Goal: Information Seeking & Learning: Compare options

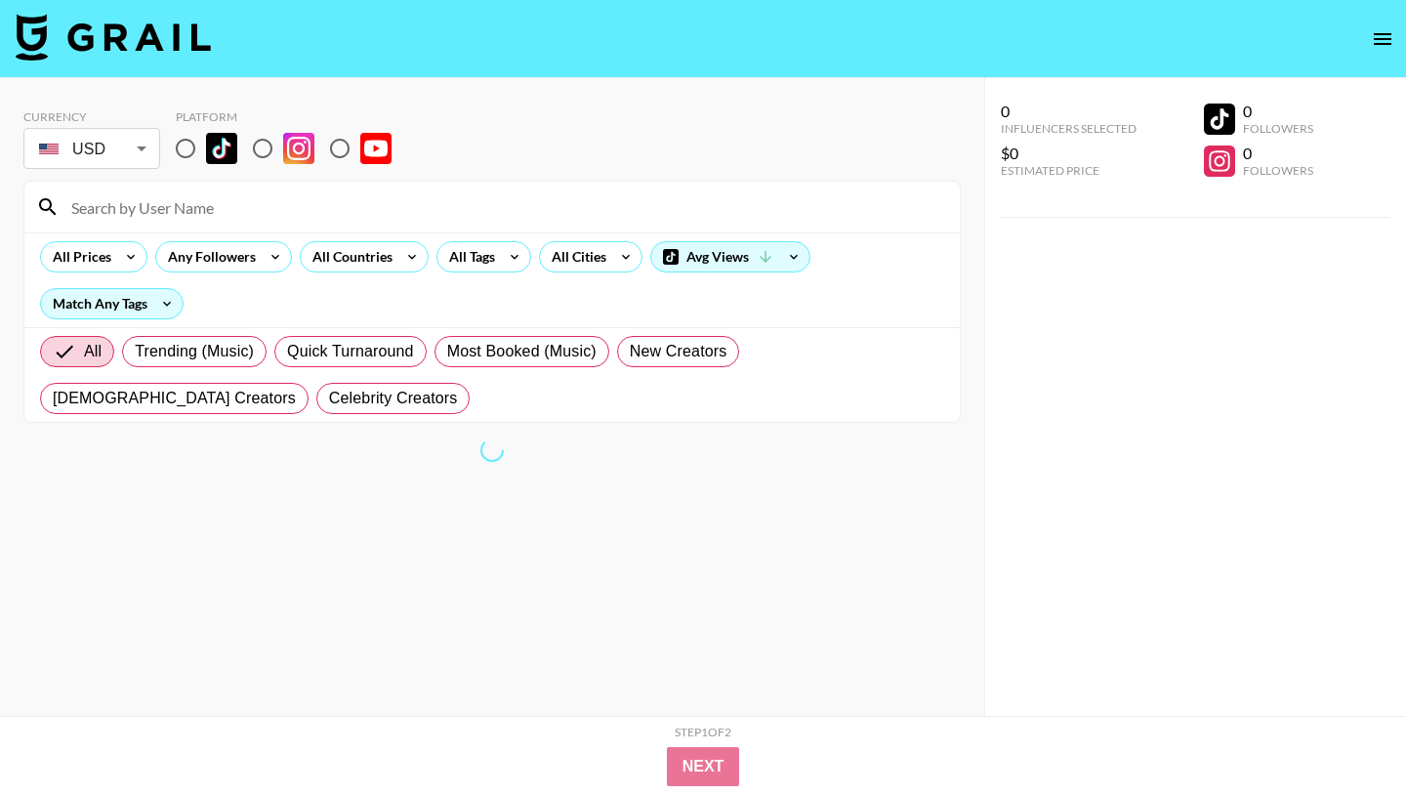
click at [113, 156] on body "Currency USD USD ​ Platform All Prices Any Followers All Countries All Tags All…" at bounding box center [703, 436] width 1406 height 872
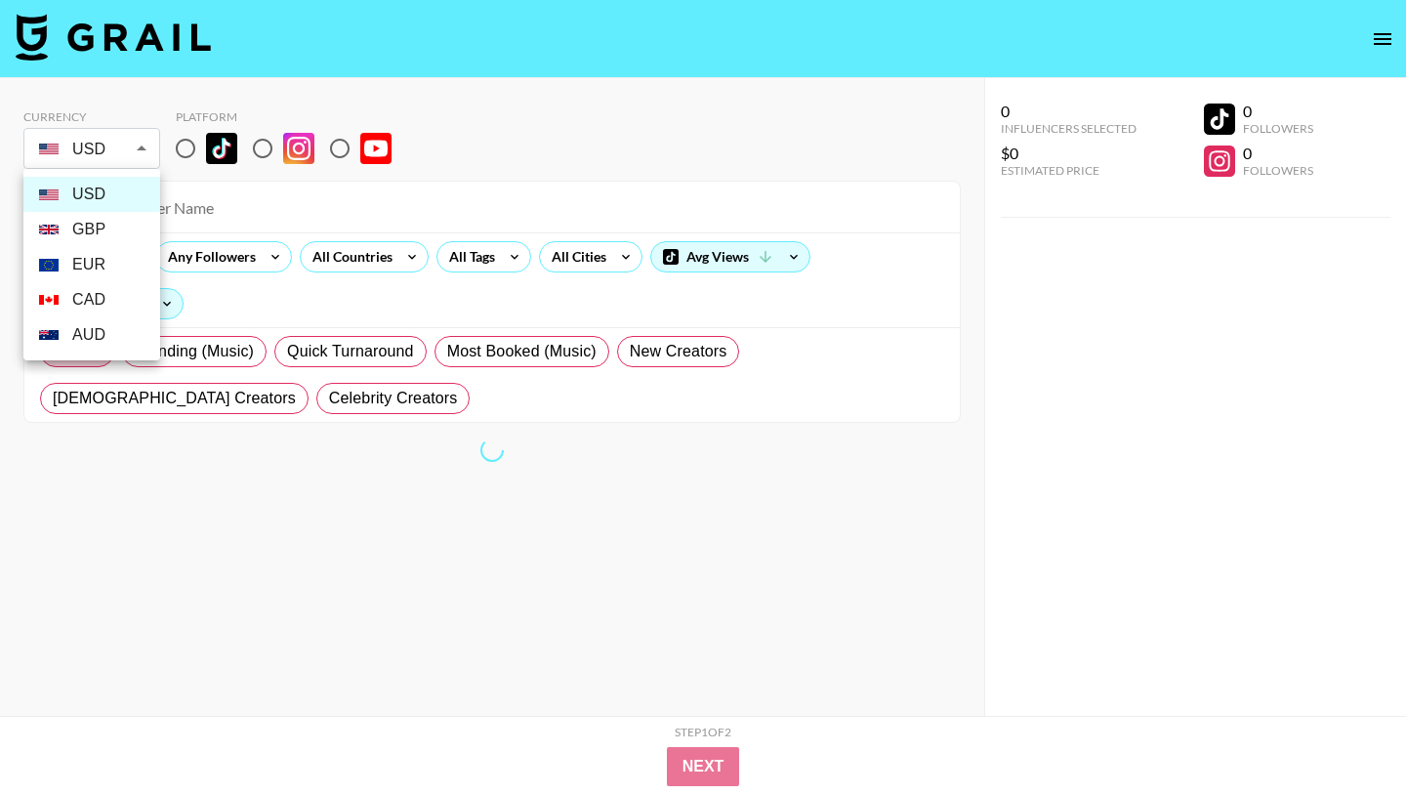
click at [97, 226] on li "GBP" at bounding box center [91, 229] width 137 height 35
type input "GBP"
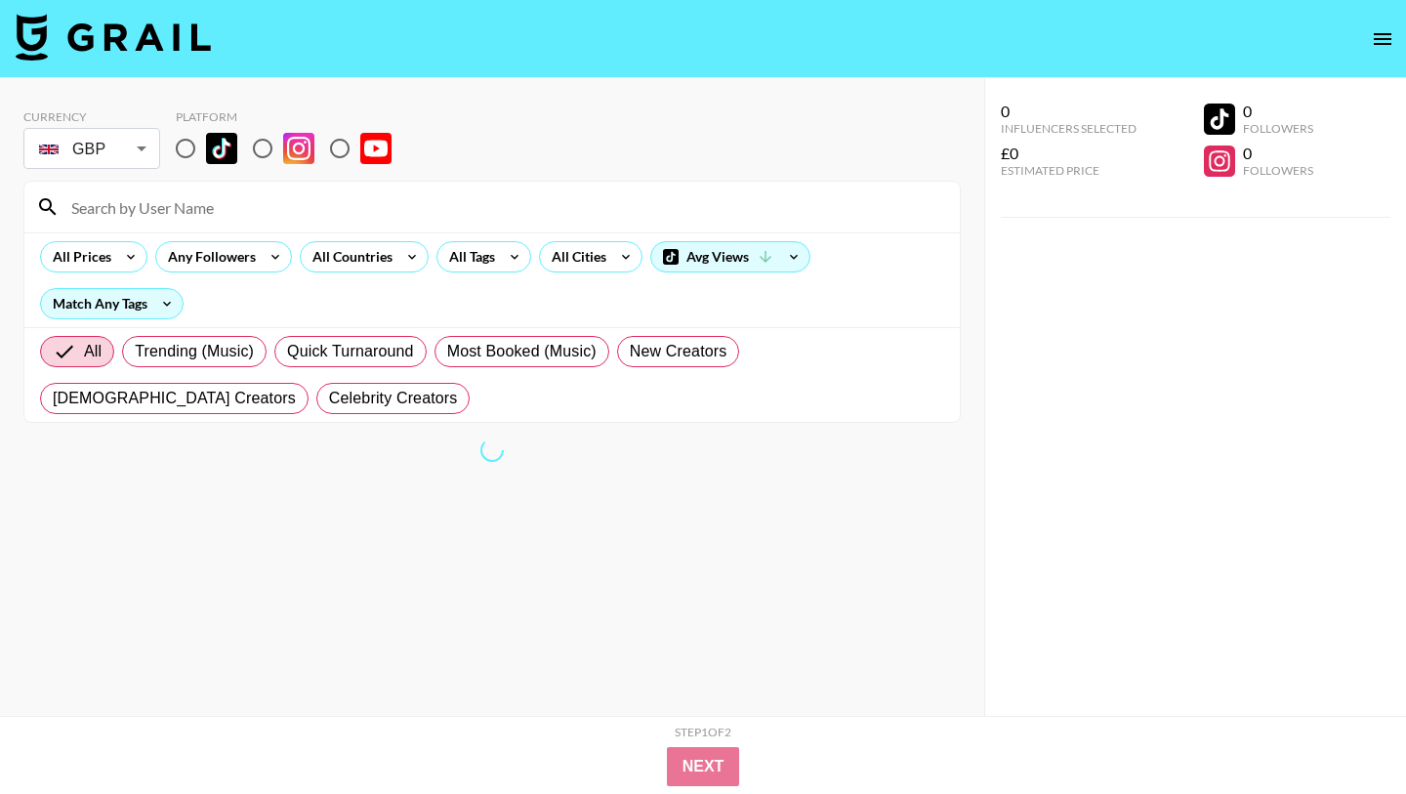
click at [186, 137] on div at bounding box center [703, 397] width 1406 height 794
click at [189, 147] on div at bounding box center [703, 397] width 1406 height 794
click at [187, 145] on input "radio" at bounding box center [185, 148] width 41 height 41
radio input "true"
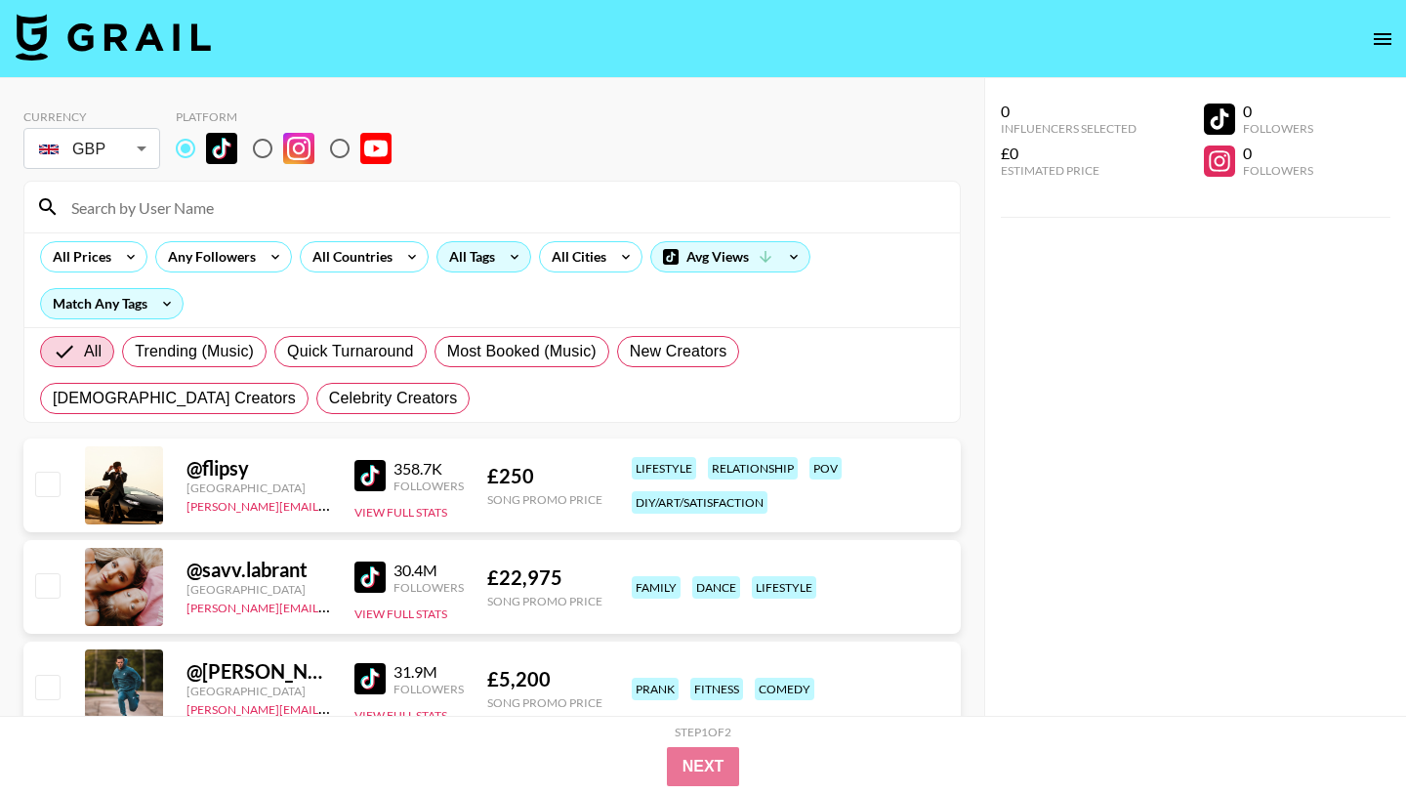
click at [481, 265] on div "All Tags" at bounding box center [469, 256] width 62 height 29
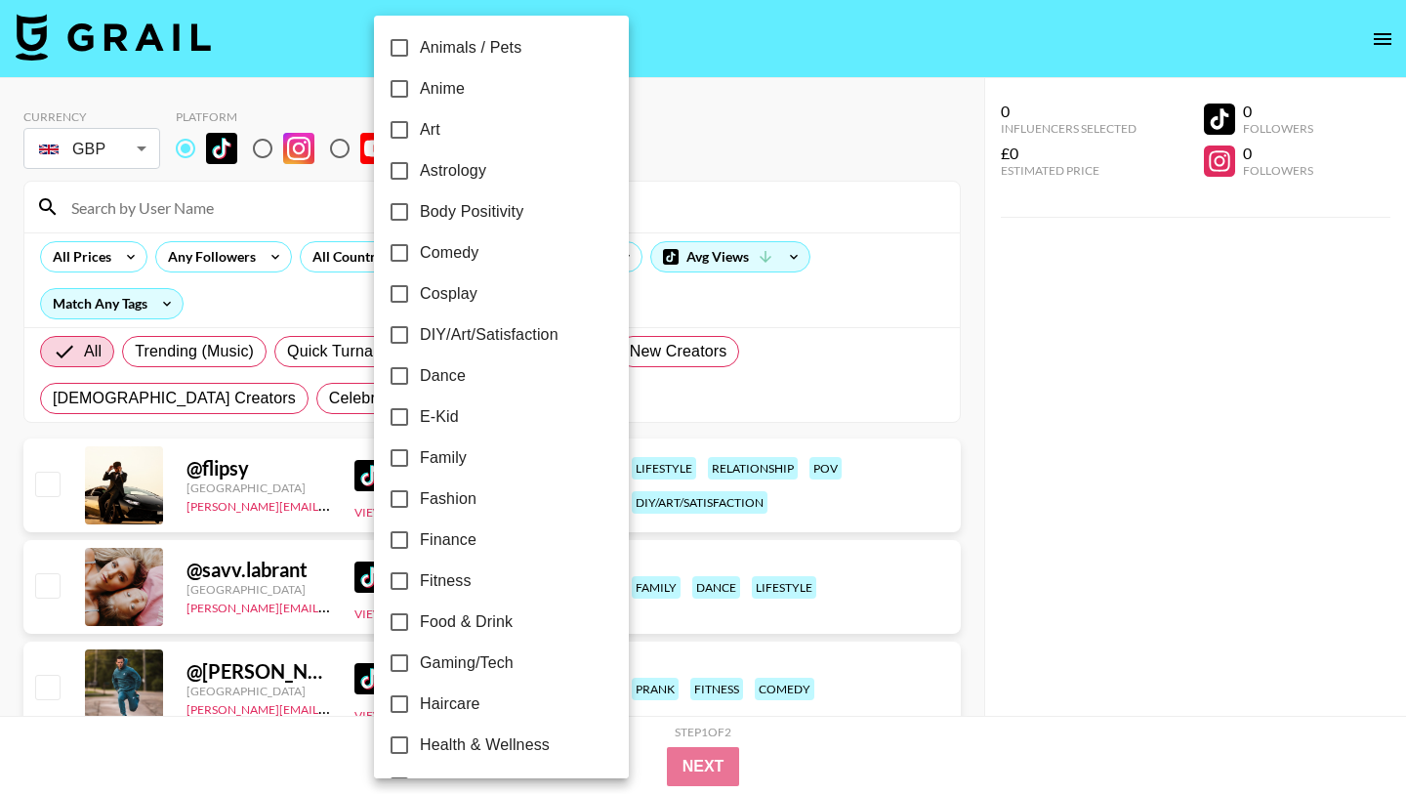
scroll to position [292, 0]
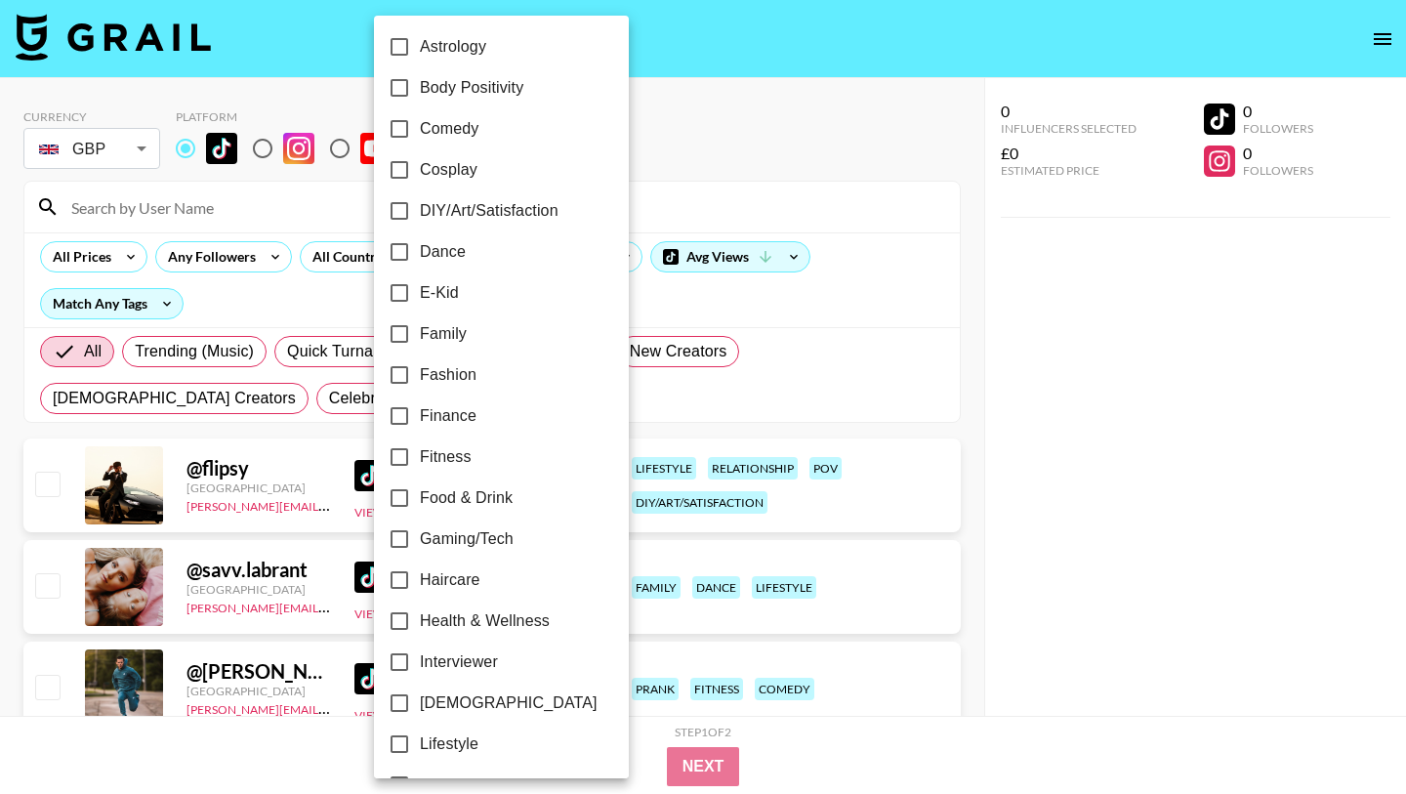
click at [396, 336] on input "Family" at bounding box center [399, 333] width 41 height 41
checkbox input "true"
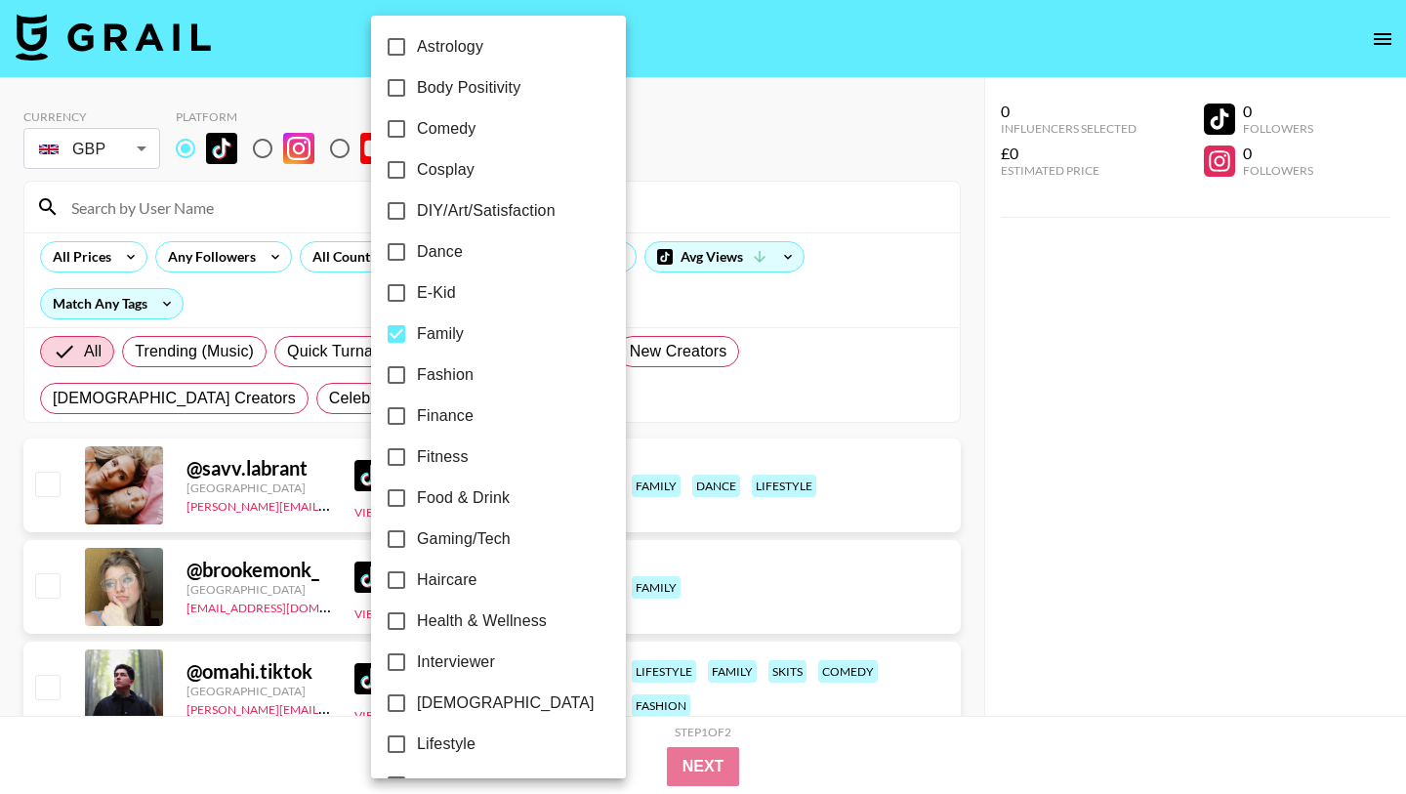
click at [829, 184] on div at bounding box center [703, 397] width 1406 height 794
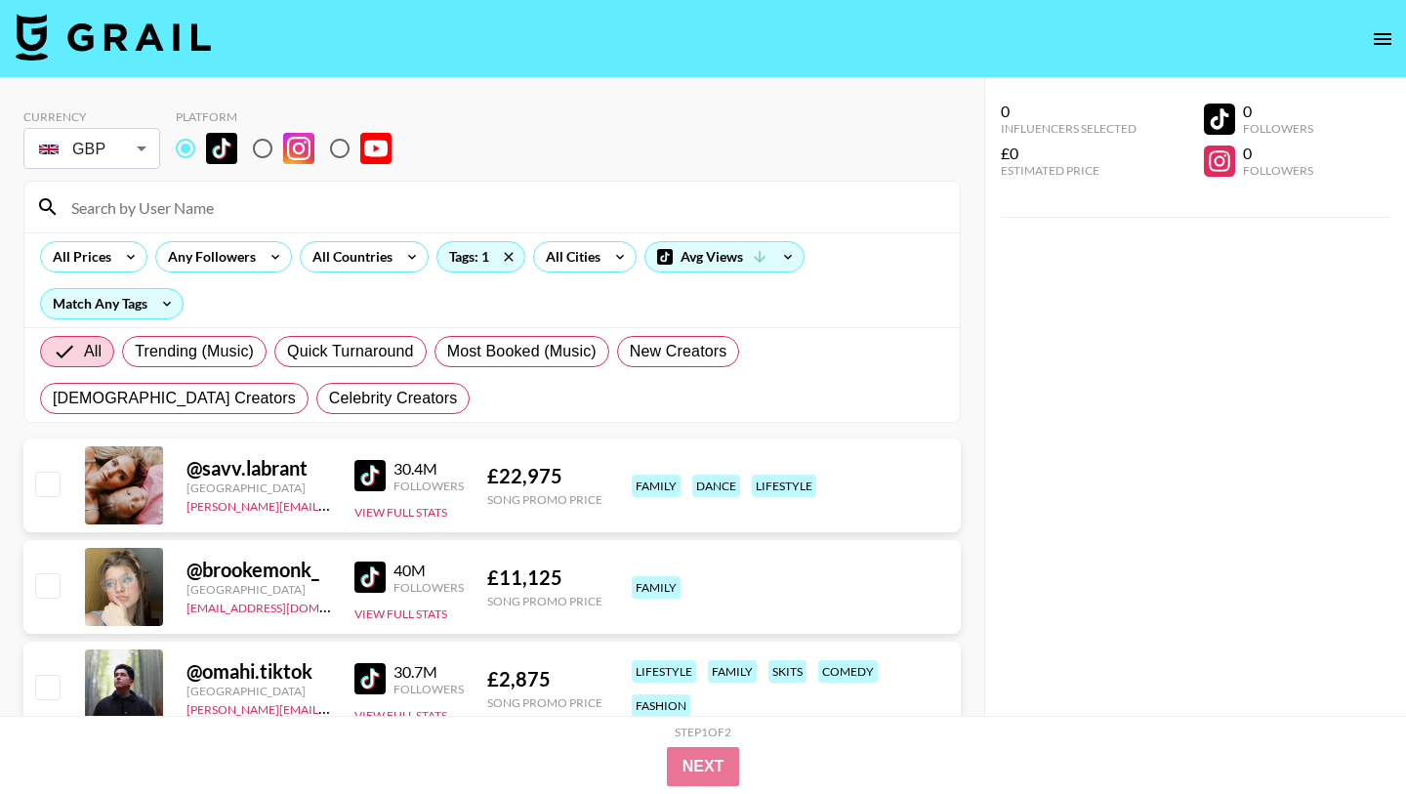
scroll to position [10, 0]
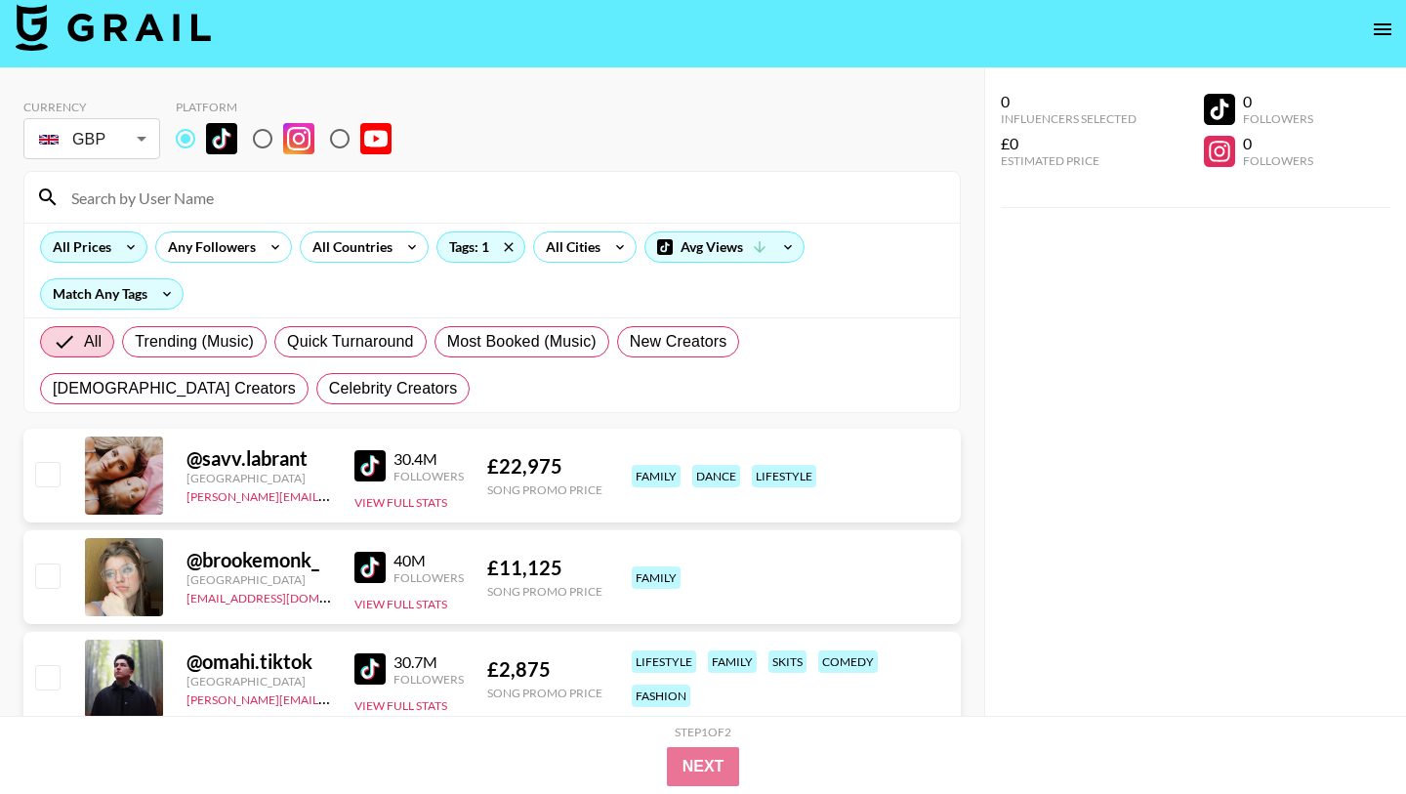
click at [104, 255] on div "All Prices" at bounding box center [78, 246] width 74 height 29
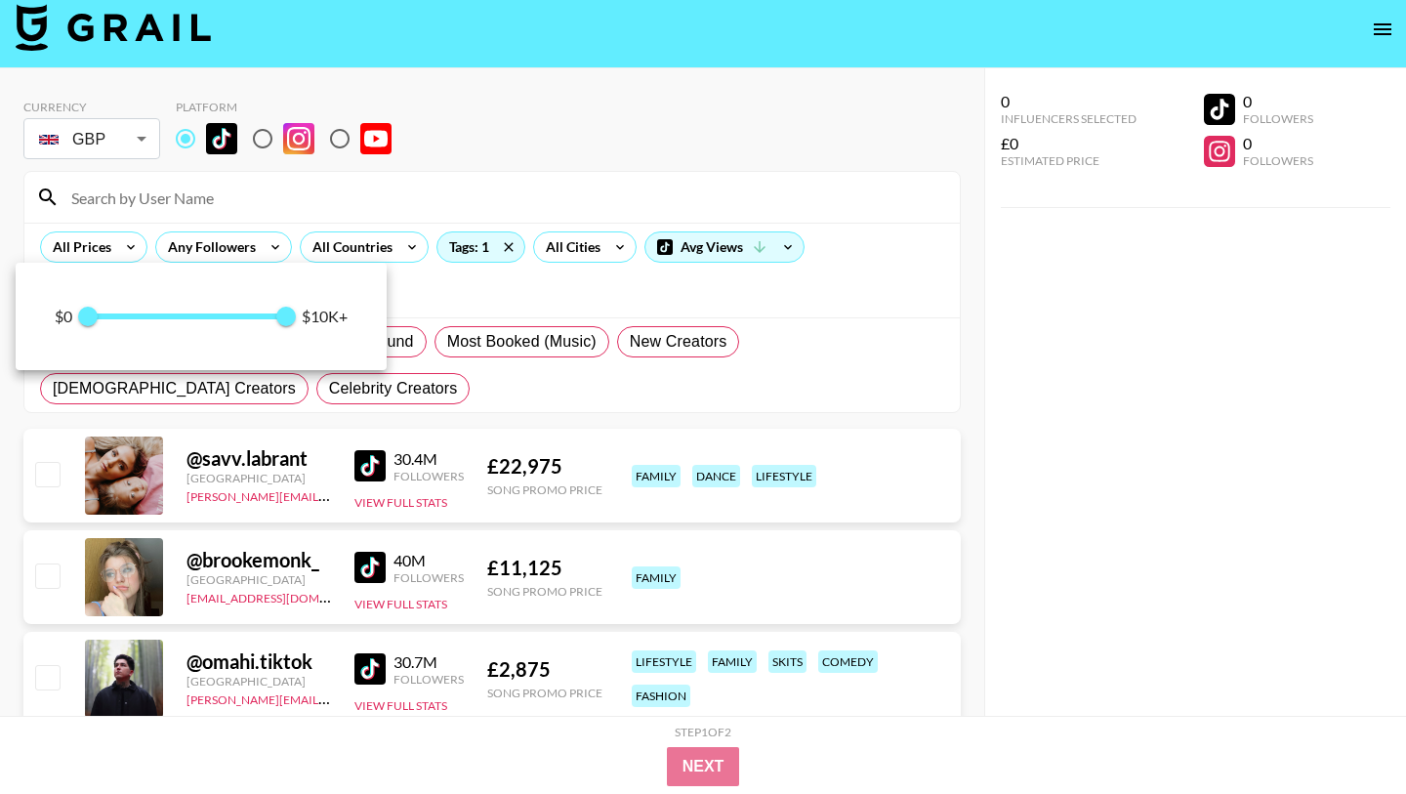
click at [396, 191] on div at bounding box center [703, 397] width 1406 height 794
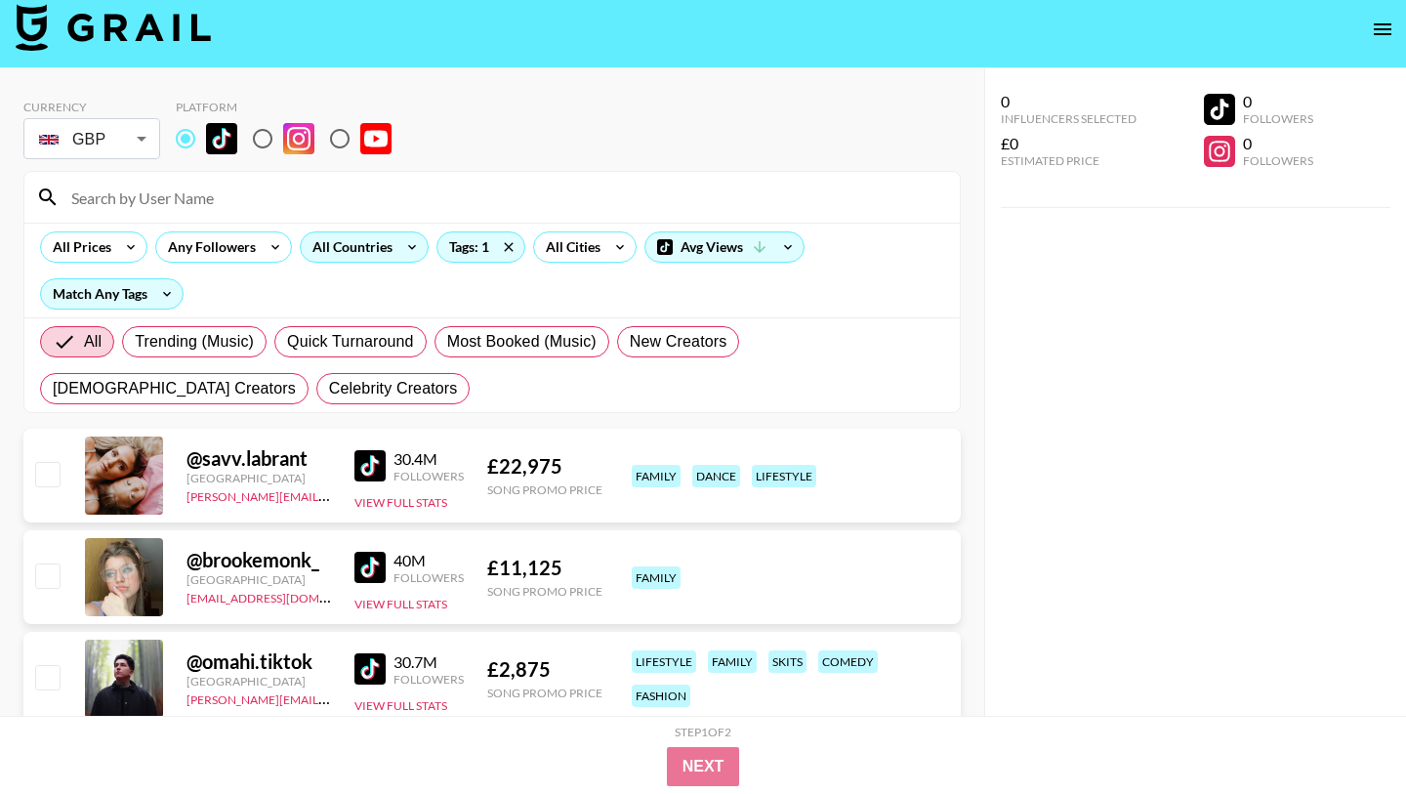
click at [349, 247] on div "All Countries" at bounding box center [349, 246] width 96 height 29
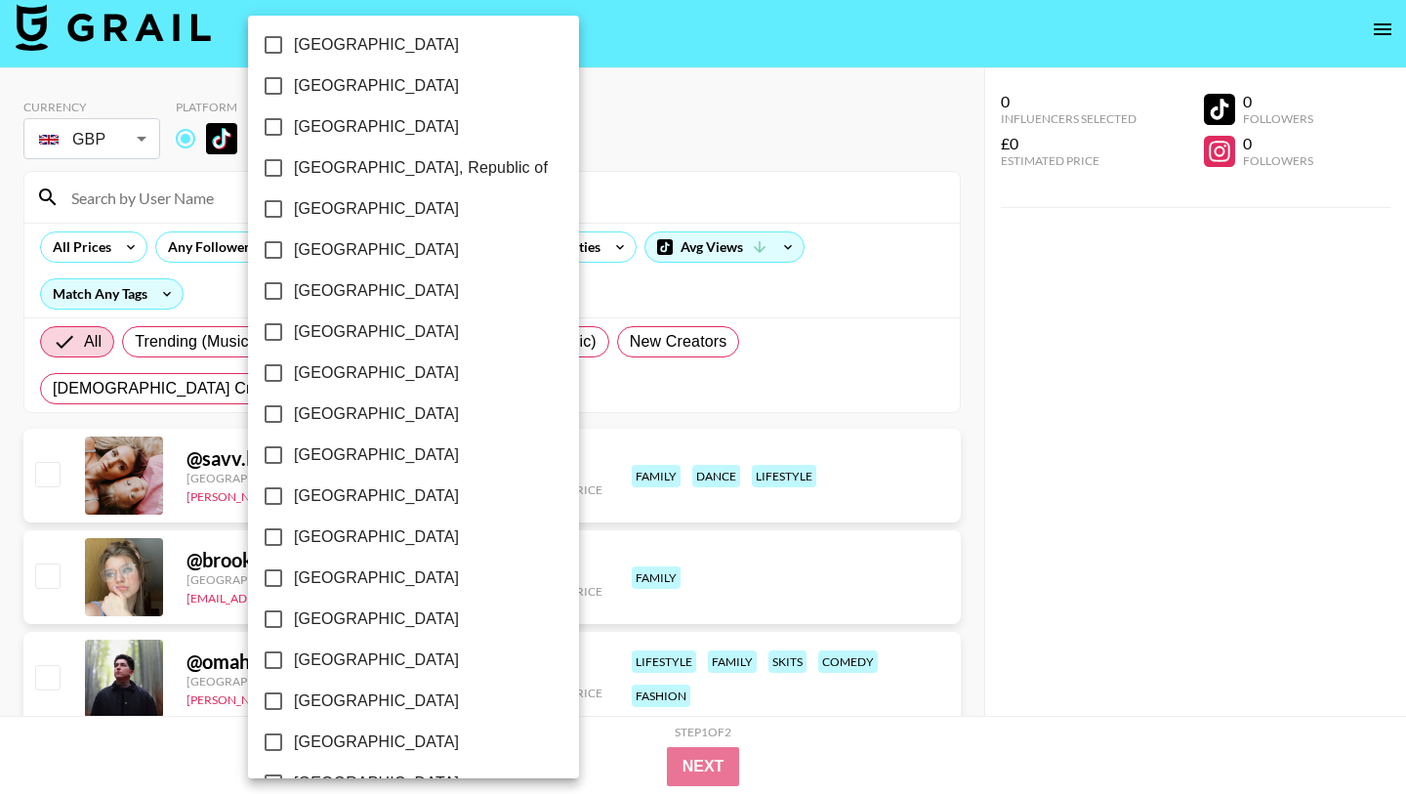
scroll to position [1483, 0]
click at [261, 657] on input "United Kingdom" at bounding box center [273, 660] width 41 height 41
checkbox input "true"
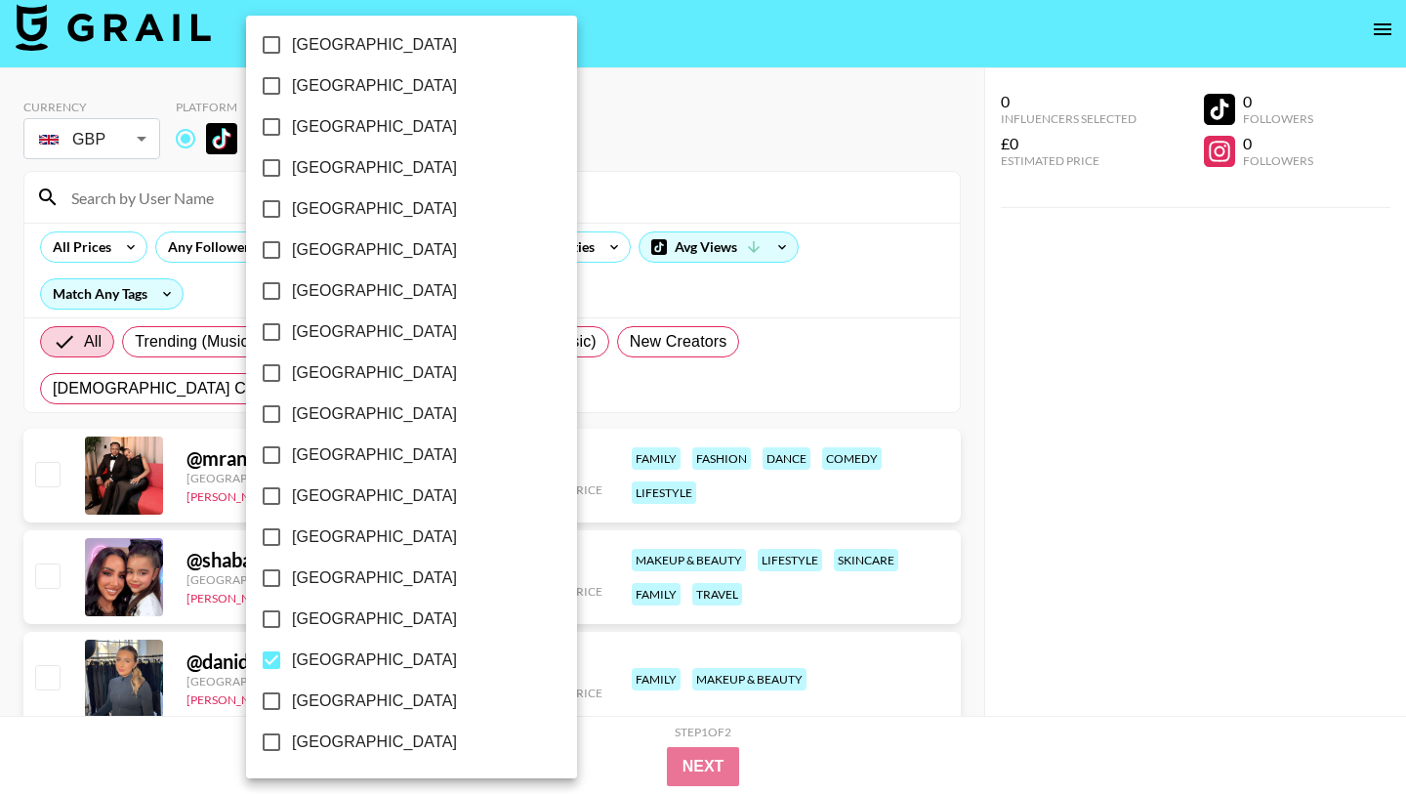
click at [631, 298] on div at bounding box center [703, 397] width 1406 height 794
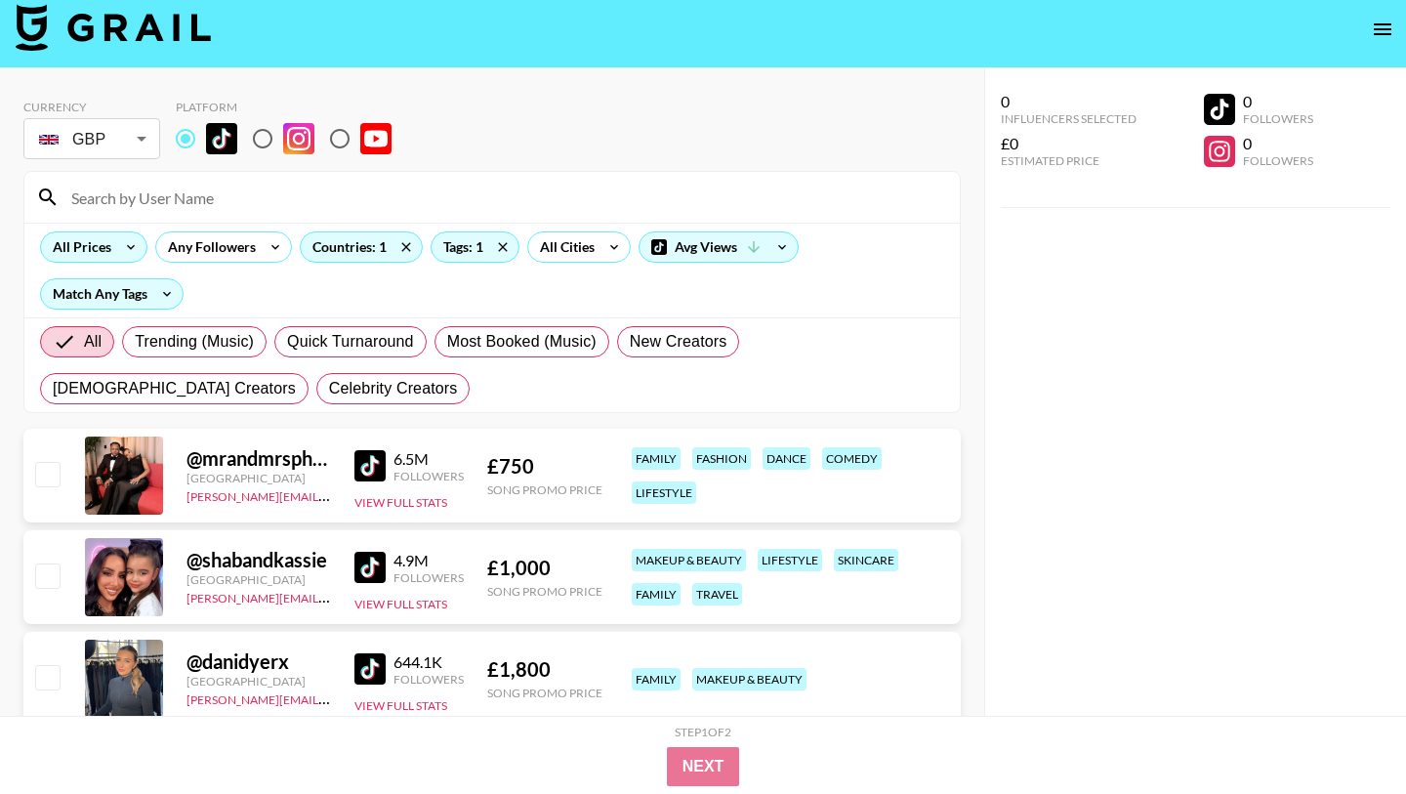
click at [104, 249] on div "All Prices" at bounding box center [78, 246] width 74 height 29
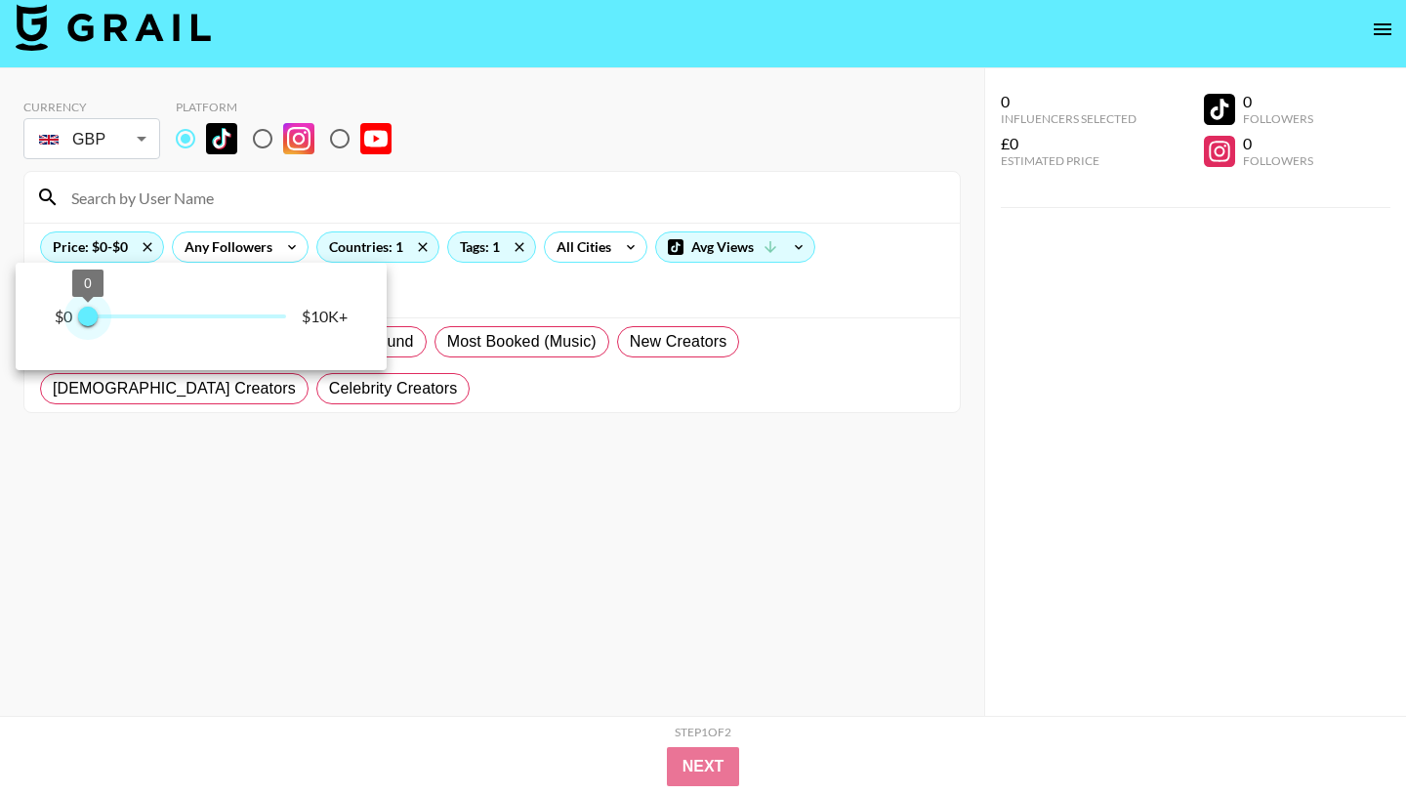
type input "250"
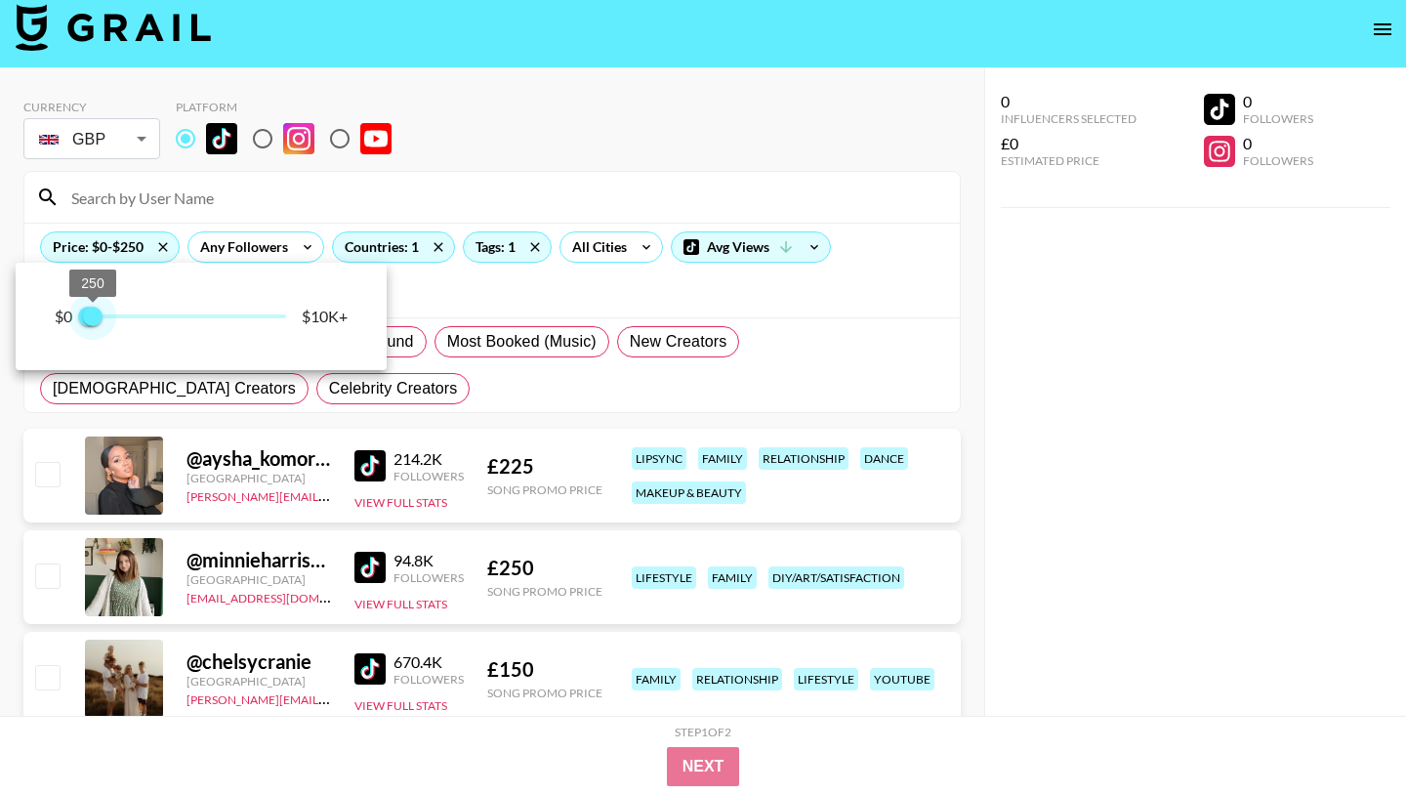
drag, startPoint x: 287, startPoint y: 314, endPoint x: 94, endPoint y: 322, distance: 193.5
click at [94, 322] on span "250" at bounding box center [93, 317] width 20 height 20
click at [460, 384] on div at bounding box center [703, 397] width 1406 height 794
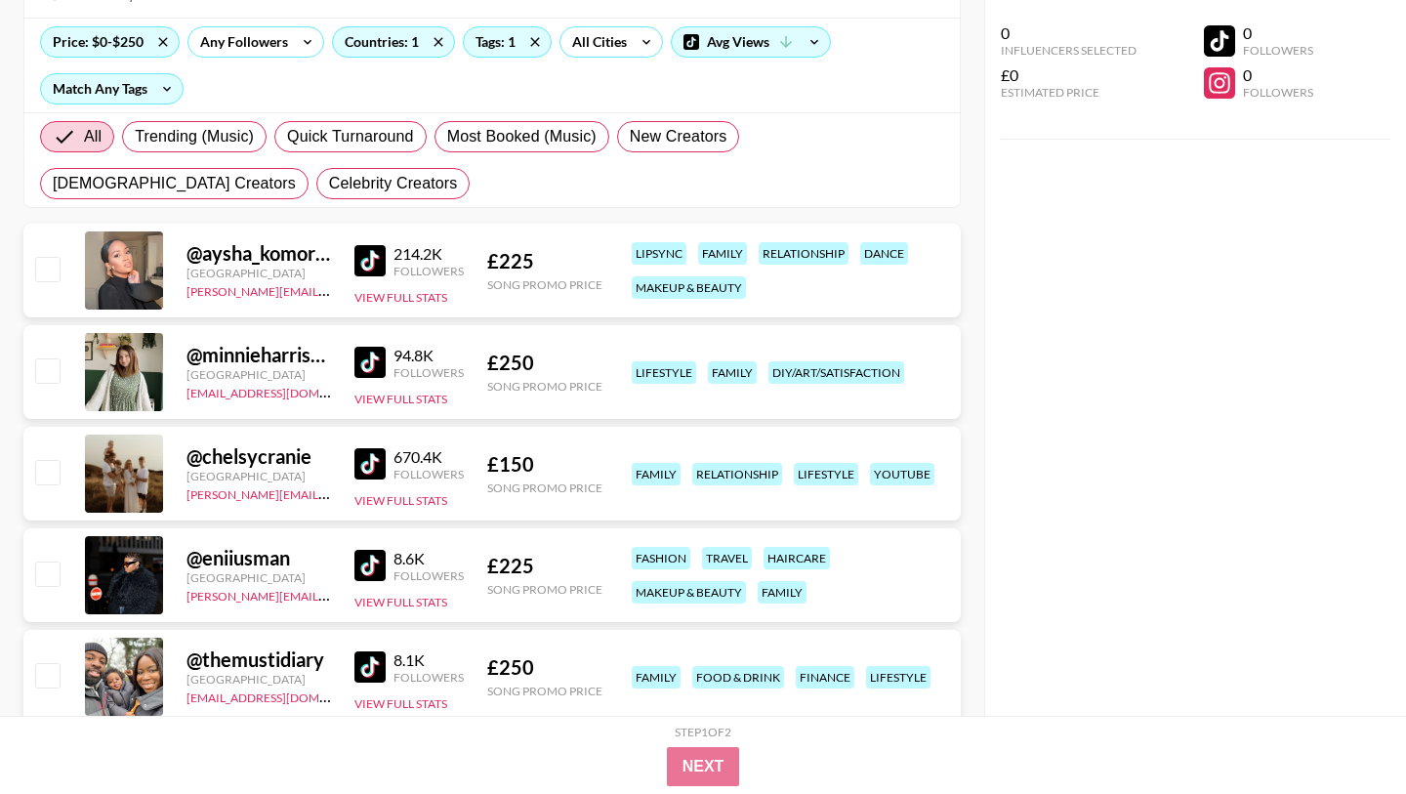
scroll to position [221, 0]
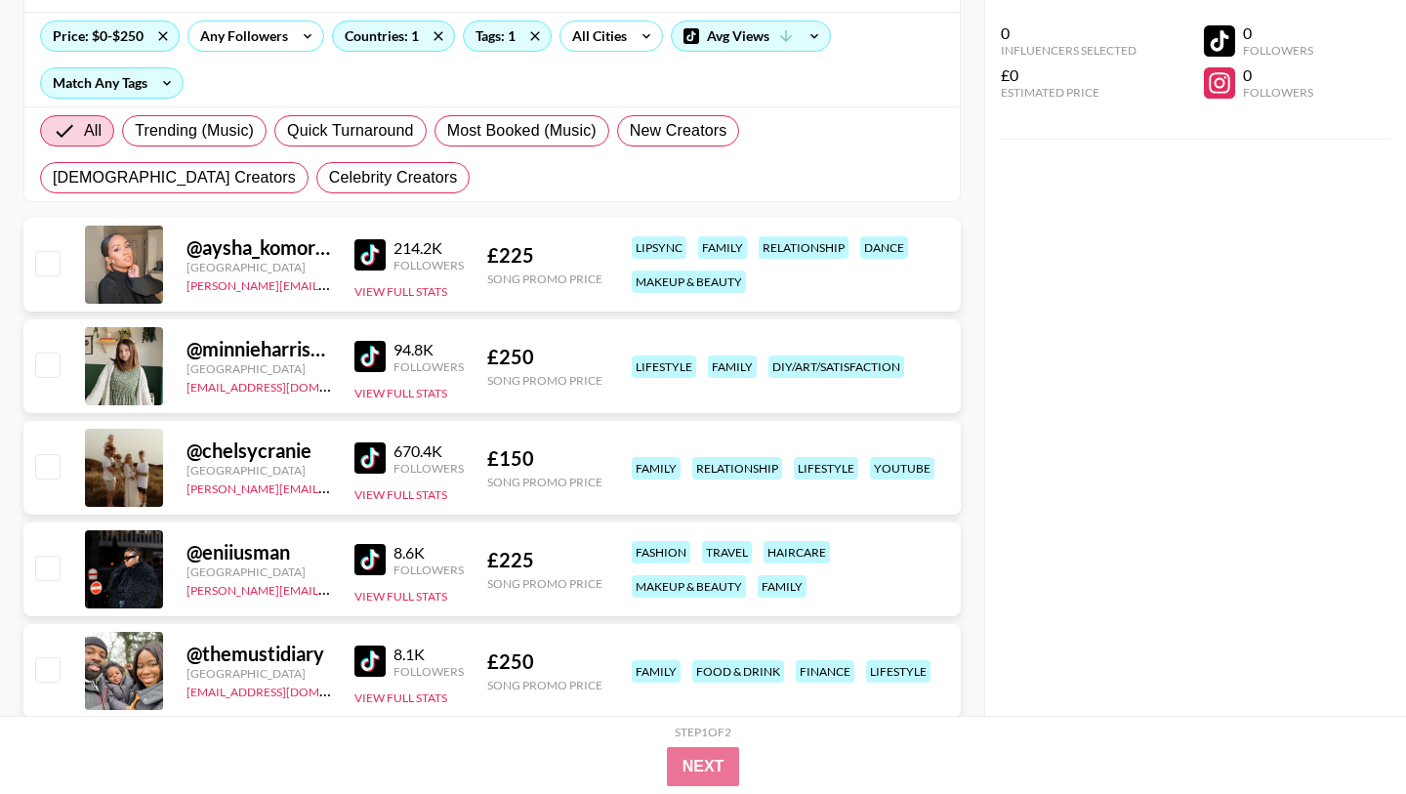
click at [364, 452] on img at bounding box center [369, 457] width 31 height 31
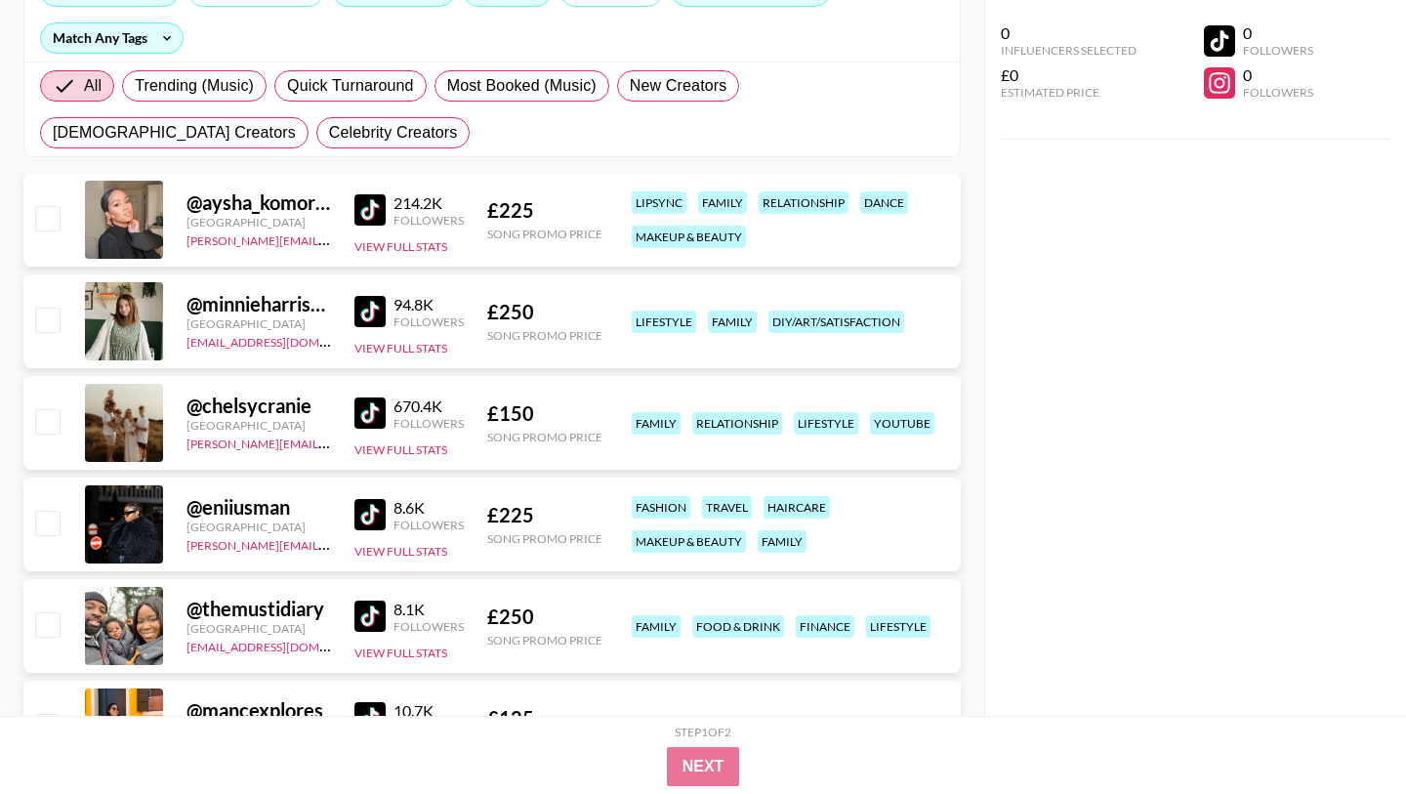
scroll to position [236, 0]
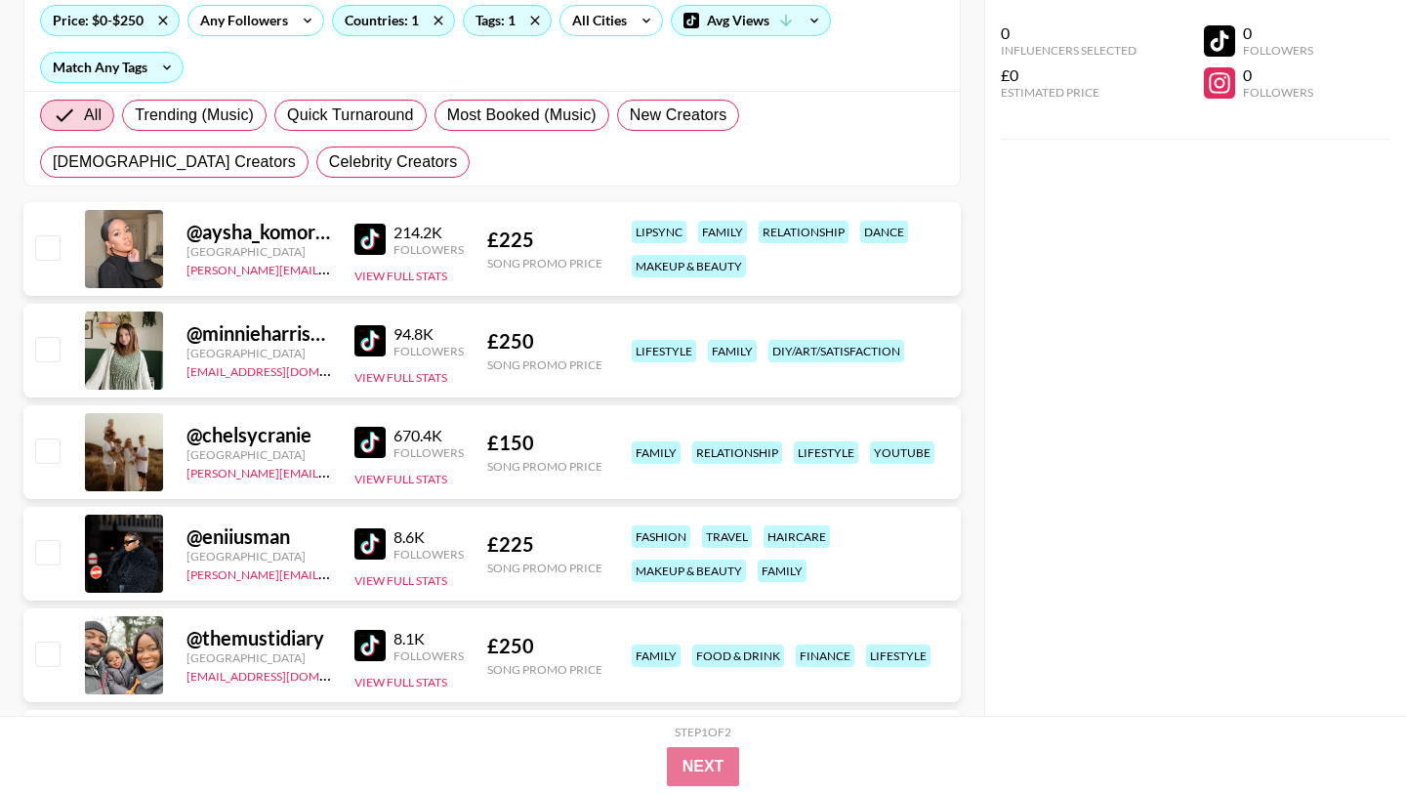
click at [369, 233] on img at bounding box center [369, 239] width 31 height 31
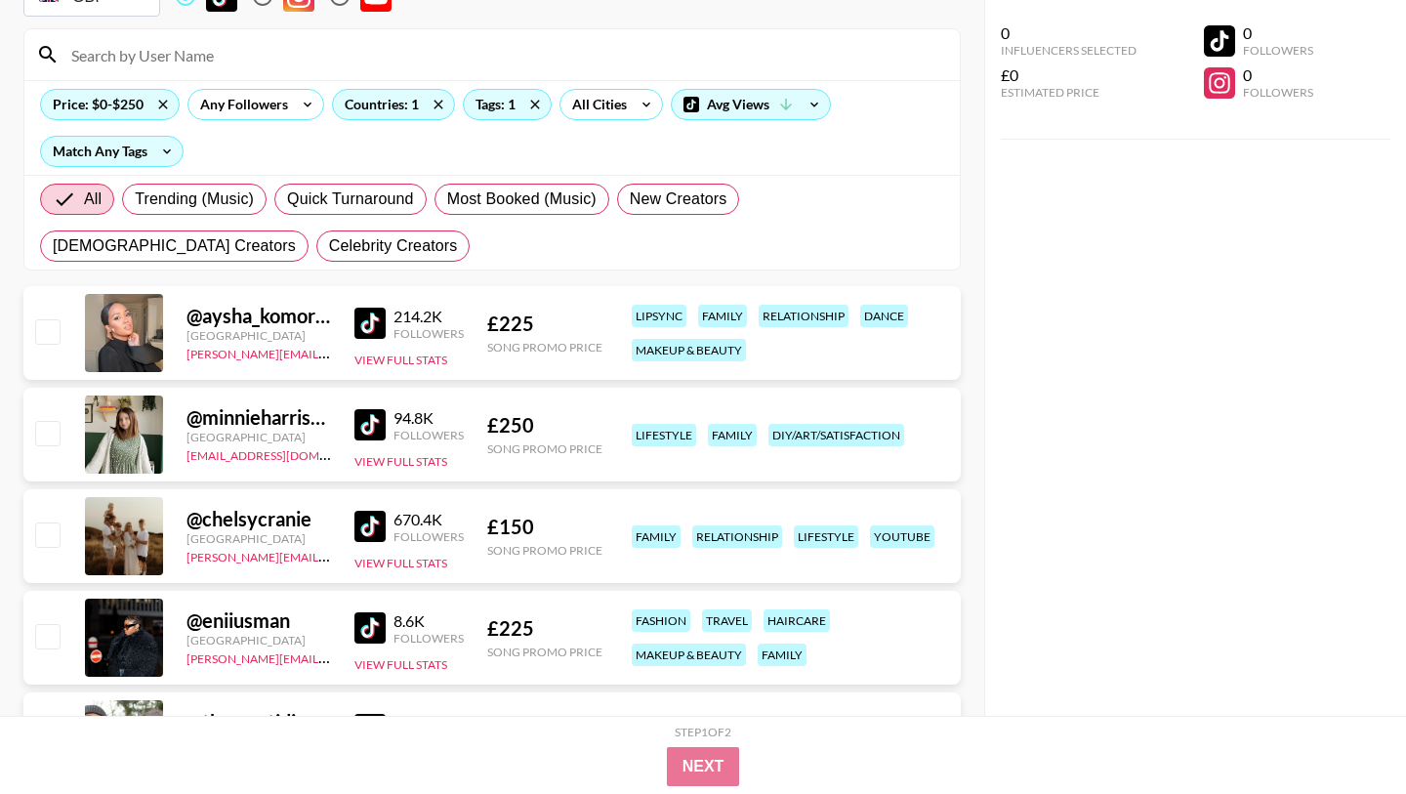
scroll to position [152, 0]
click at [364, 414] on img at bounding box center [369, 424] width 31 height 31
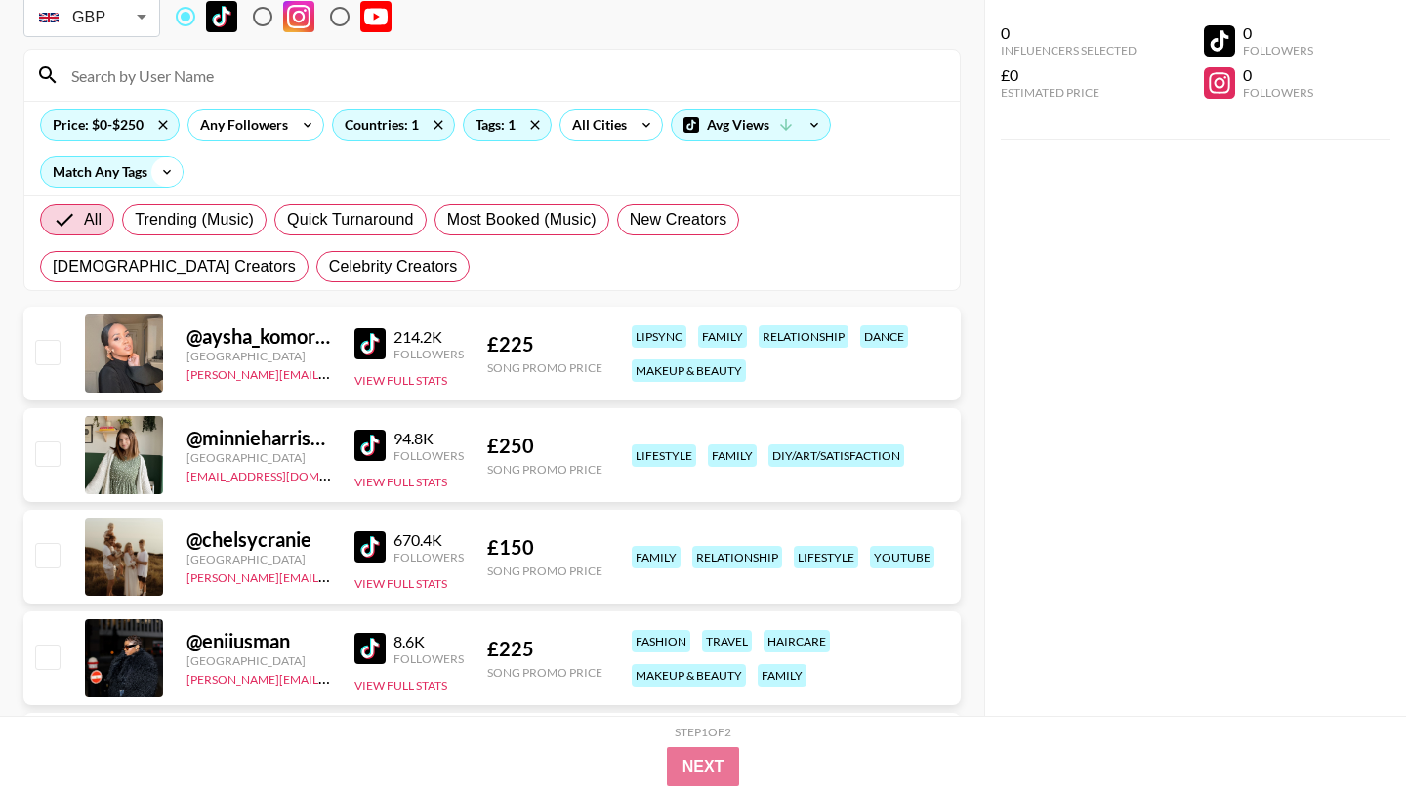
scroll to position [87, 0]
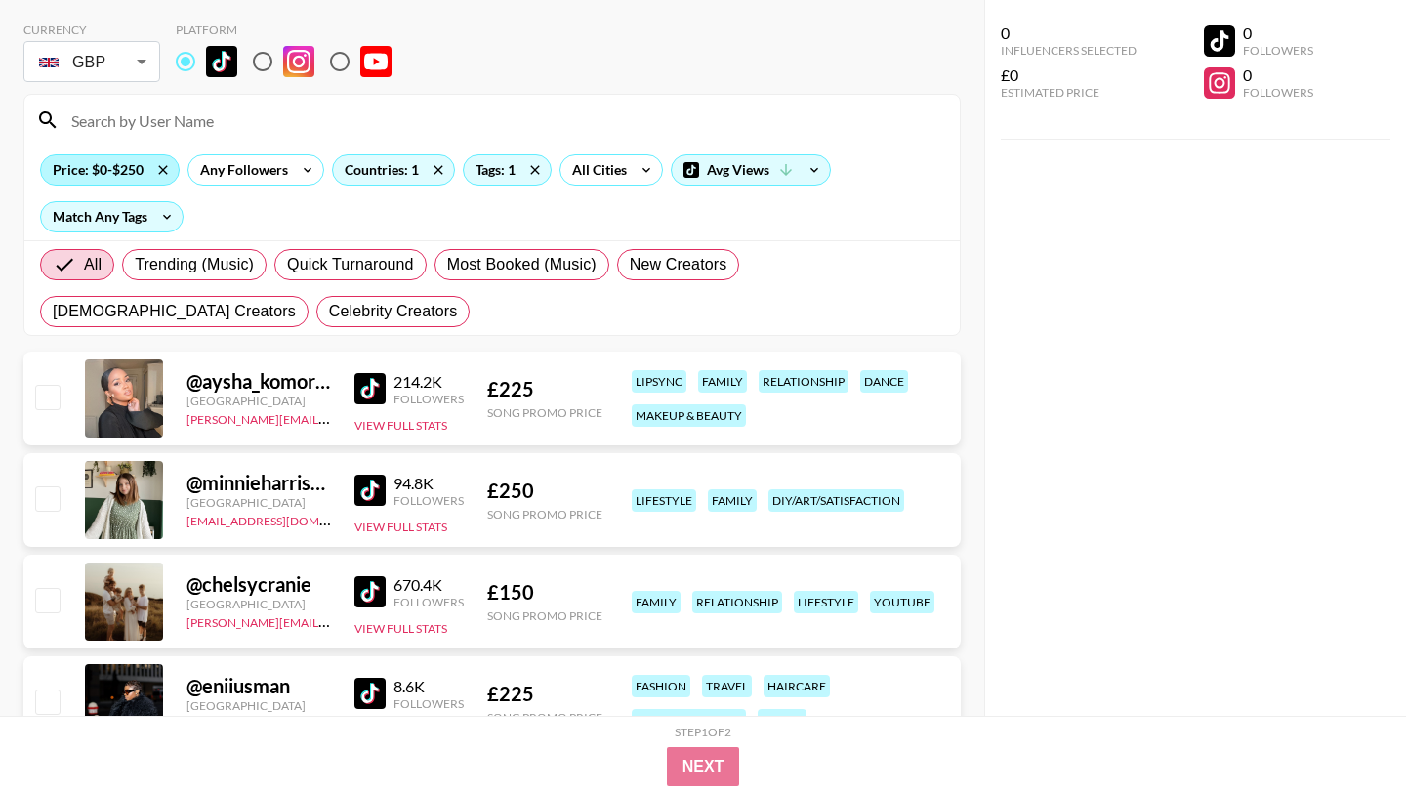
click at [110, 175] on div "Price: $0-$250" at bounding box center [110, 169] width 138 height 29
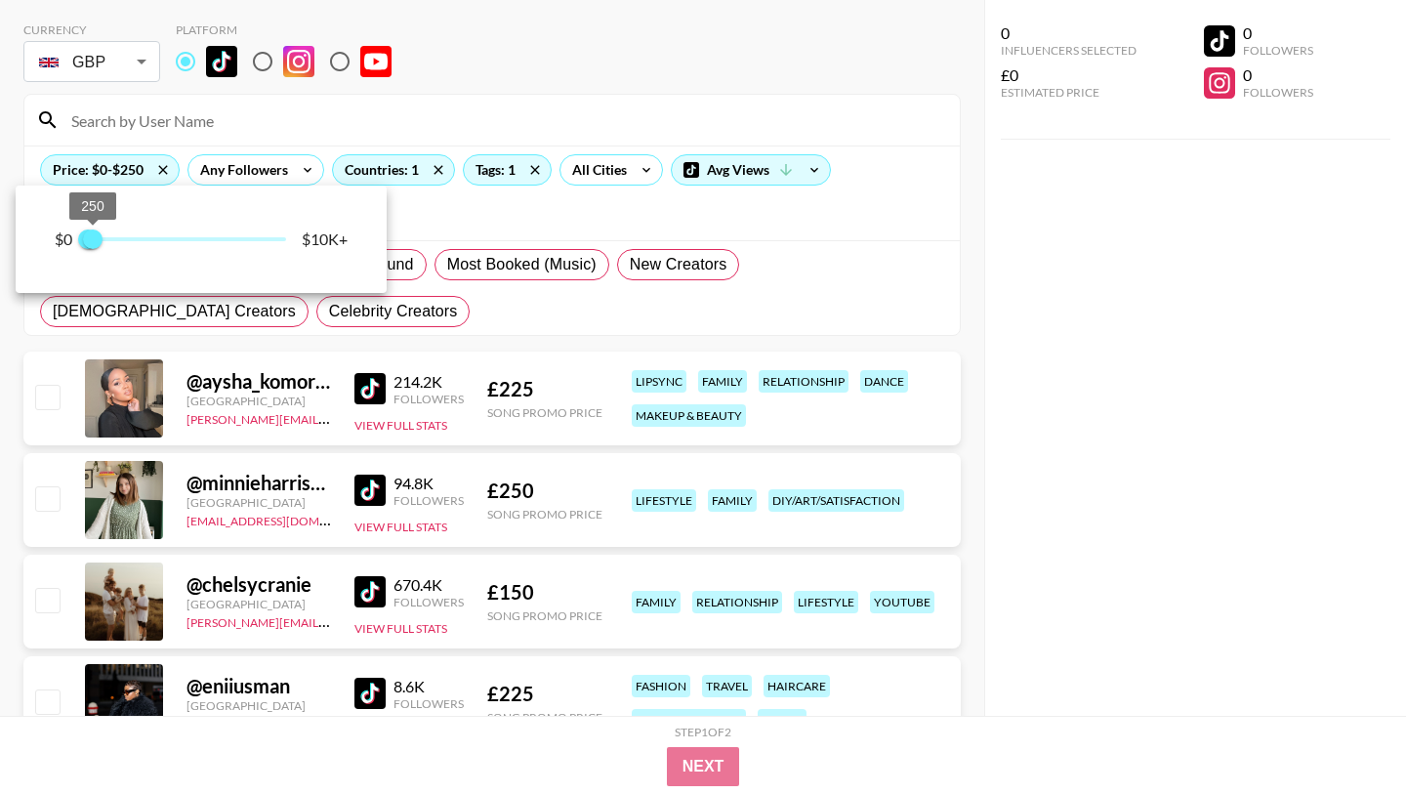
type input "500"
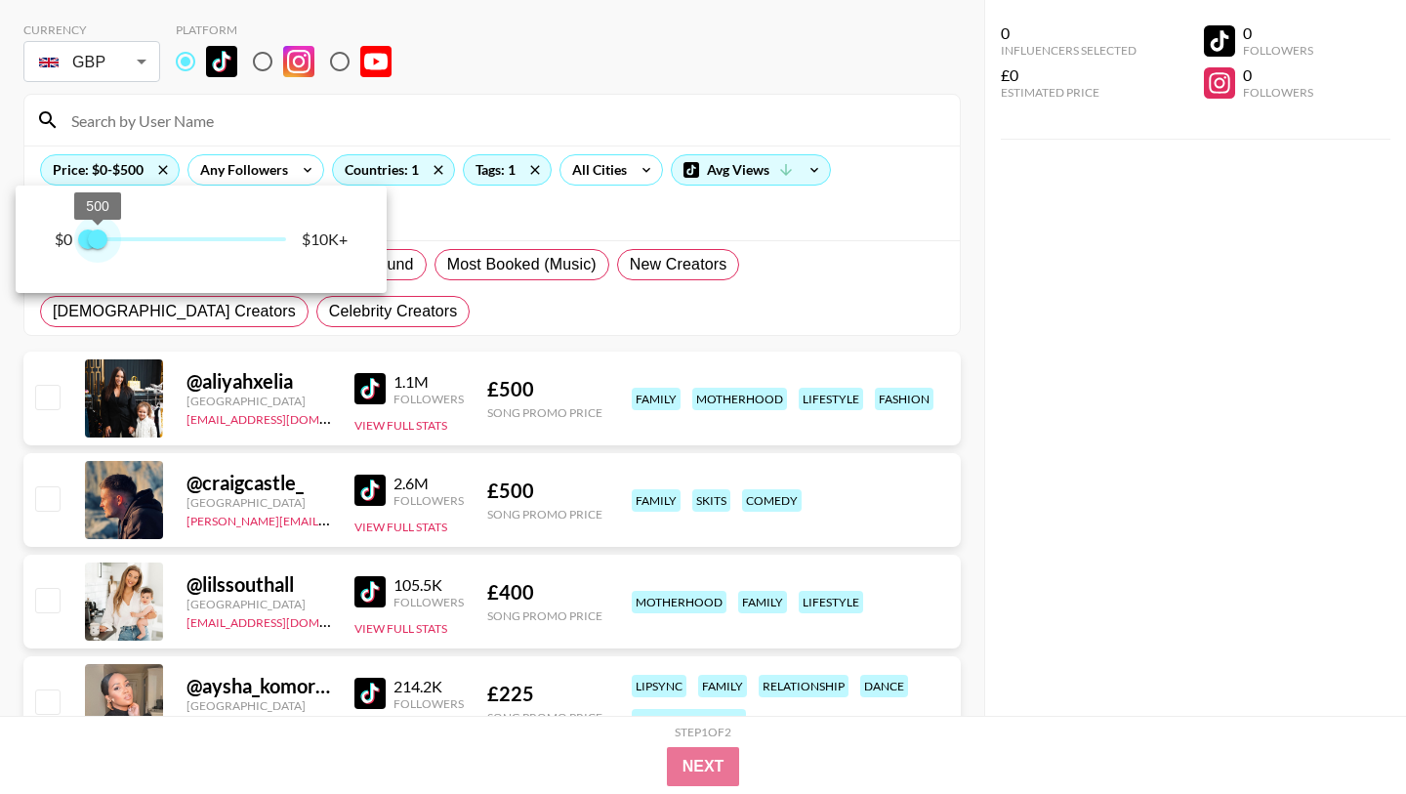
click at [97, 241] on span "500" at bounding box center [98, 239] width 20 height 20
click at [552, 334] on div at bounding box center [703, 397] width 1406 height 794
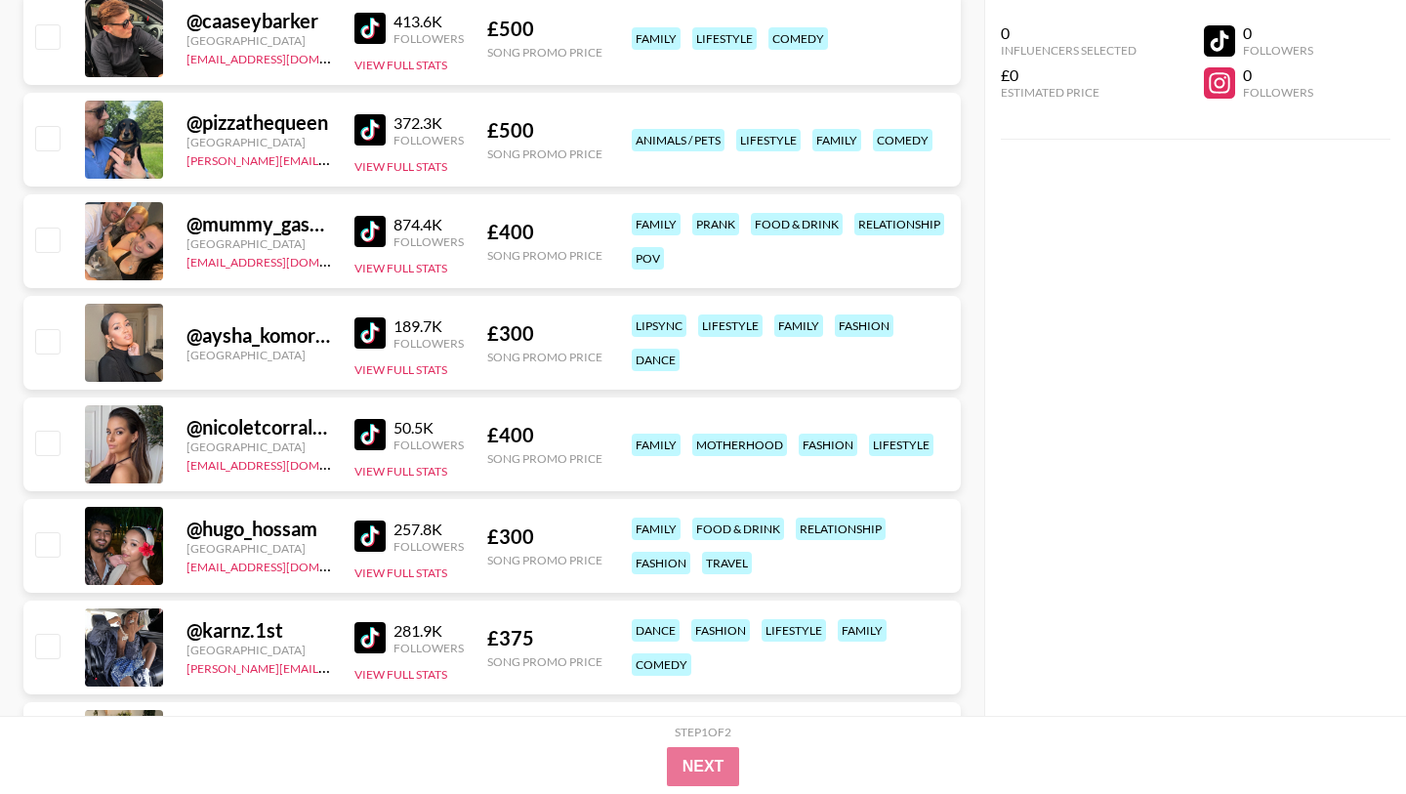
scroll to position [954, 0]
click at [368, 329] on img at bounding box center [369, 333] width 31 height 31
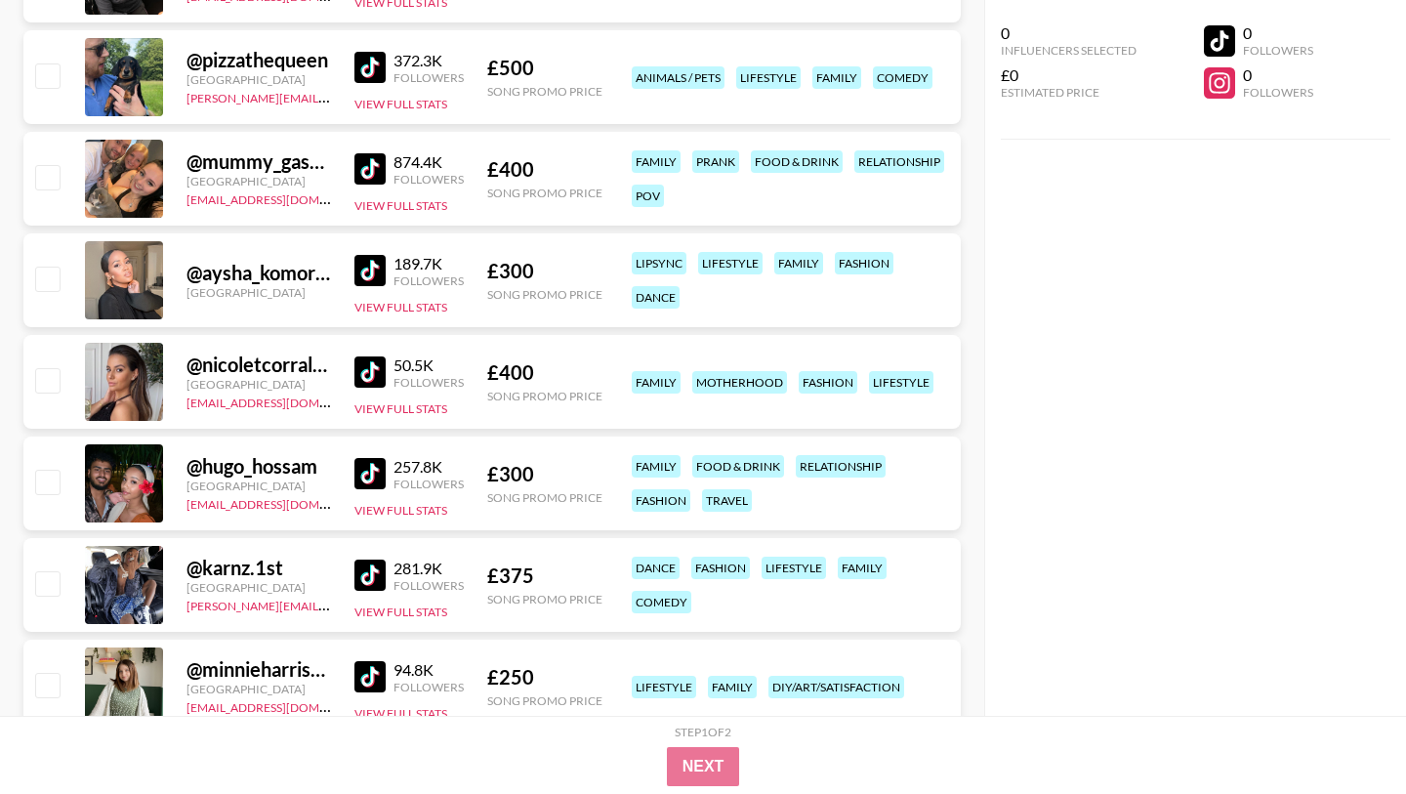
scroll to position [1020, 0]
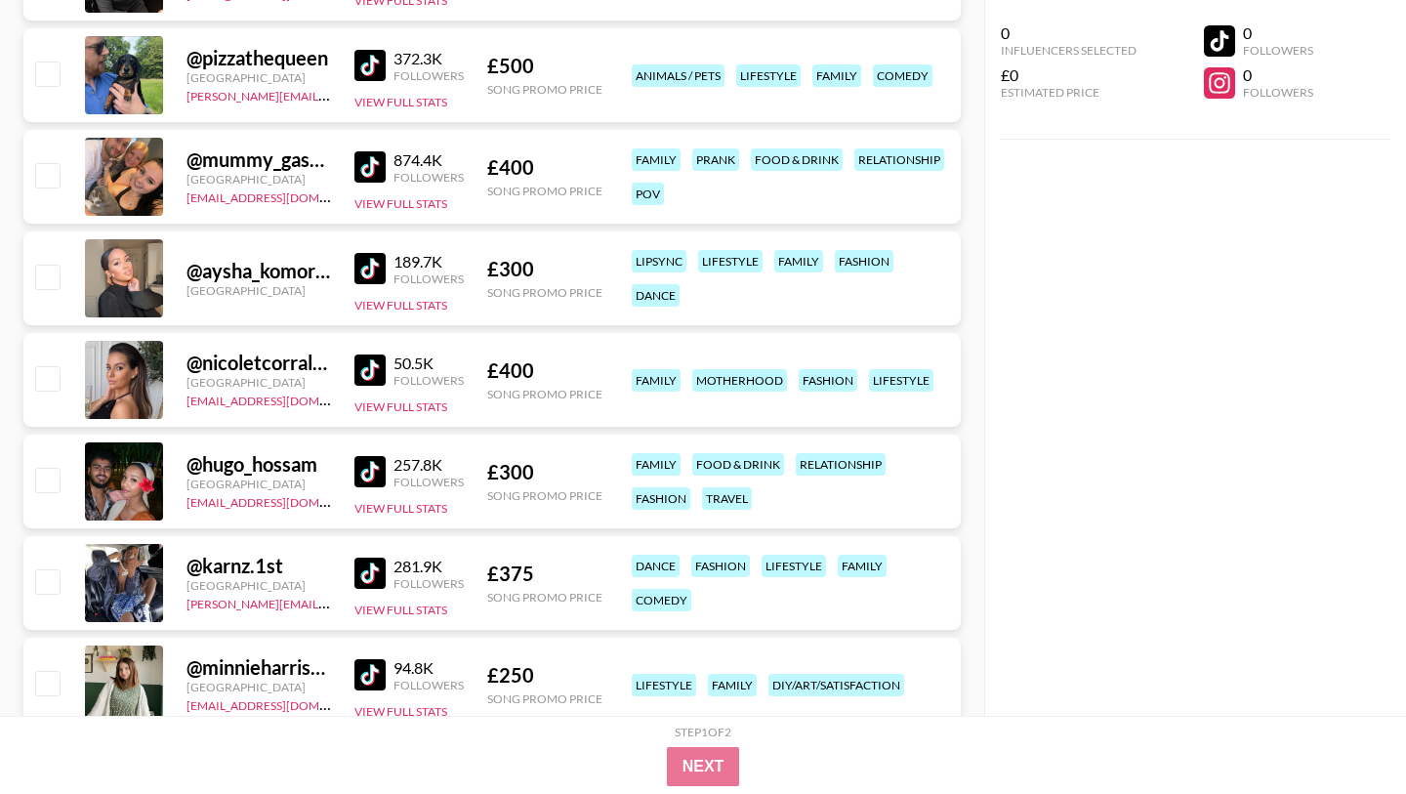
click at [359, 469] on img at bounding box center [369, 471] width 31 height 31
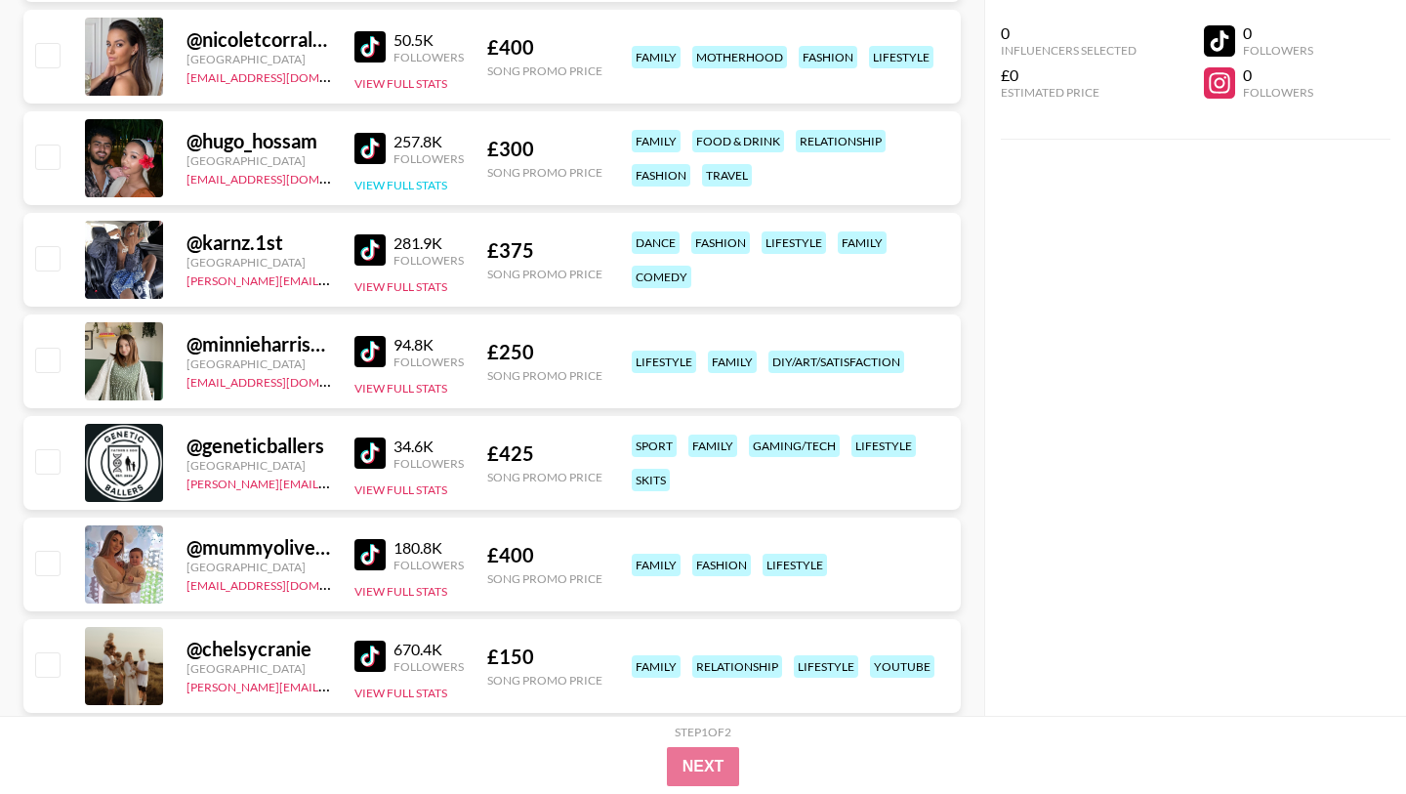
scroll to position [1346, 0]
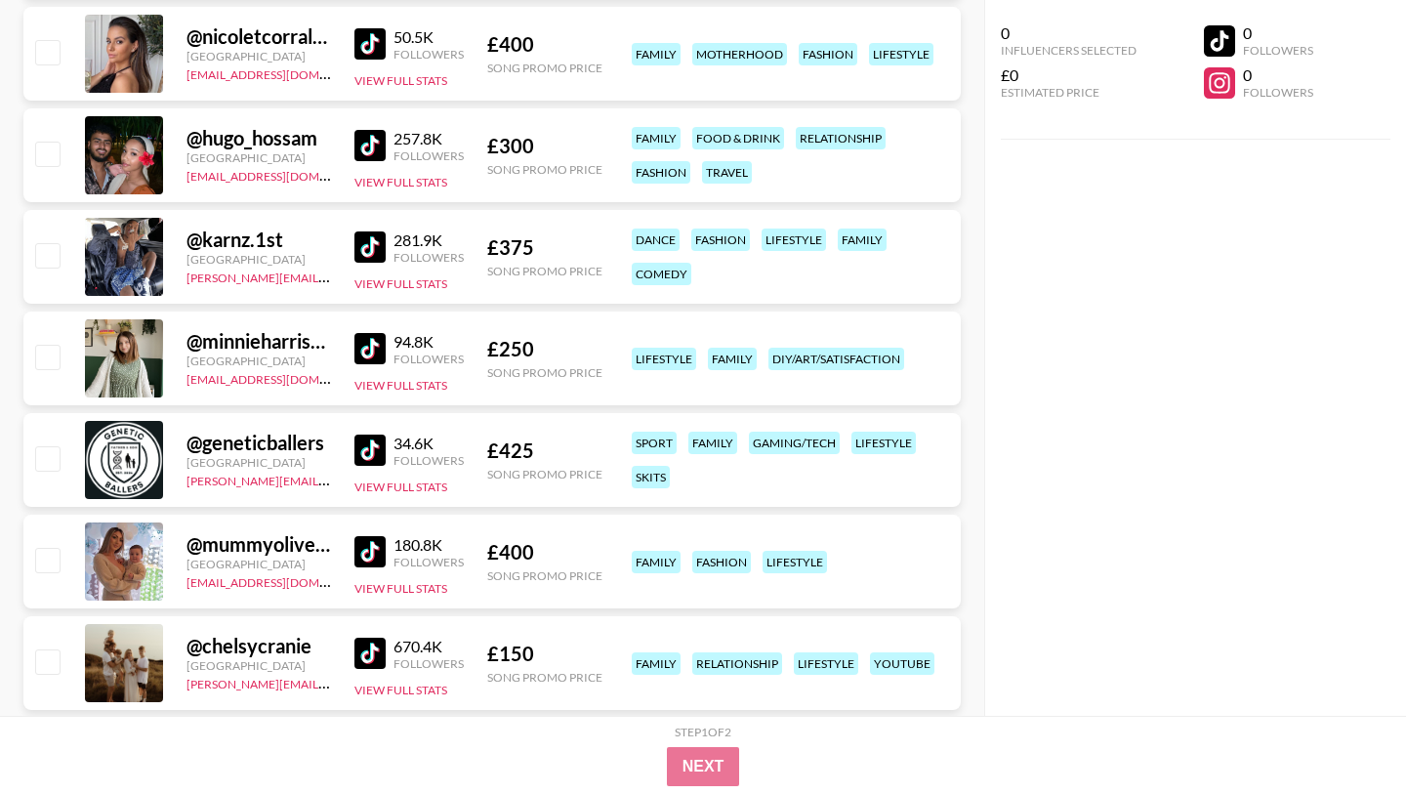
click at [354, 553] on img at bounding box center [369, 551] width 31 height 31
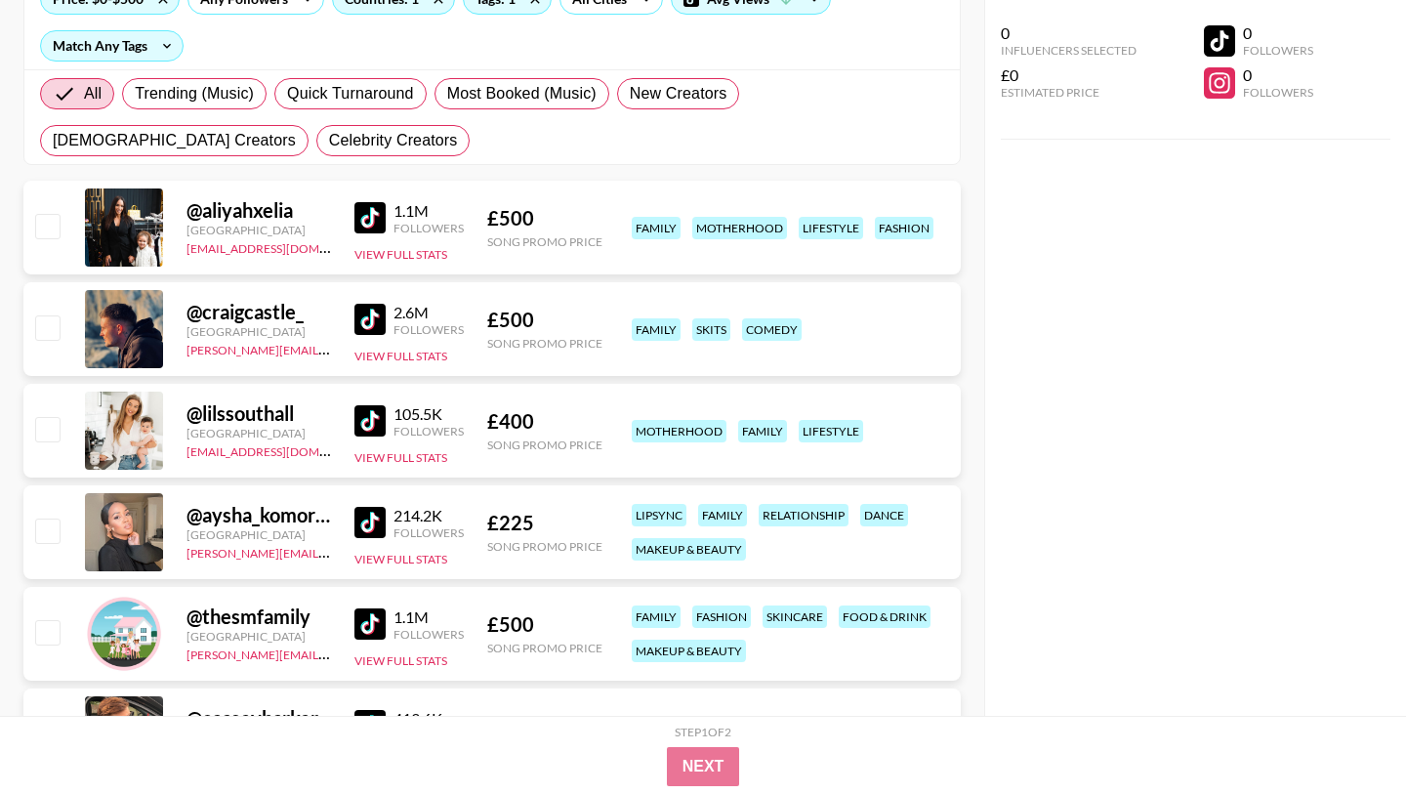
scroll to position [0, 0]
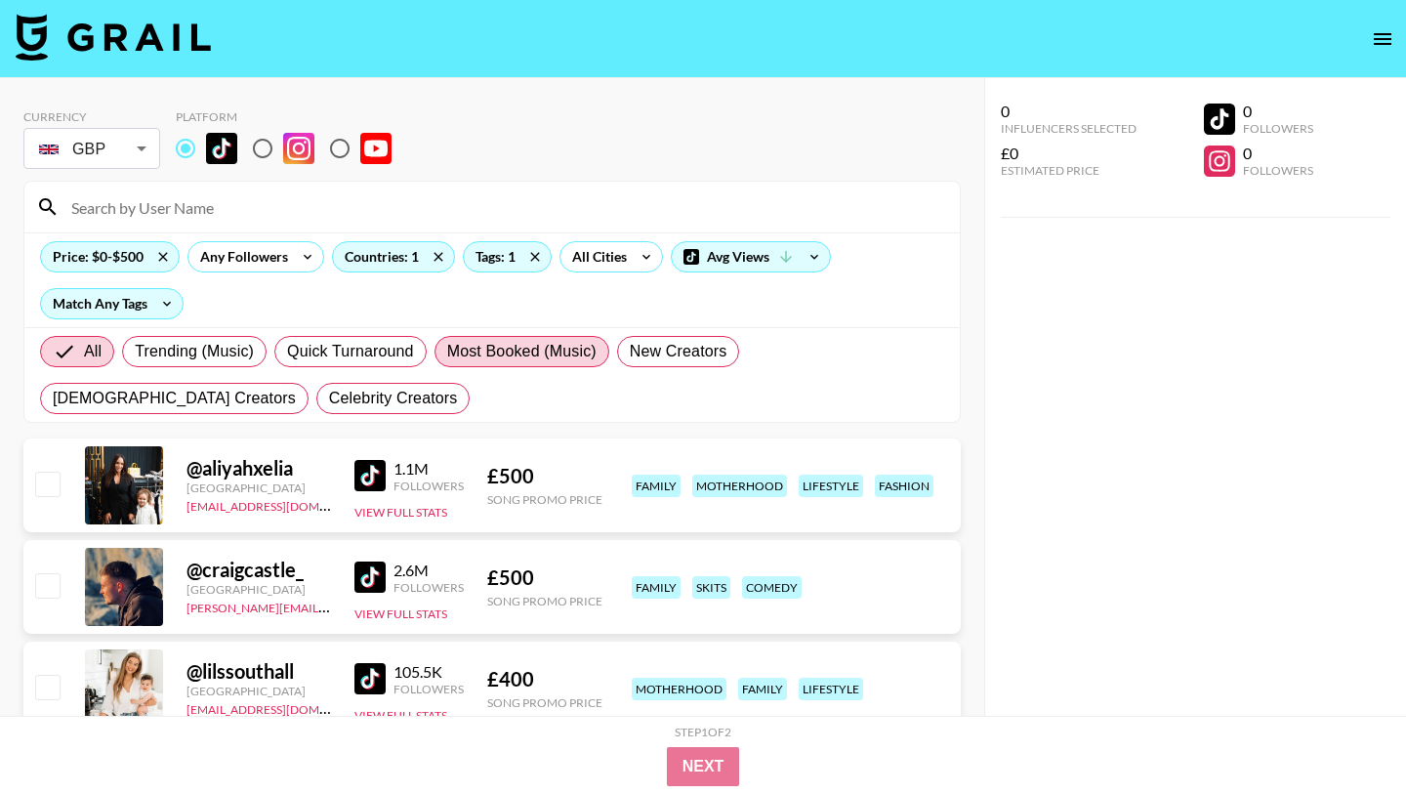
click at [509, 345] on span "Most Booked (Music)" at bounding box center [521, 351] width 149 height 23
click at [447, 352] on input "Most Booked (Music)" at bounding box center [447, 352] width 0 height 0
radio input "true"
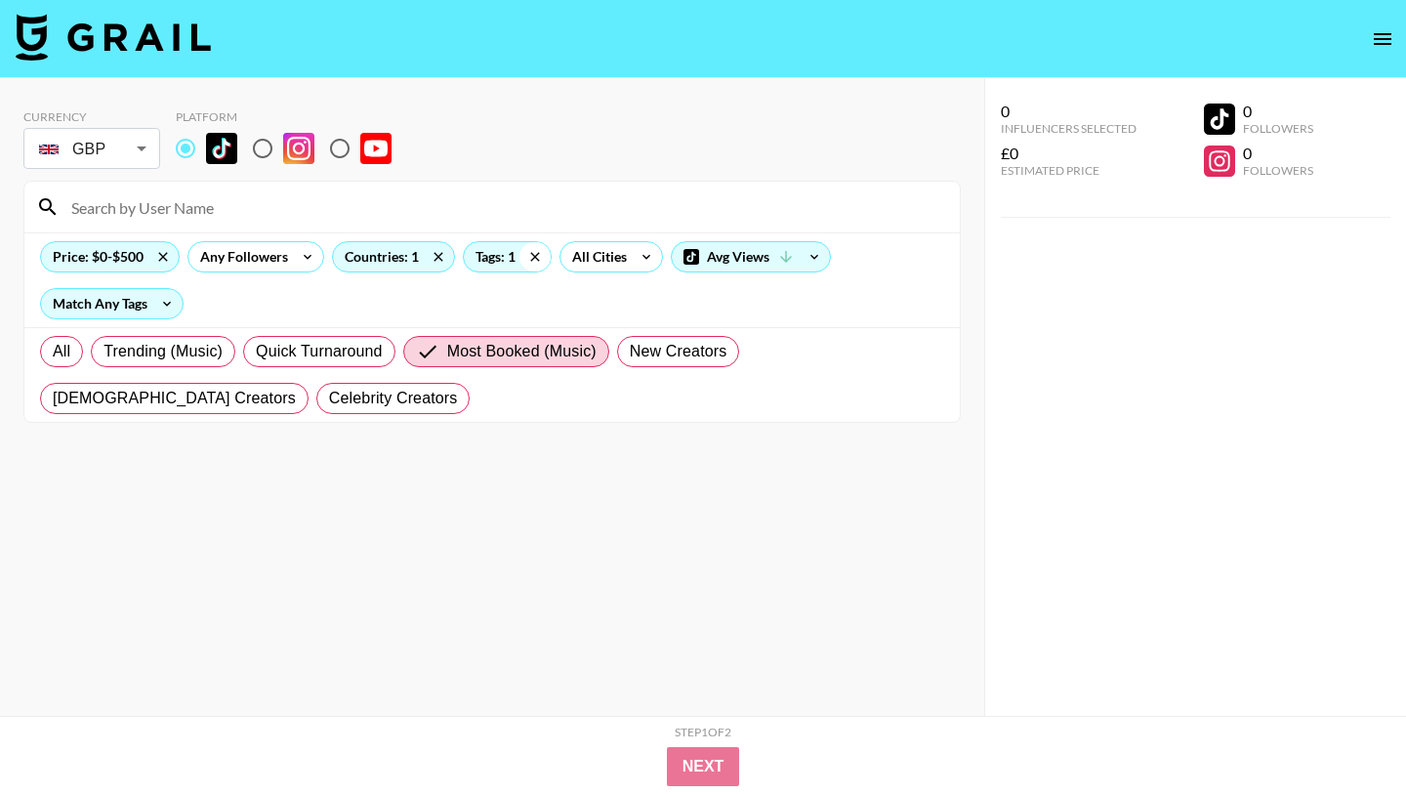
click at [530, 259] on icon at bounding box center [535, 256] width 31 height 29
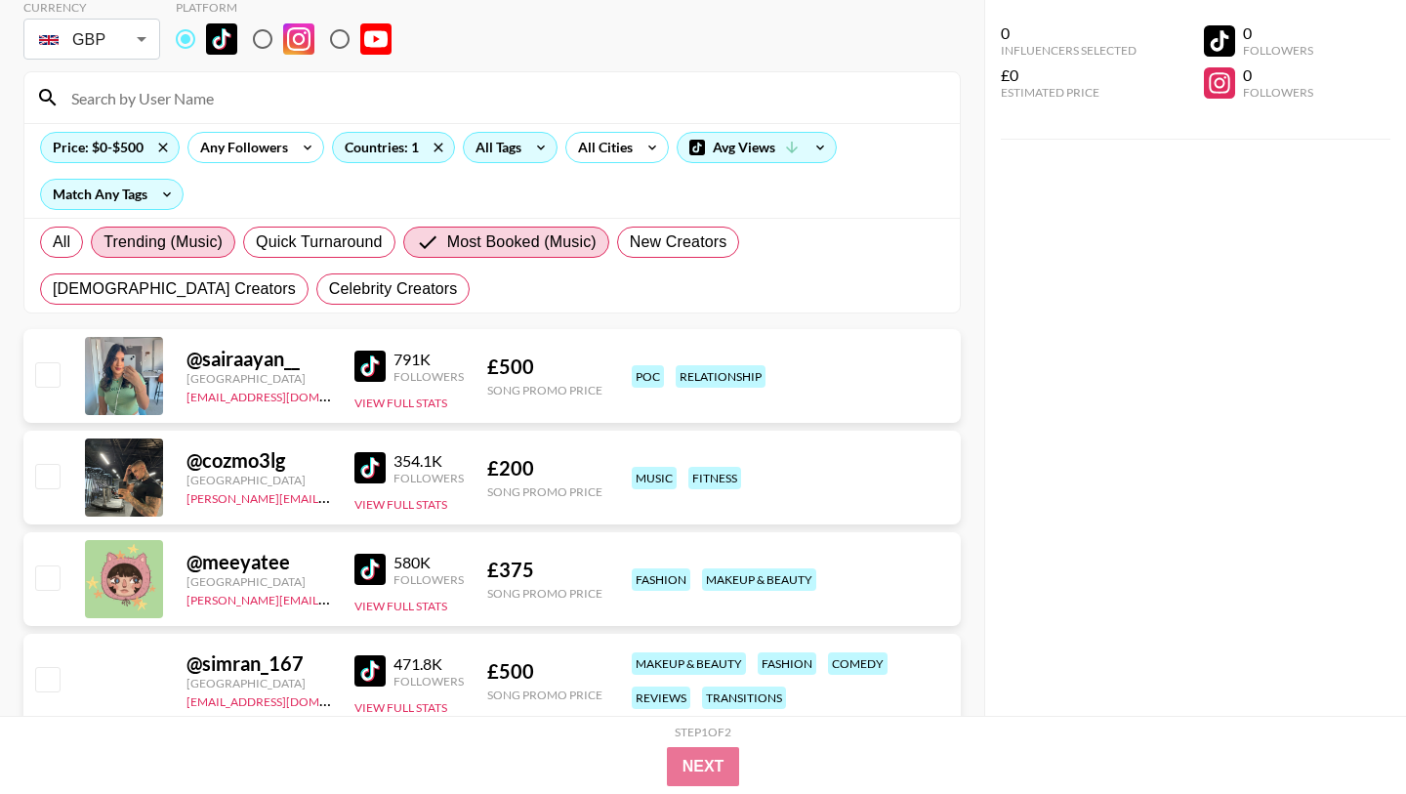
scroll to position [50, 0]
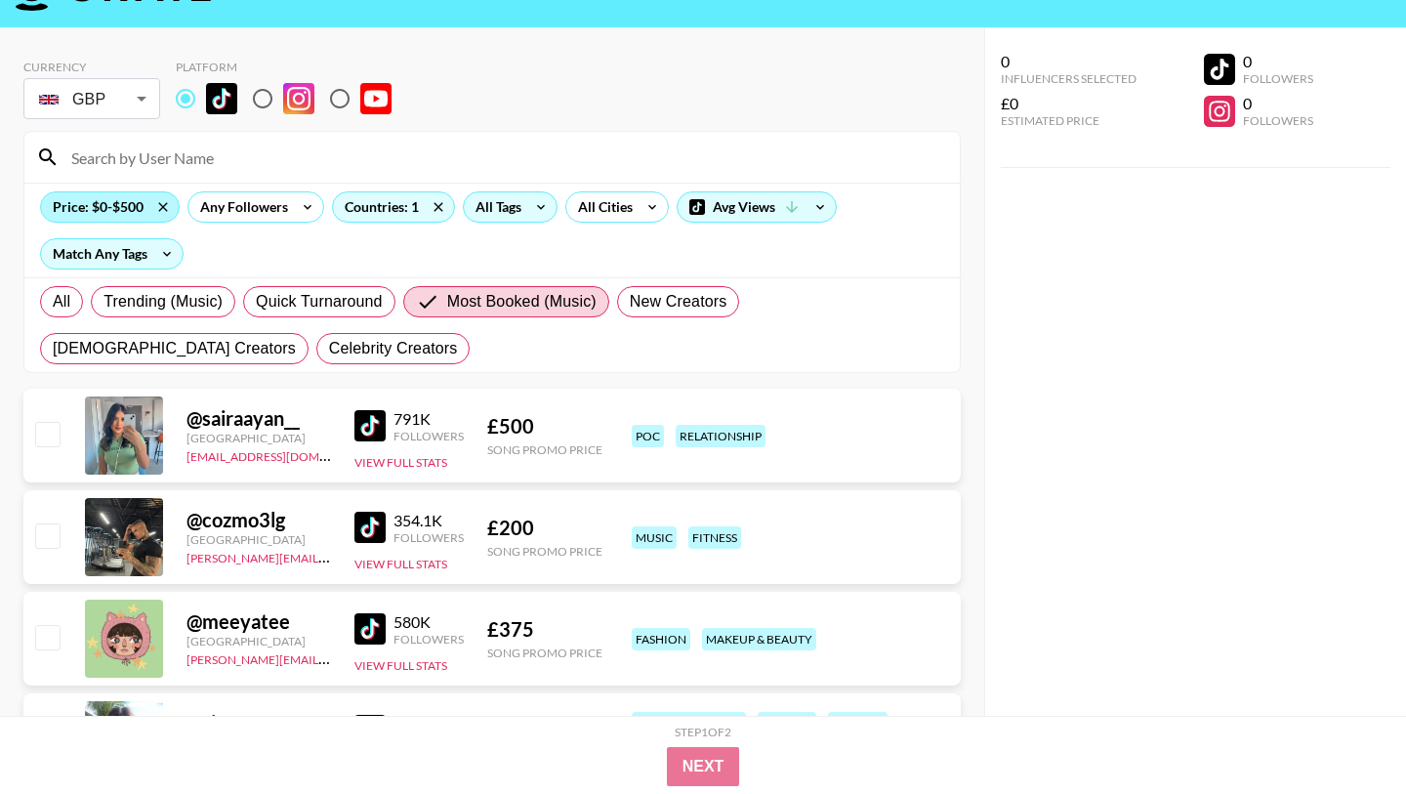
click at [112, 209] on div "Price: $0-$500" at bounding box center [110, 206] width 138 height 29
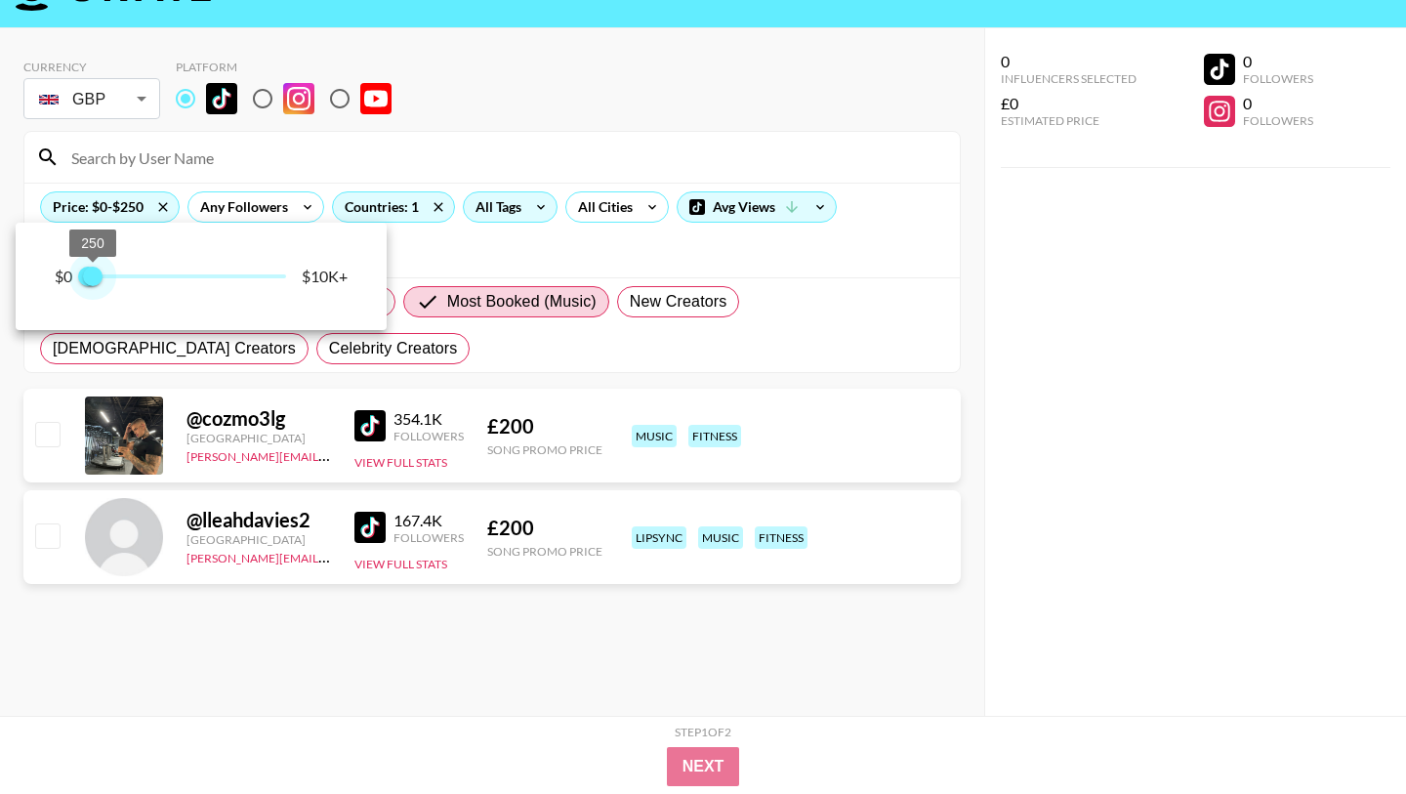
click at [96, 277] on span "250" at bounding box center [93, 277] width 20 height 20
type input "500"
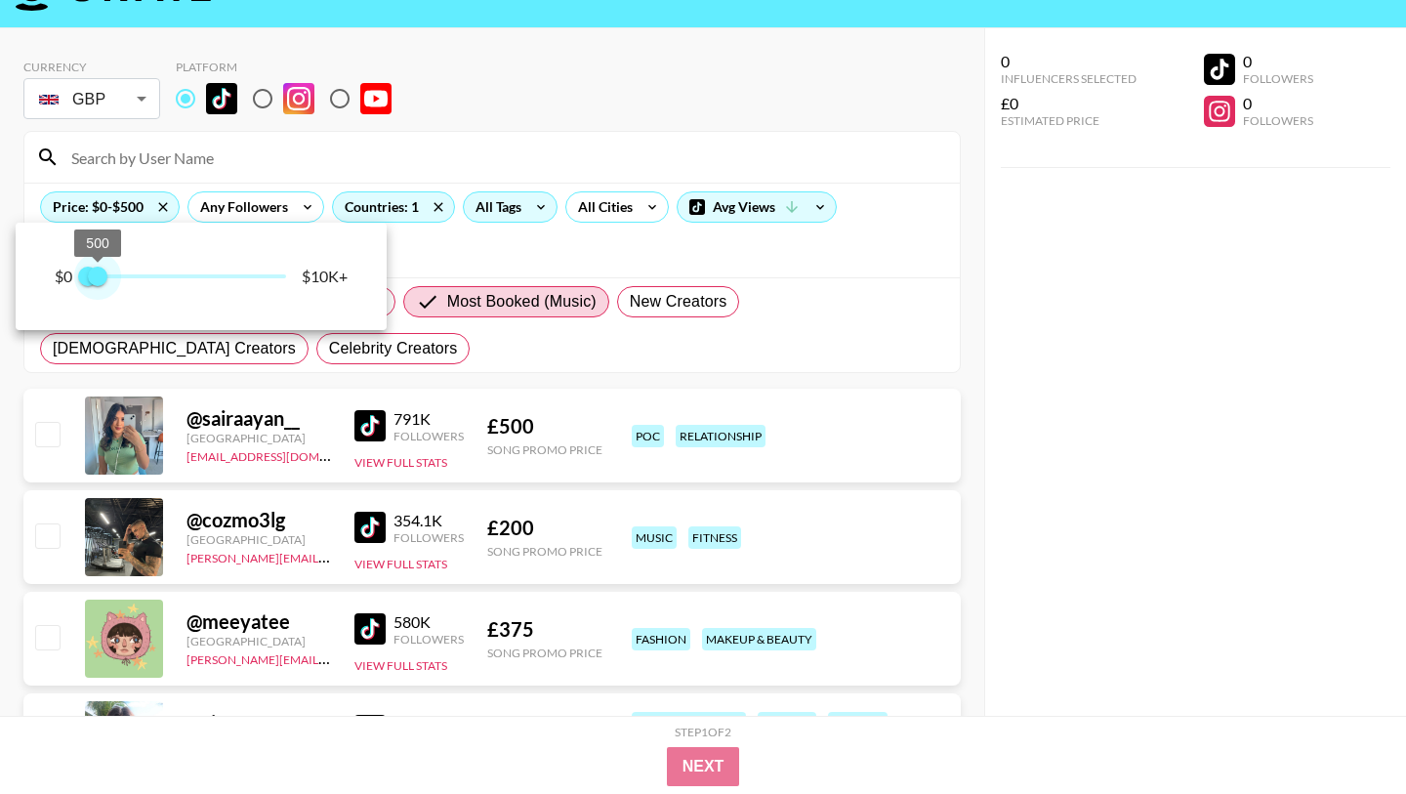
click at [98, 277] on span "500" at bounding box center [98, 277] width 20 height 20
click at [227, 361] on div at bounding box center [703, 397] width 1406 height 794
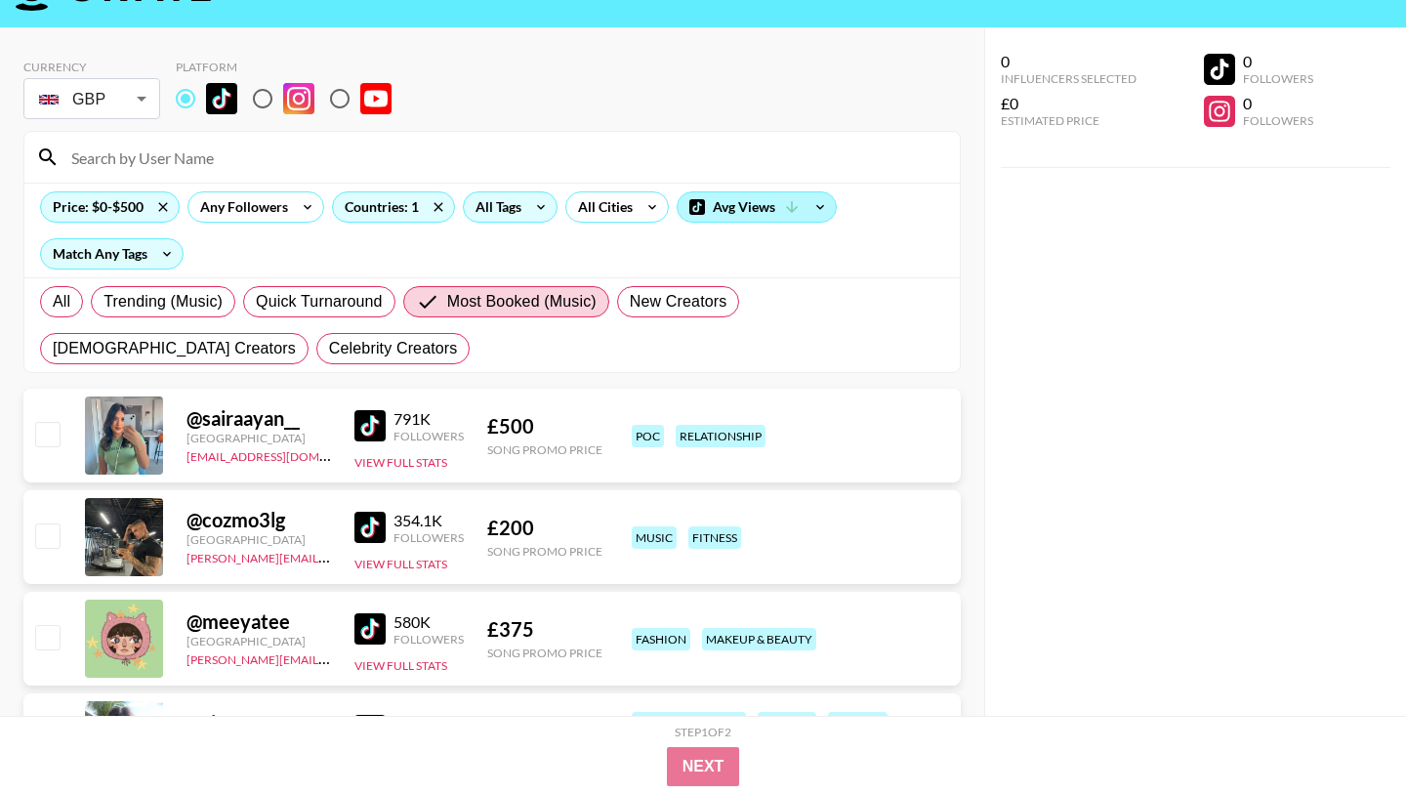
click at [753, 205] on div "Avg Views" at bounding box center [757, 206] width 158 height 29
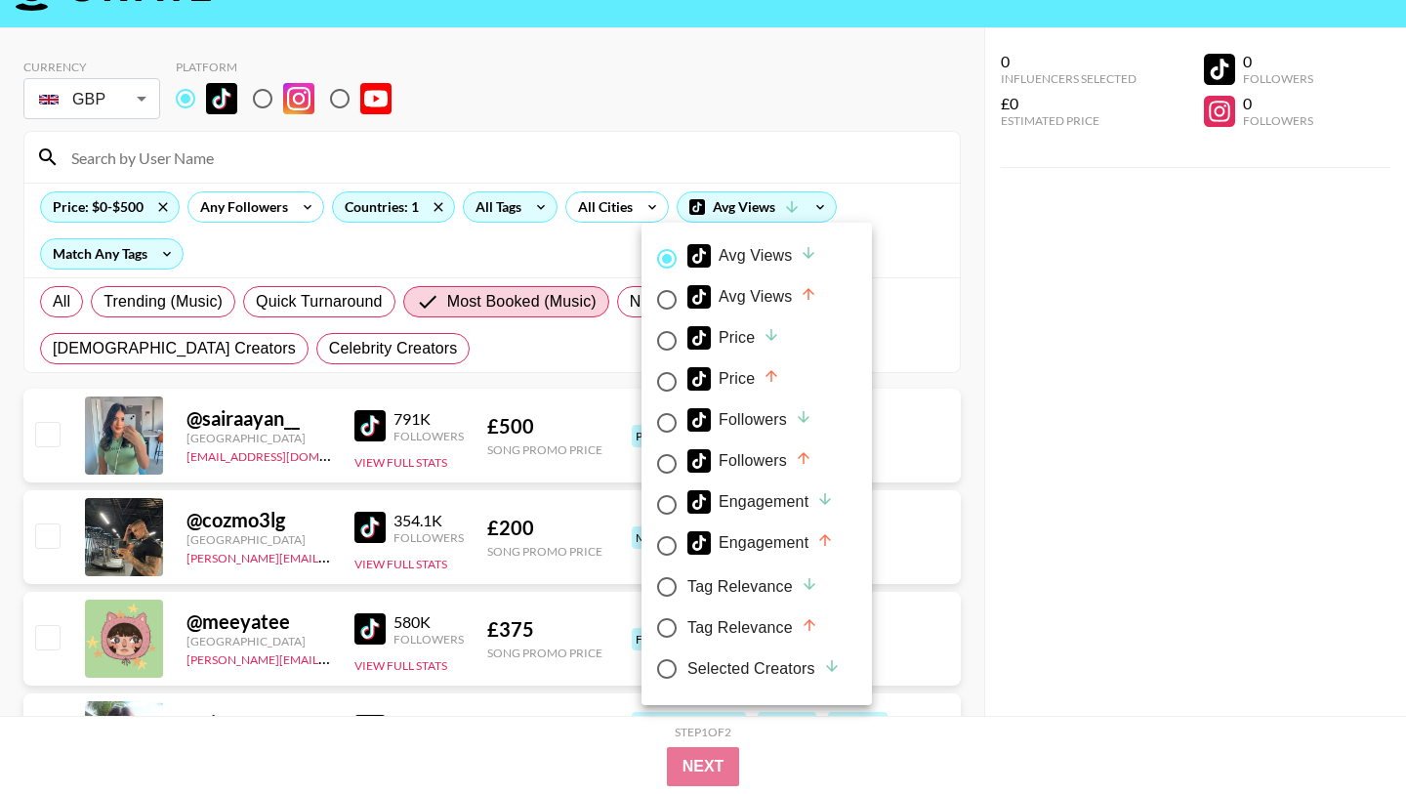
click at [671, 376] on input "Price" at bounding box center [666, 381] width 41 height 41
radio input "true"
radio input "false"
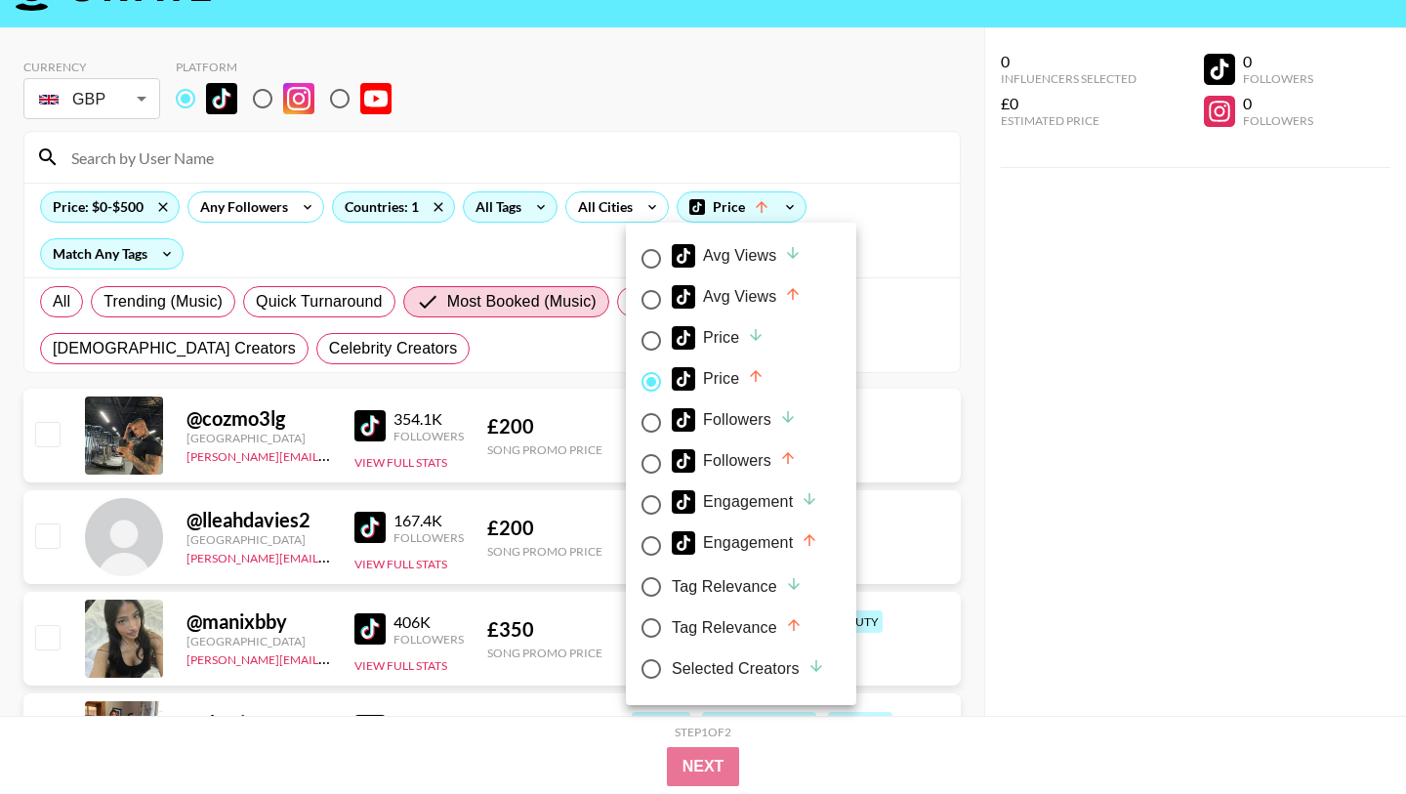
click at [538, 372] on div at bounding box center [703, 397] width 1406 height 794
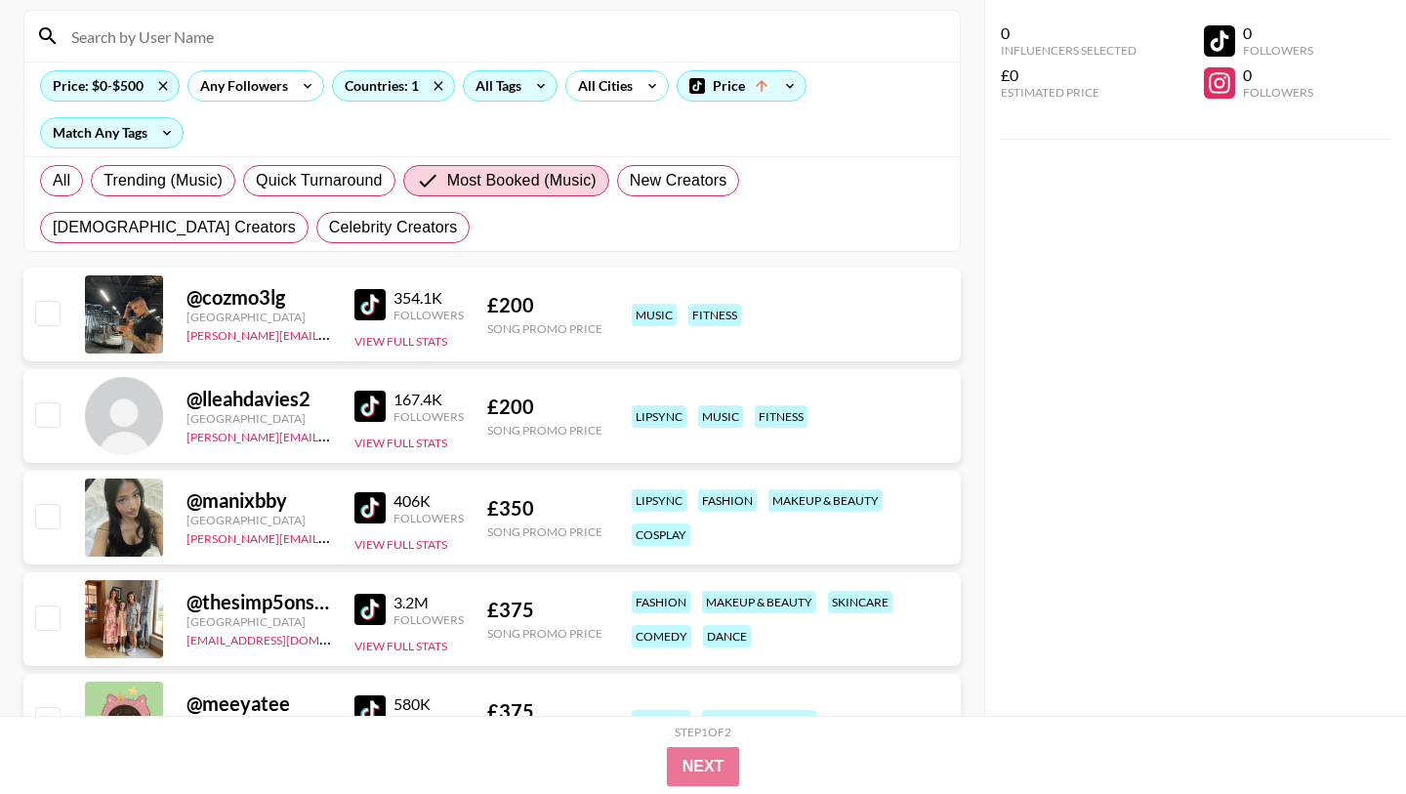
scroll to position [179, 0]
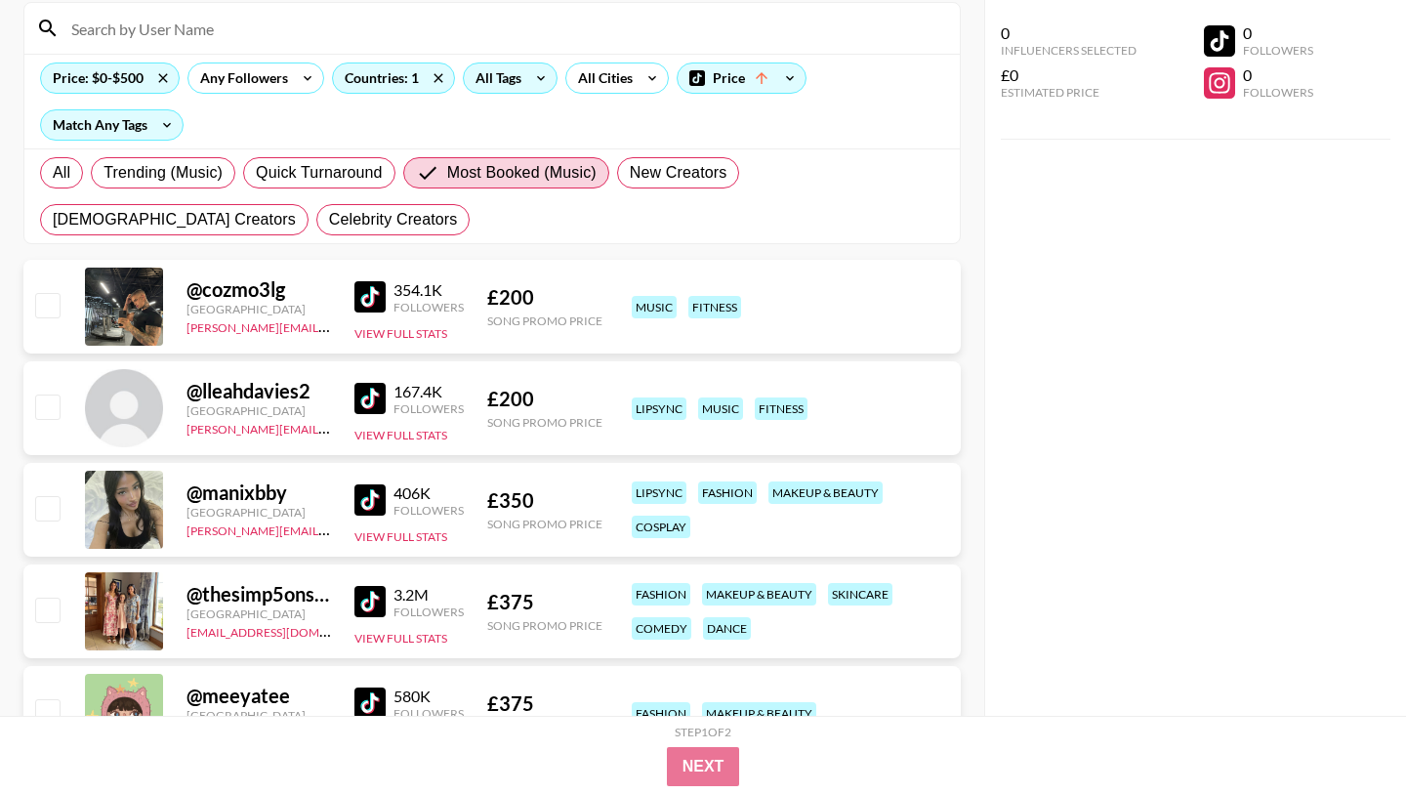
click at [357, 303] on img at bounding box center [369, 296] width 31 height 31
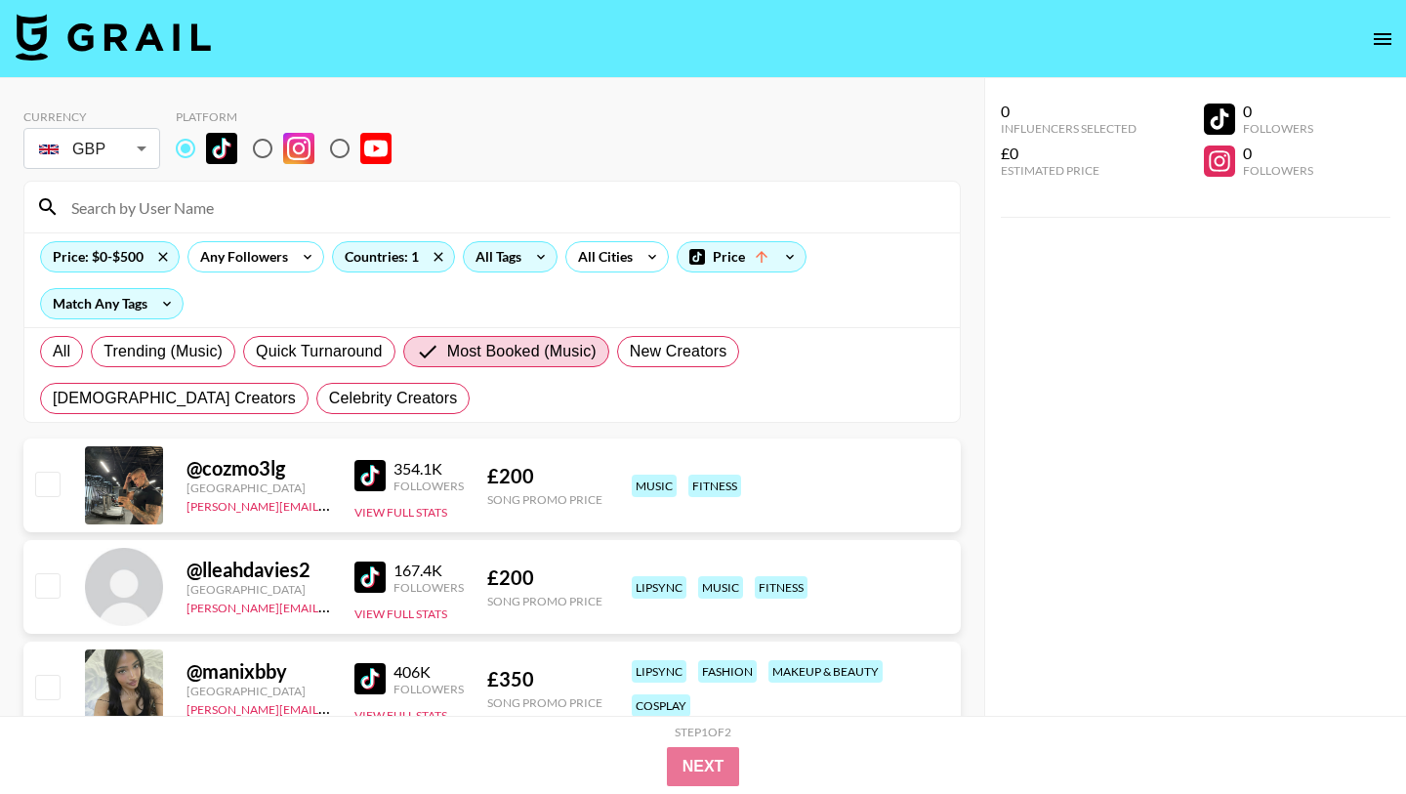
scroll to position [45, 0]
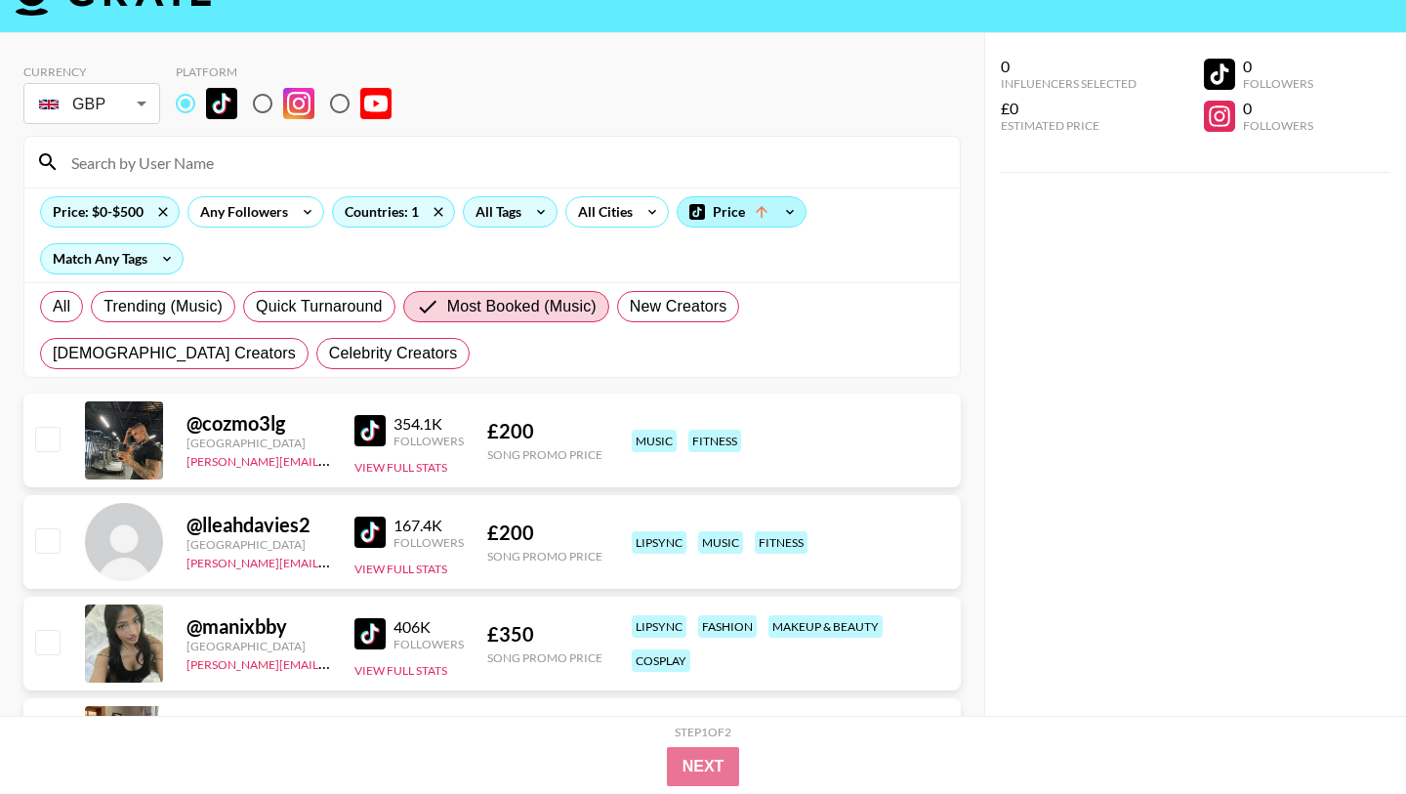
click at [721, 207] on div "Price" at bounding box center [742, 211] width 128 height 29
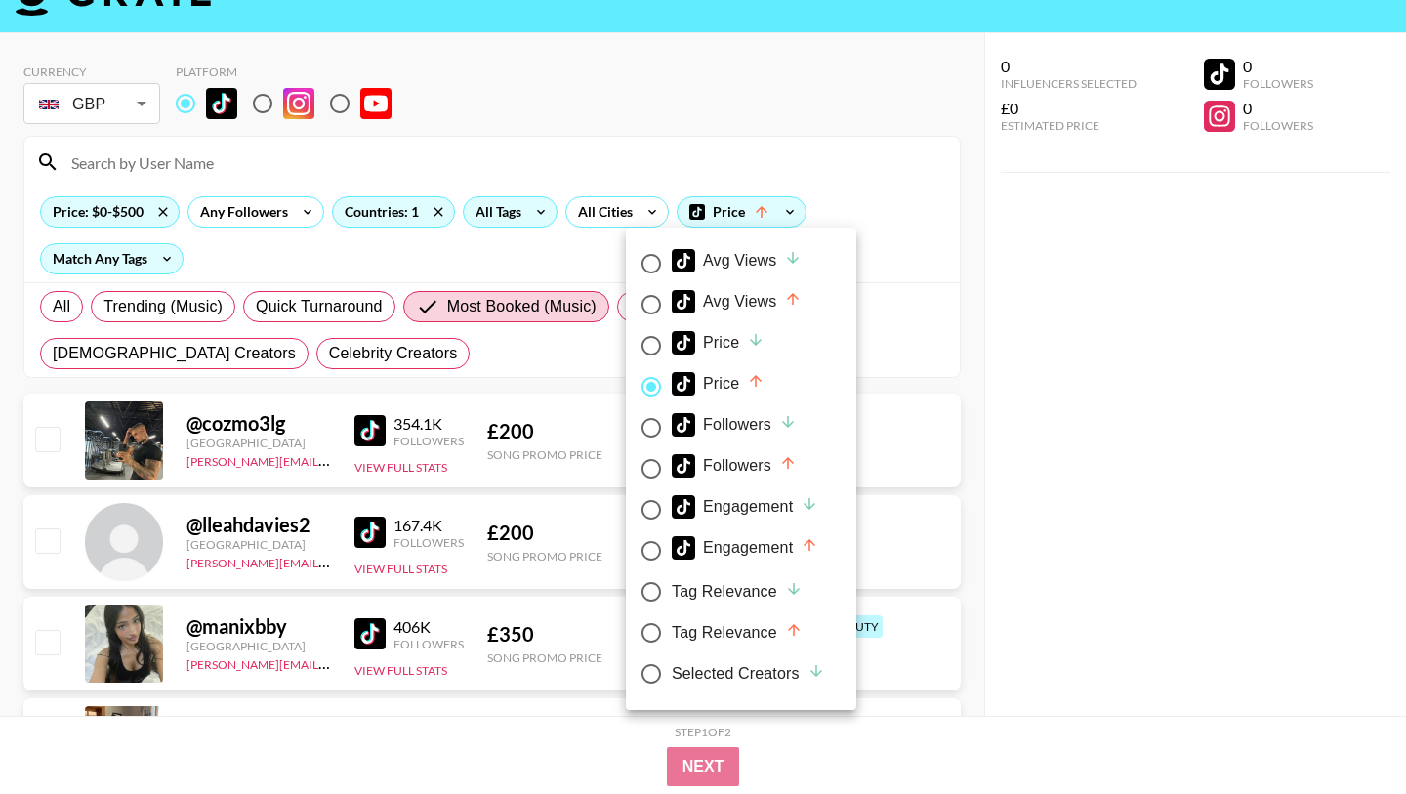
click at [581, 369] on div at bounding box center [703, 397] width 1406 height 794
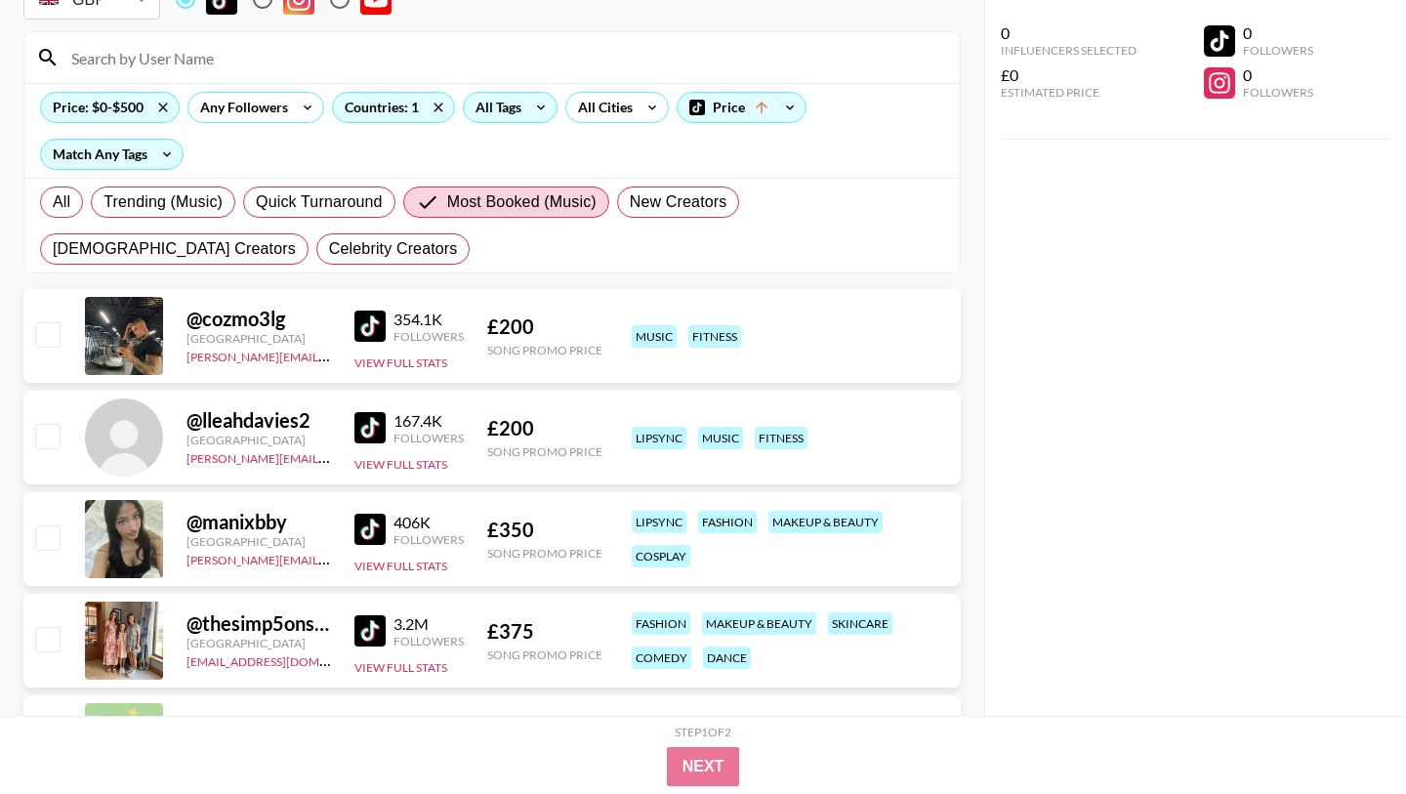
scroll to position [97, 0]
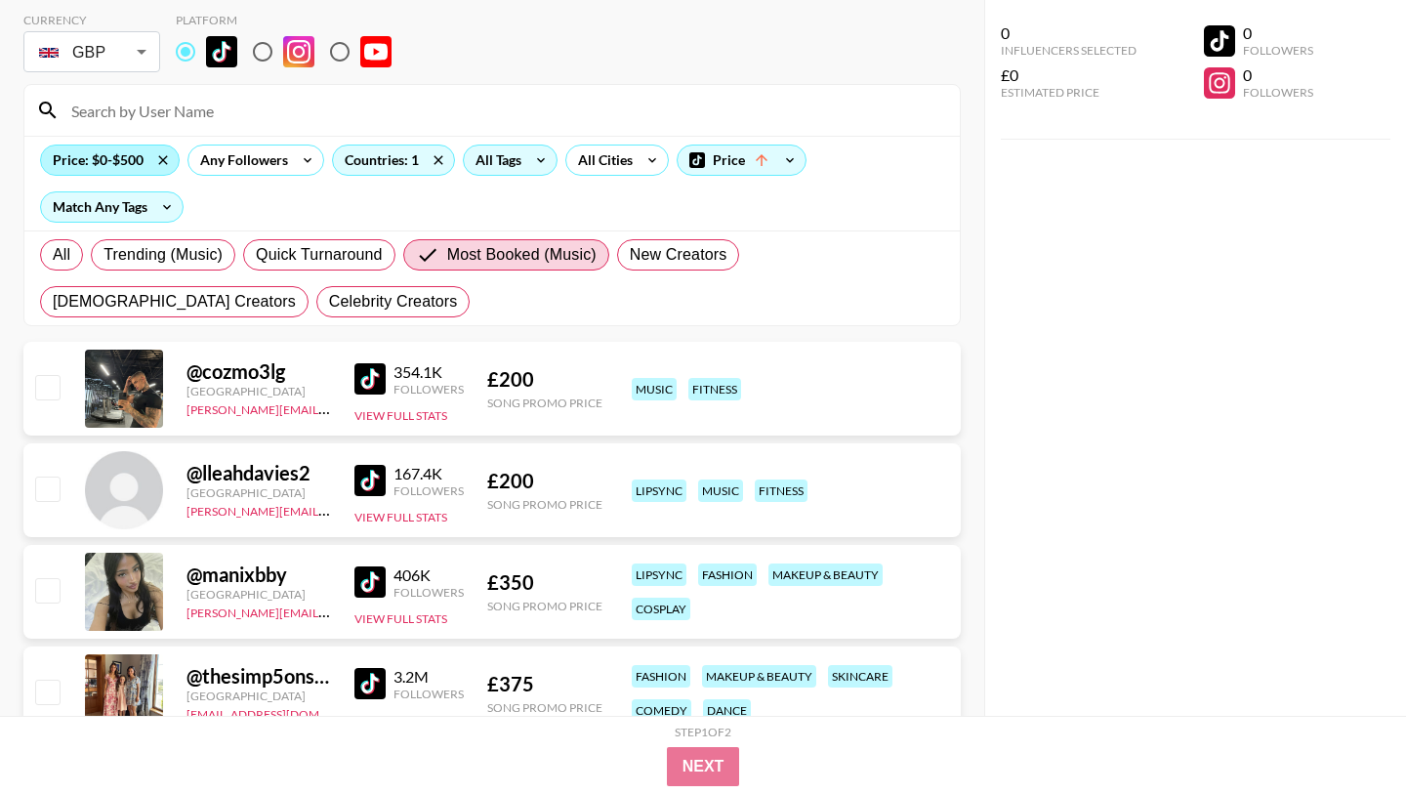
click at [100, 151] on div "Price: $0-$500" at bounding box center [110, 160] width 138 height 29
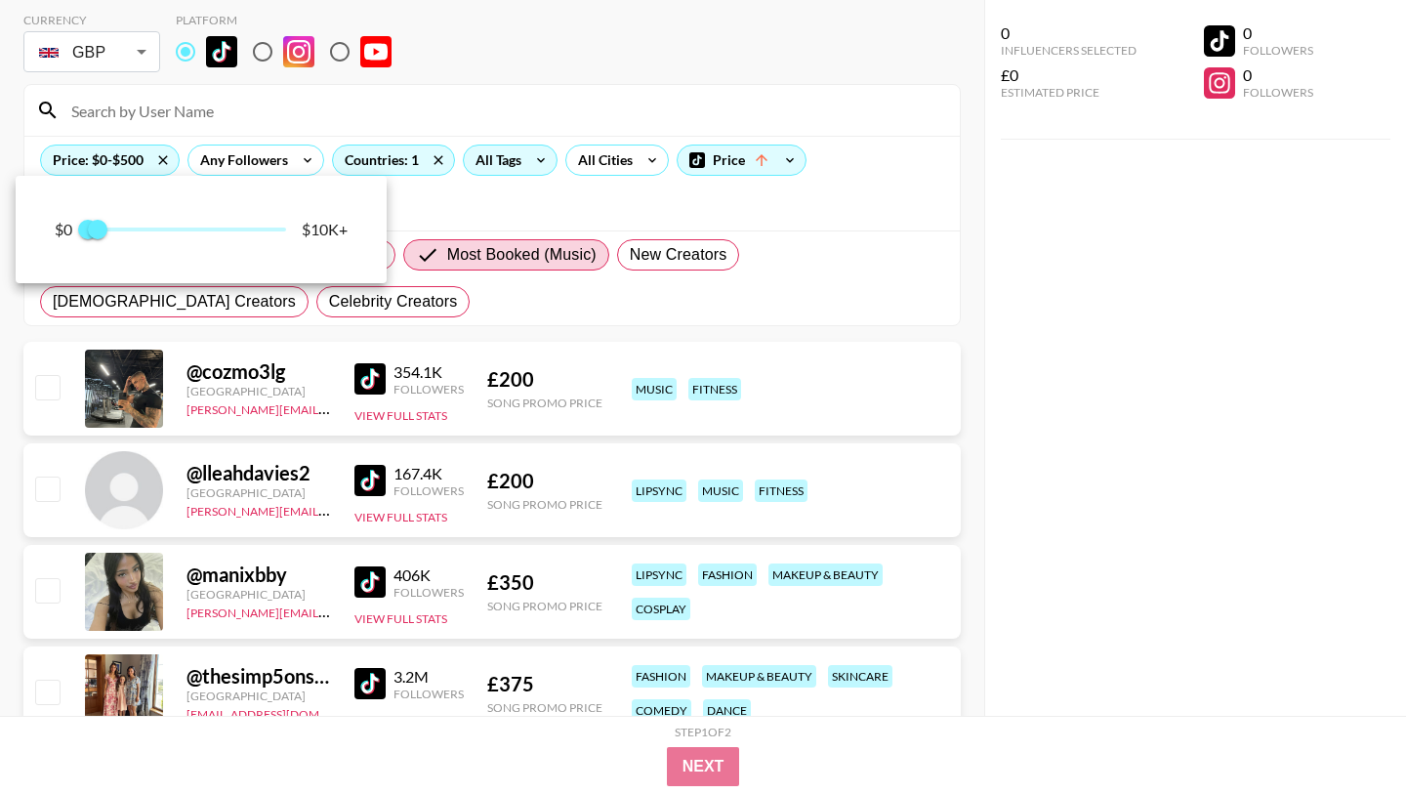
click at [593, 210] on div at bounding box center [703, 397] width 1406 height 794
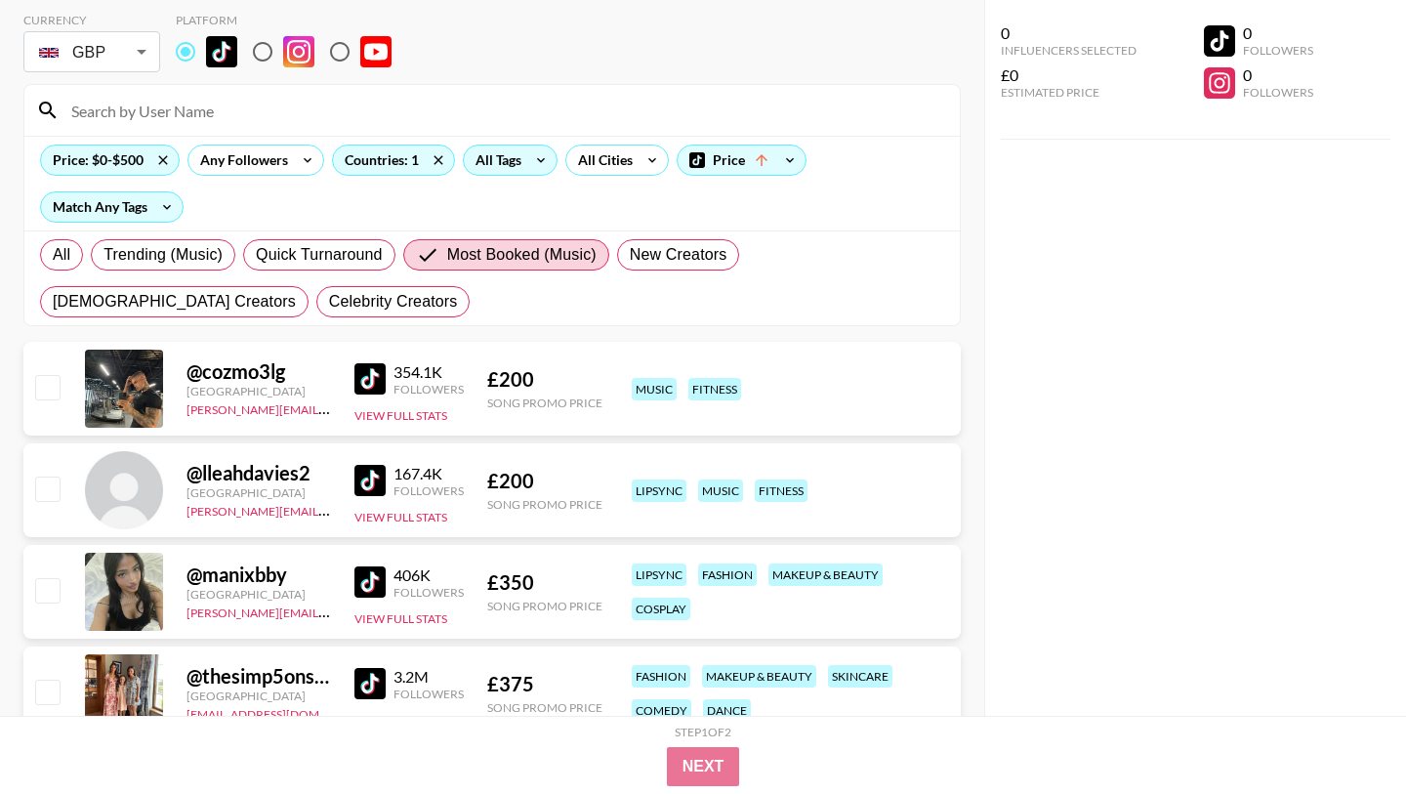
click at [514, 160] on div "All Tags" at bounding box center [495, 160] width 62 height 29
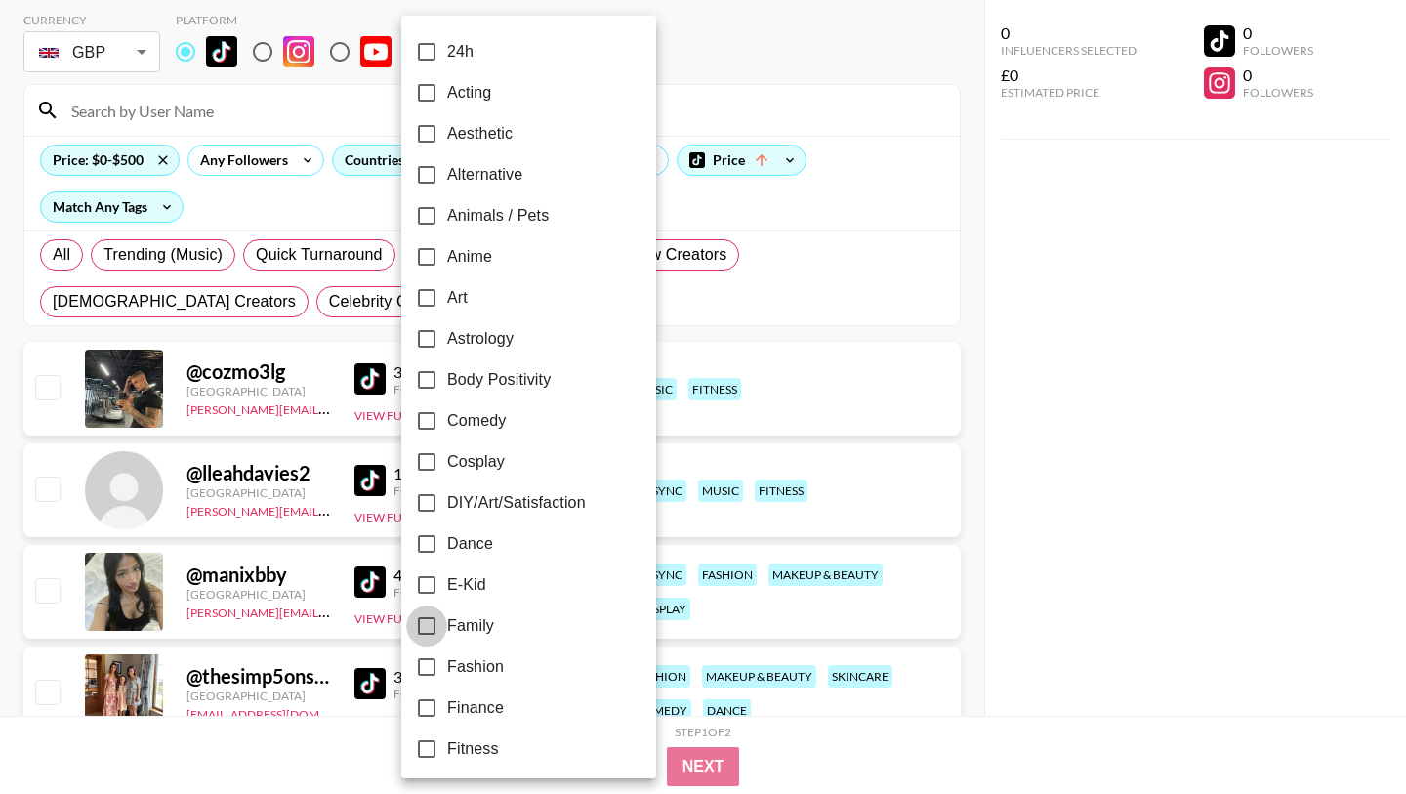
click at [430, 613] on input "Family" at bounding box center [426, 625] width 41 height 41
checkbox input "true"
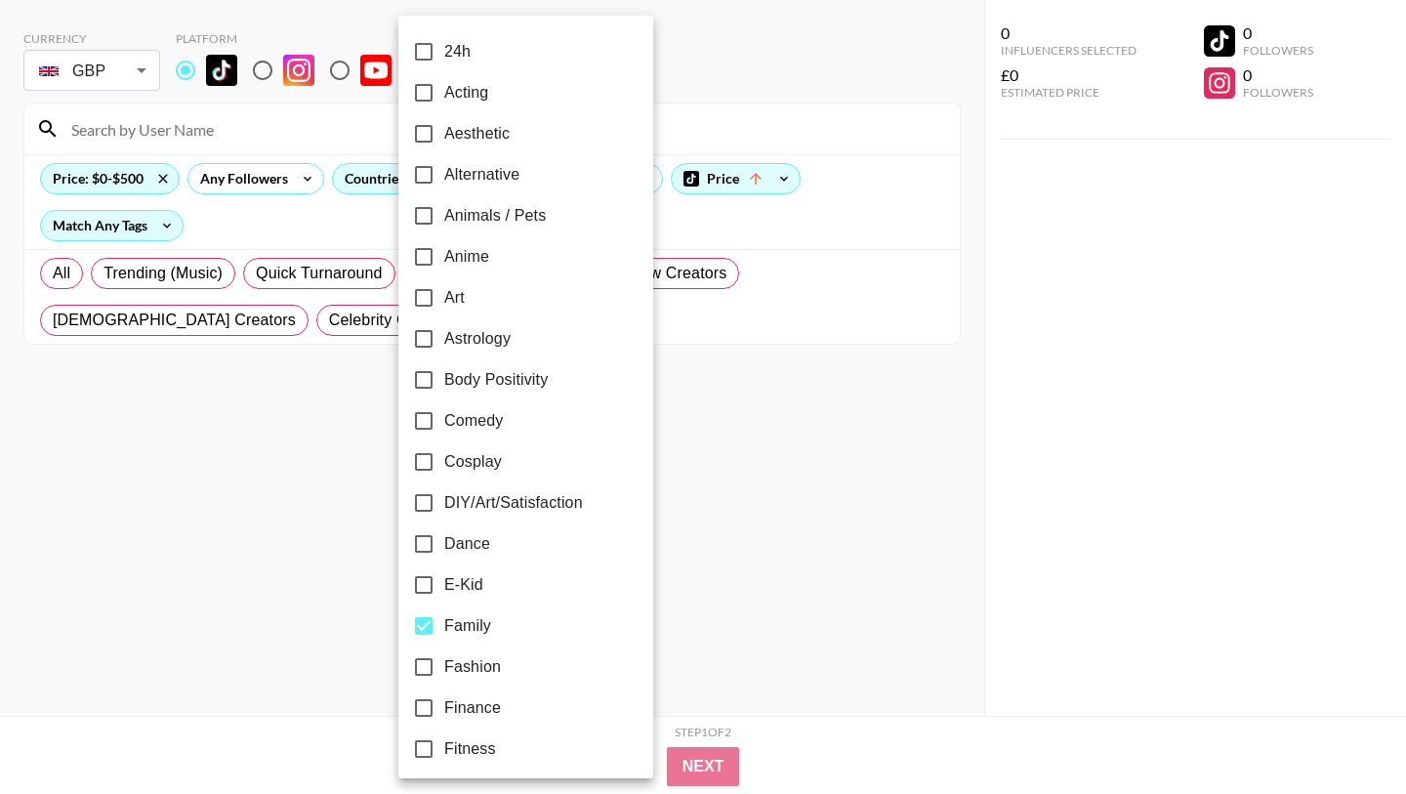
click at [371, 214] on div at bounding box center [703, 397] width 1406 height 794
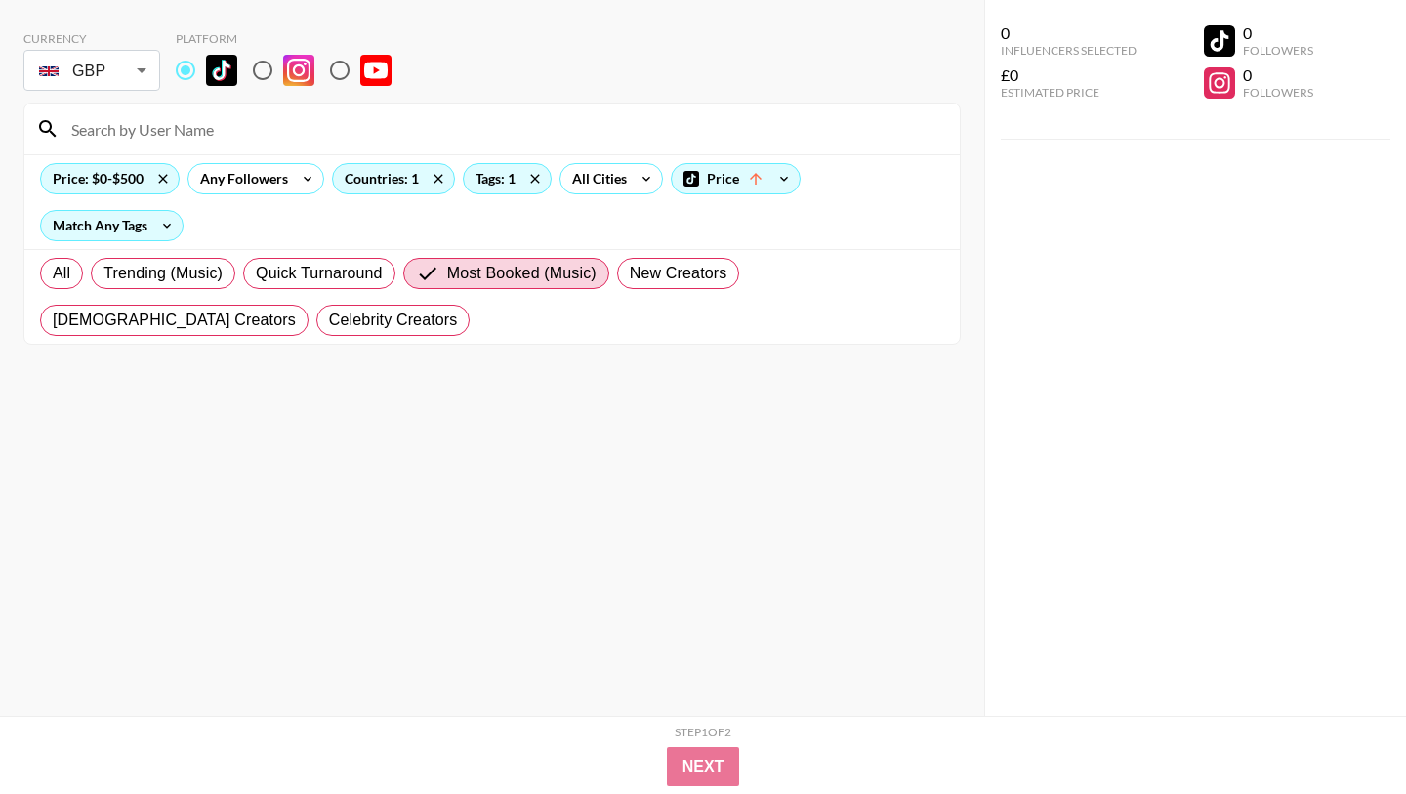
click at [478, 301] on div "All Trending (Music) Quick Turnaround Most Booked (Music) New Creators LGBTQIA+…" at bounding box center [492, 297] width 912 height 94
click at [478, 275] on span "Most Booked (Music)" at bounding box center [521, 273] width 149 height 23
click at [447, 275] on input "Most Booked (Music)" at bounding box center [431, 273] width 31 height 23
click at [48, 279] on label "All" at bounding box center [61, 273] width 43 height 31
click at [53, 273] on input "All" at bounding box center [53, 273] width 0 height 0
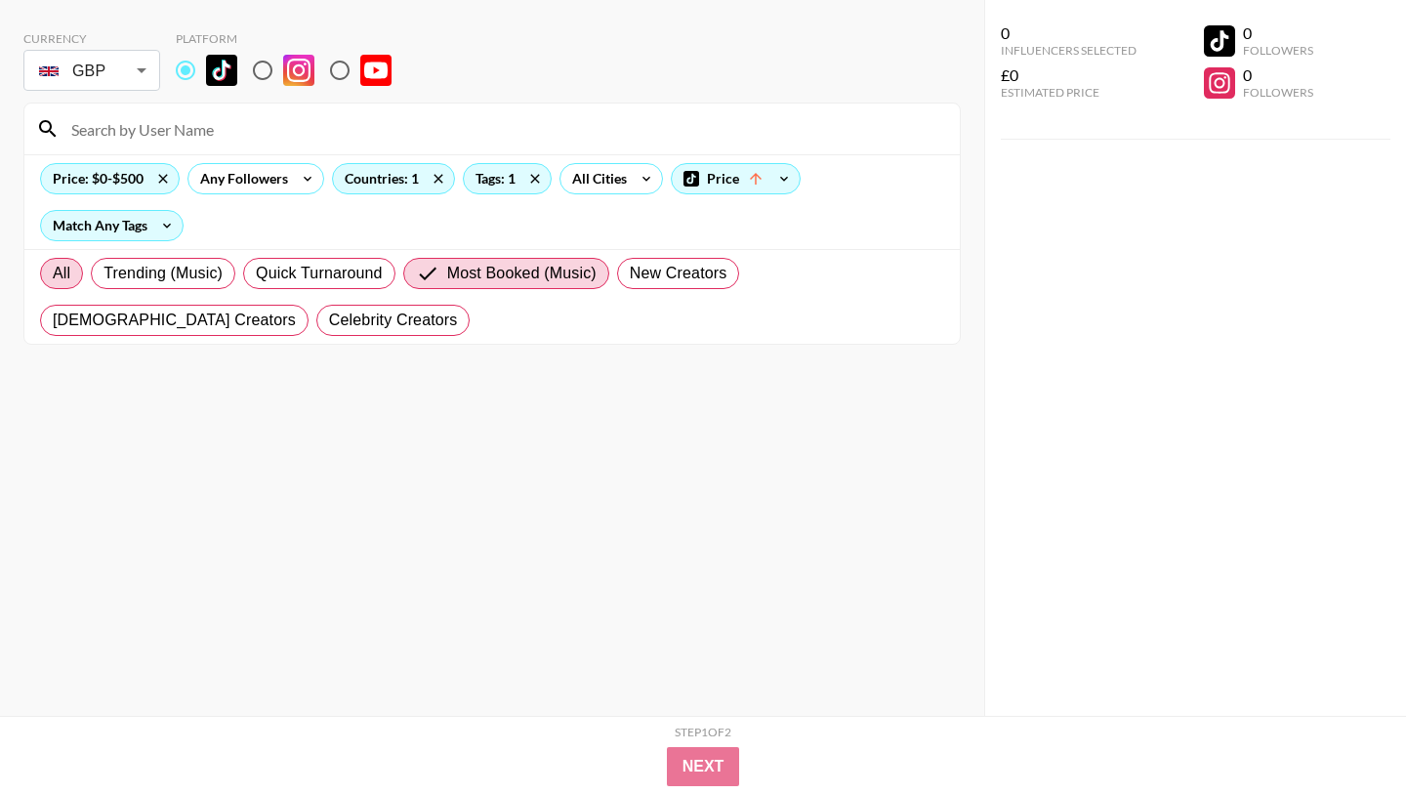
radio input "true"
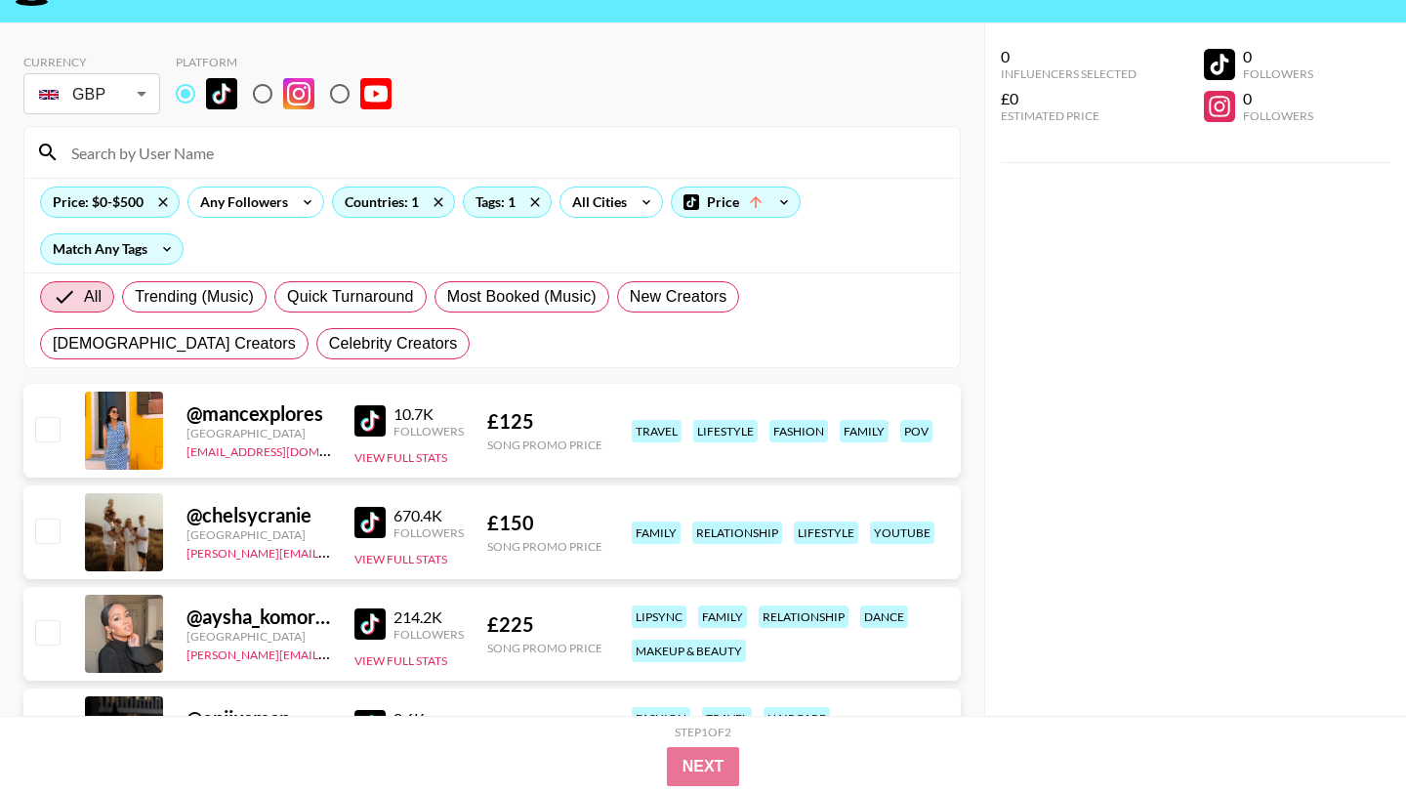
scroll to position [70, 0]
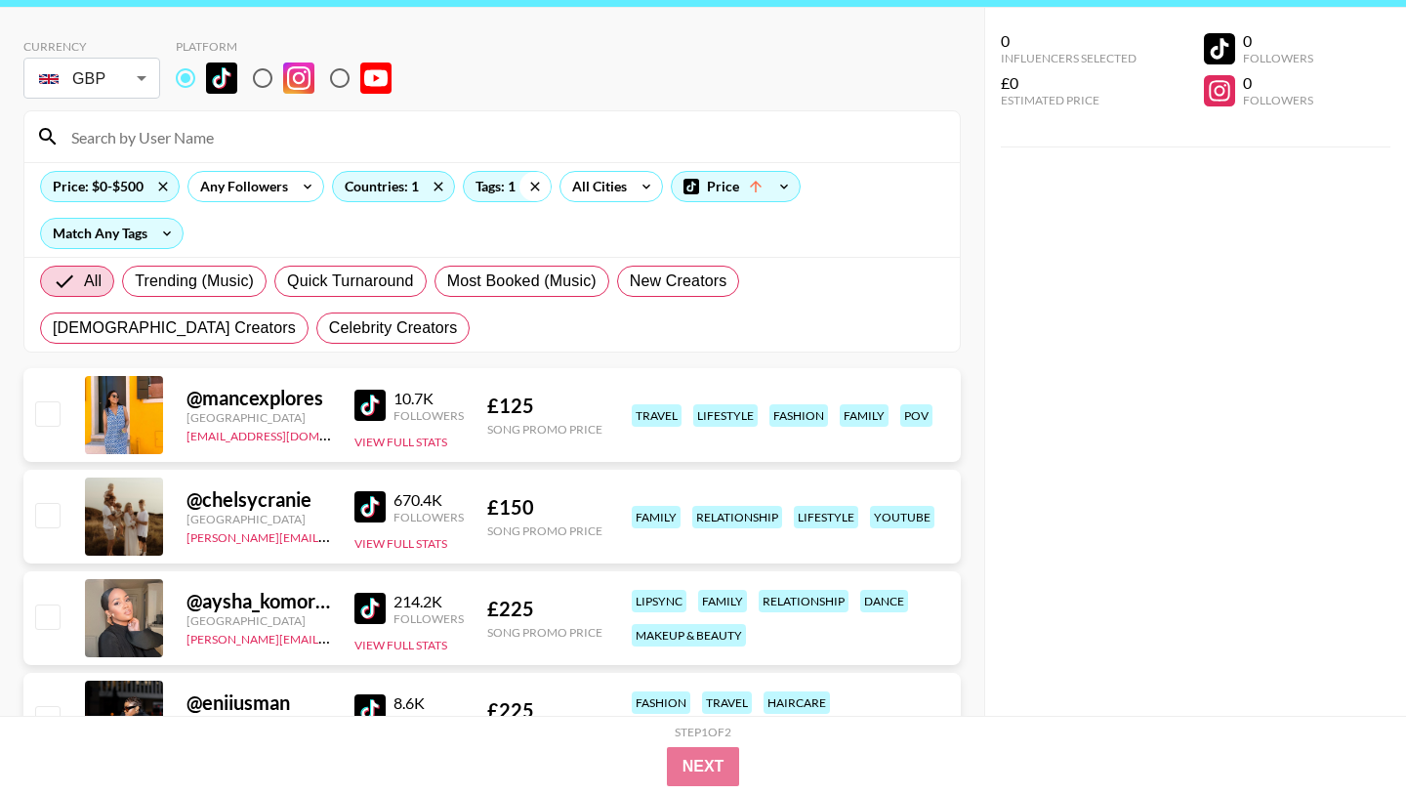
click at [533, 184] on icon at bounding box center [535, 186] width 31 height 29
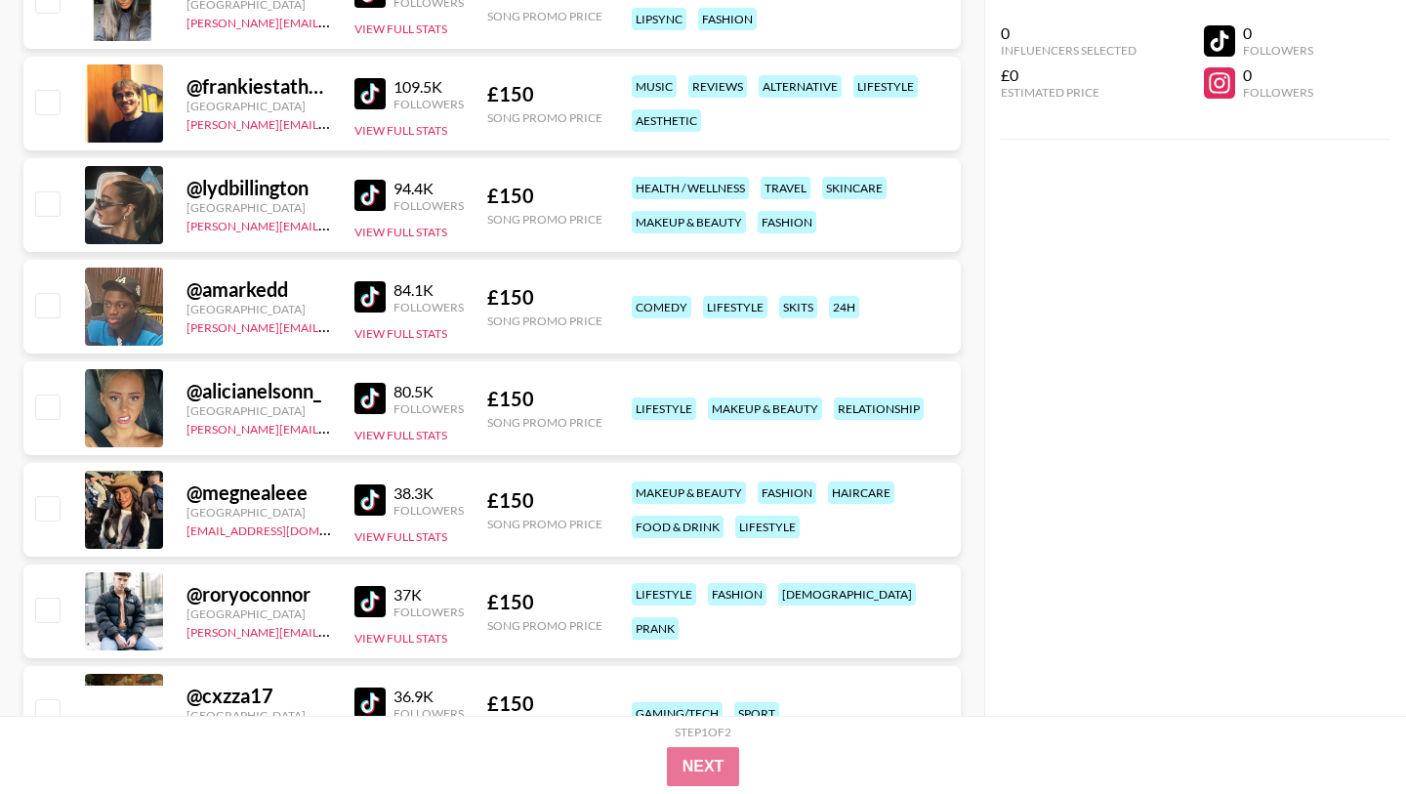
scroll to position [3048, 0]
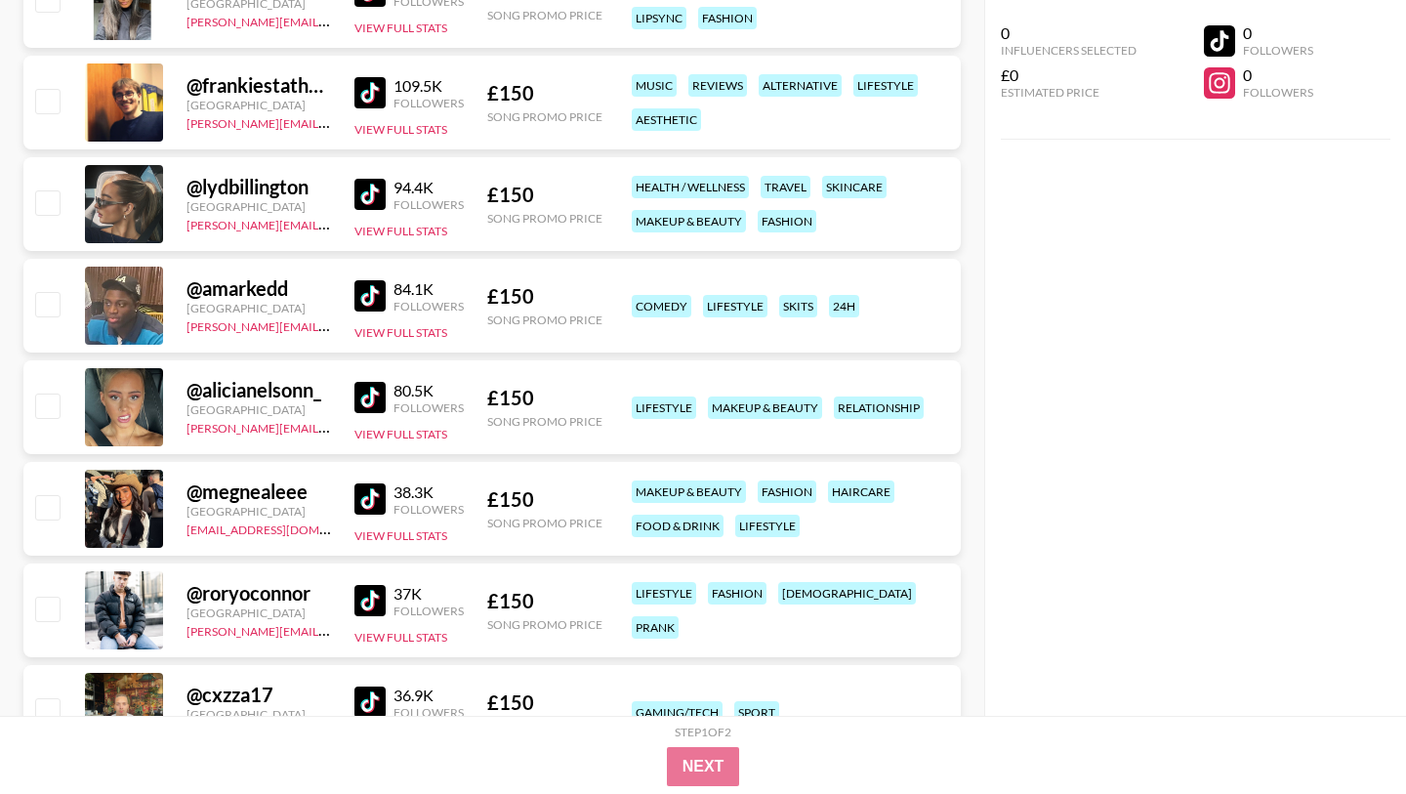
click at [367, 393] on img at bounding box center [369, 397] width 31 height 31
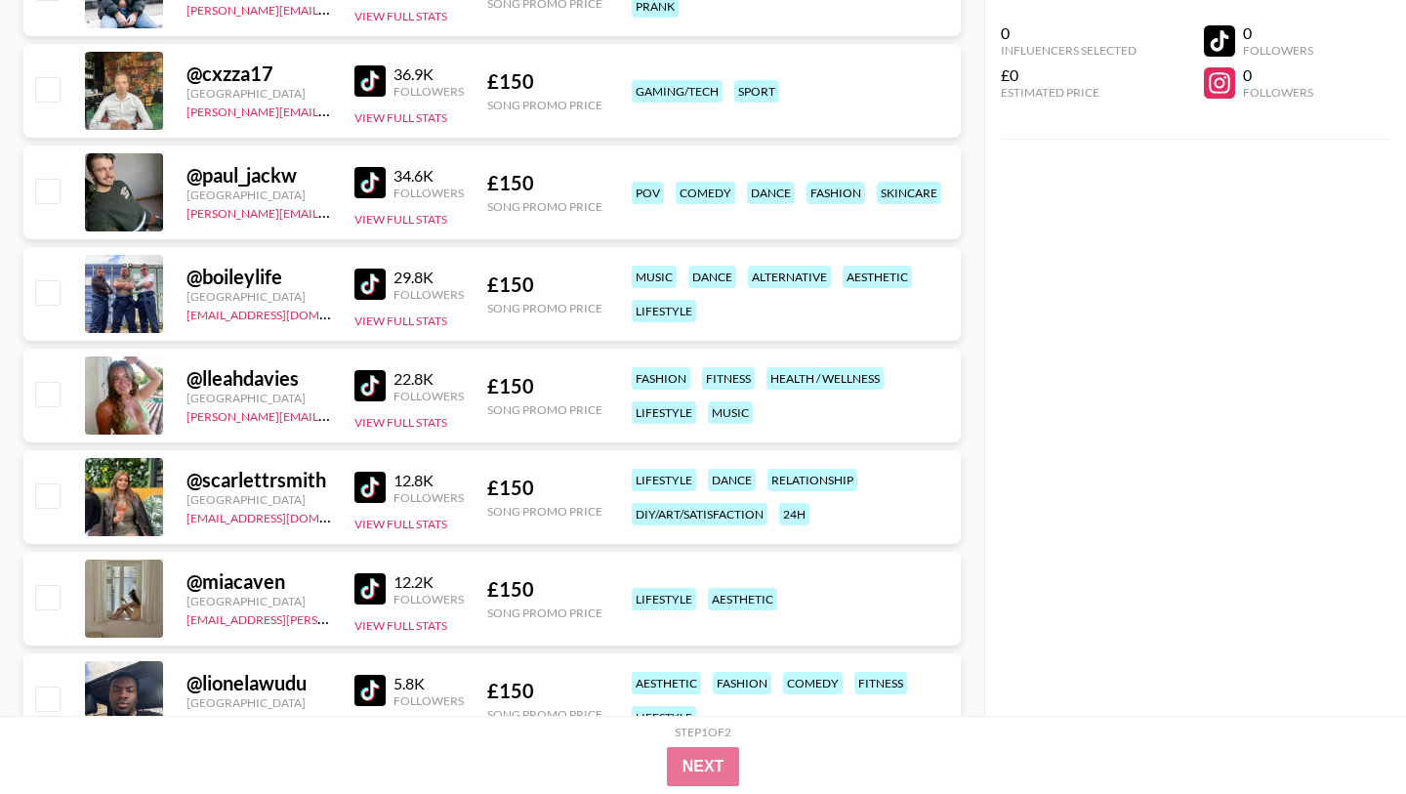
scroll to position [3671, 0]
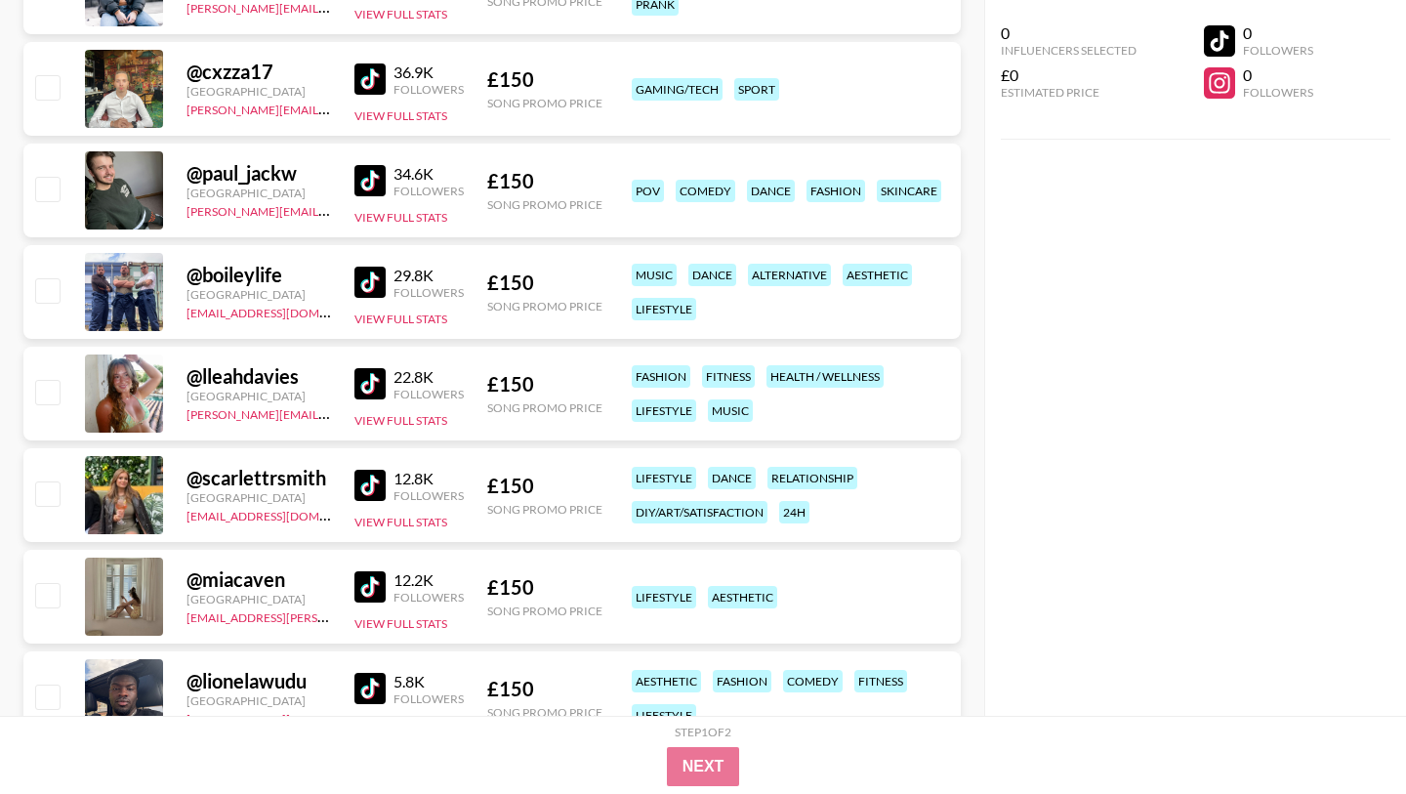
click at [364, 382] on img at bounding box center [369, 383] width 31 height 31
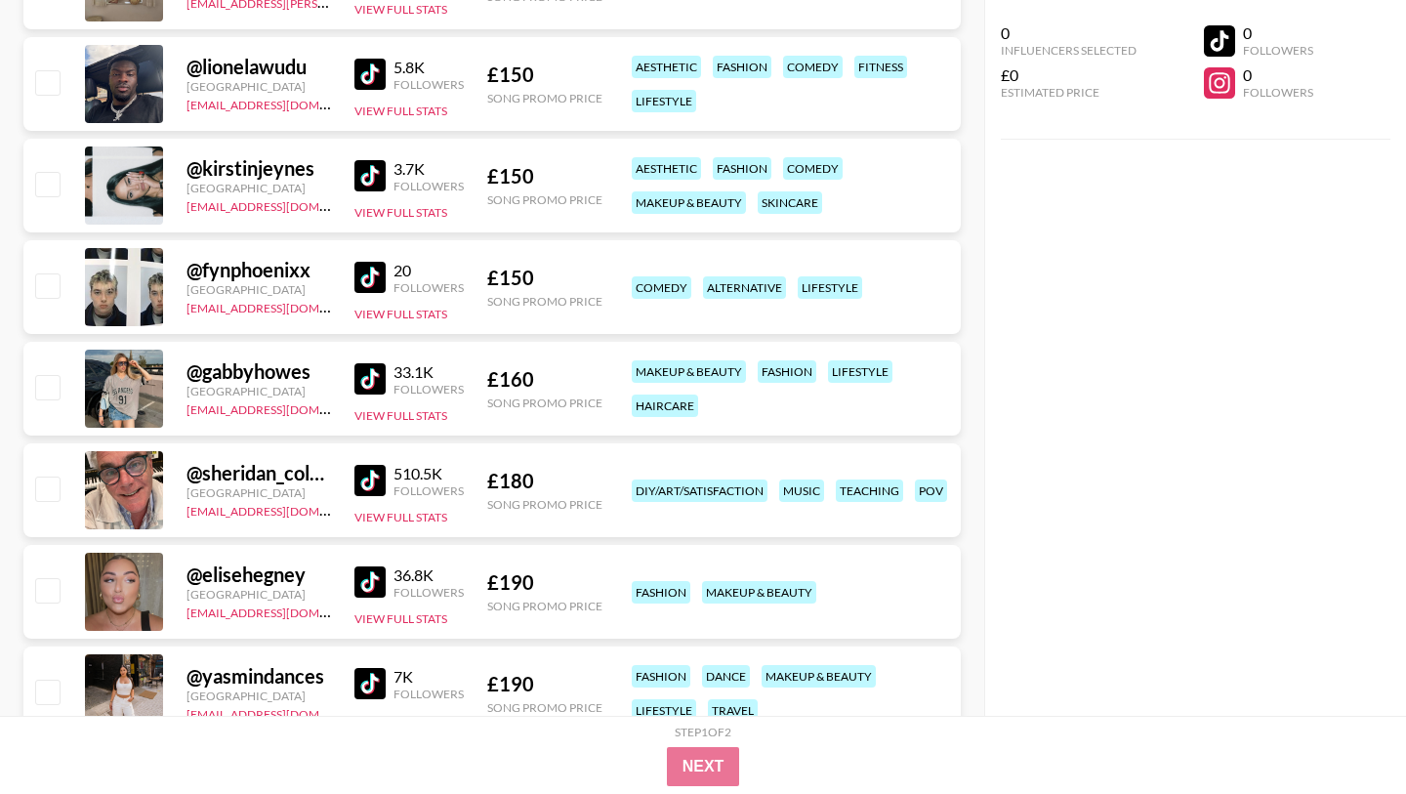
scroll to position [4295, 0]
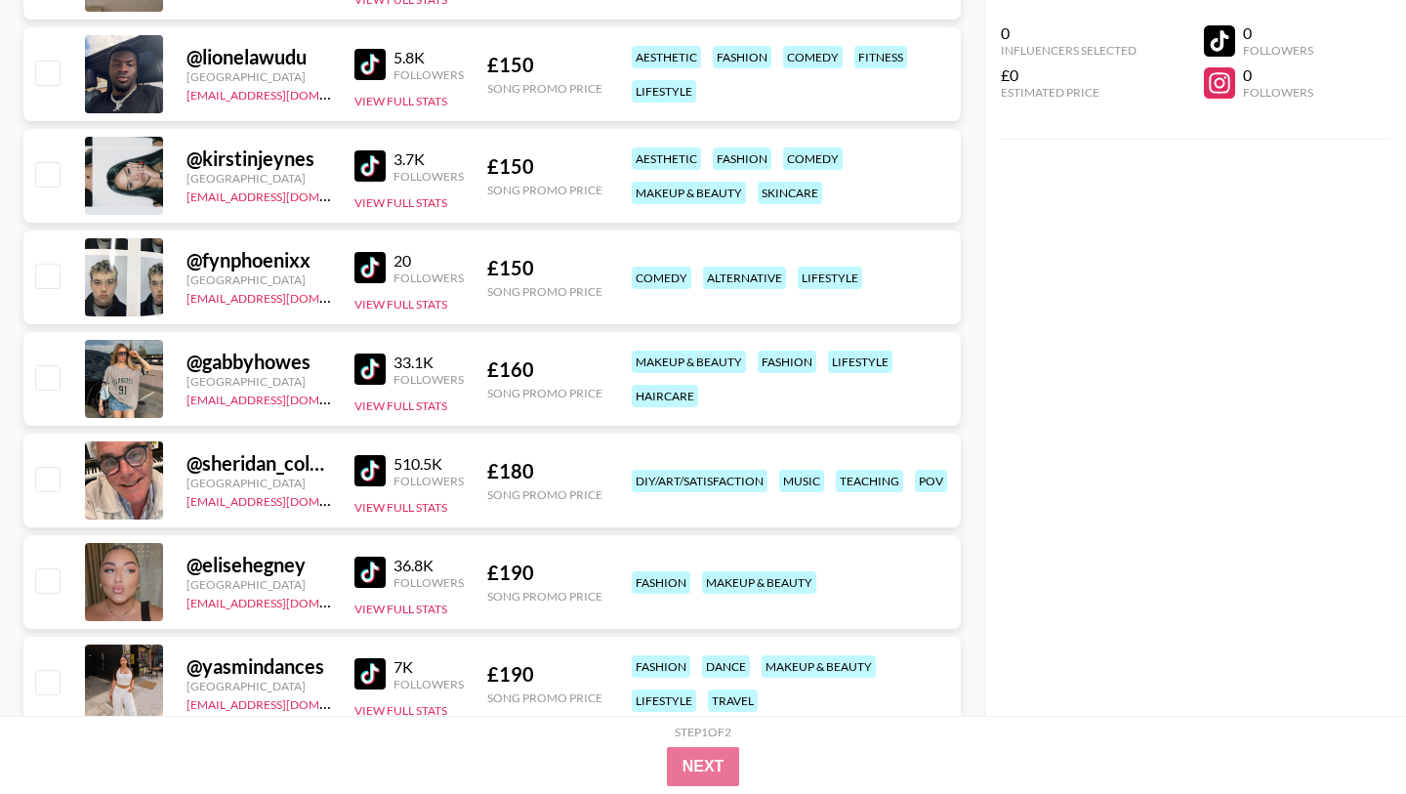
click at [367, 169] on img at bounding box center [369, 165] width 31 height 31
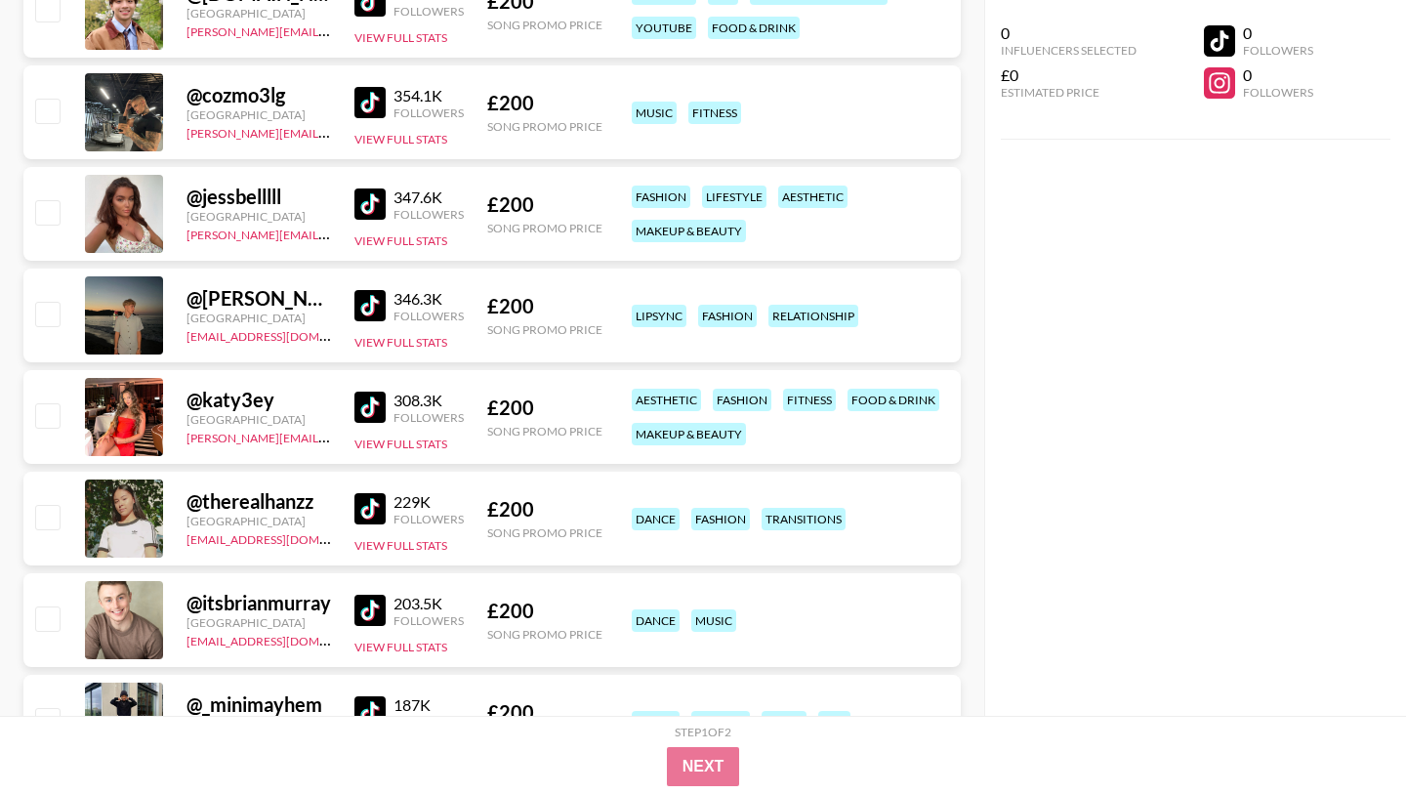
scroll to position [5883, 0]
click at [376, 397] on img at bounding box center [369, 406] width 31 height 31
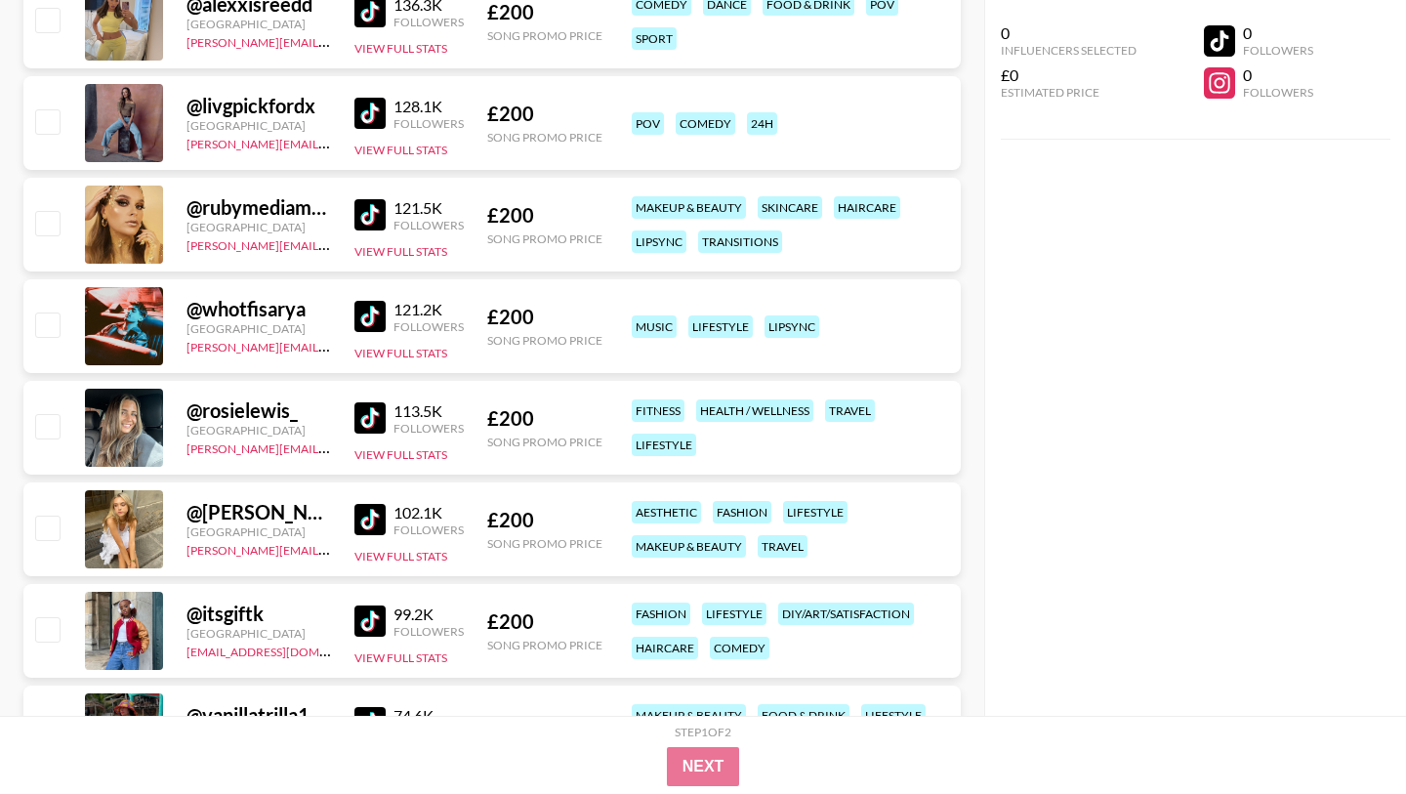
scroll to position [7193, 0]
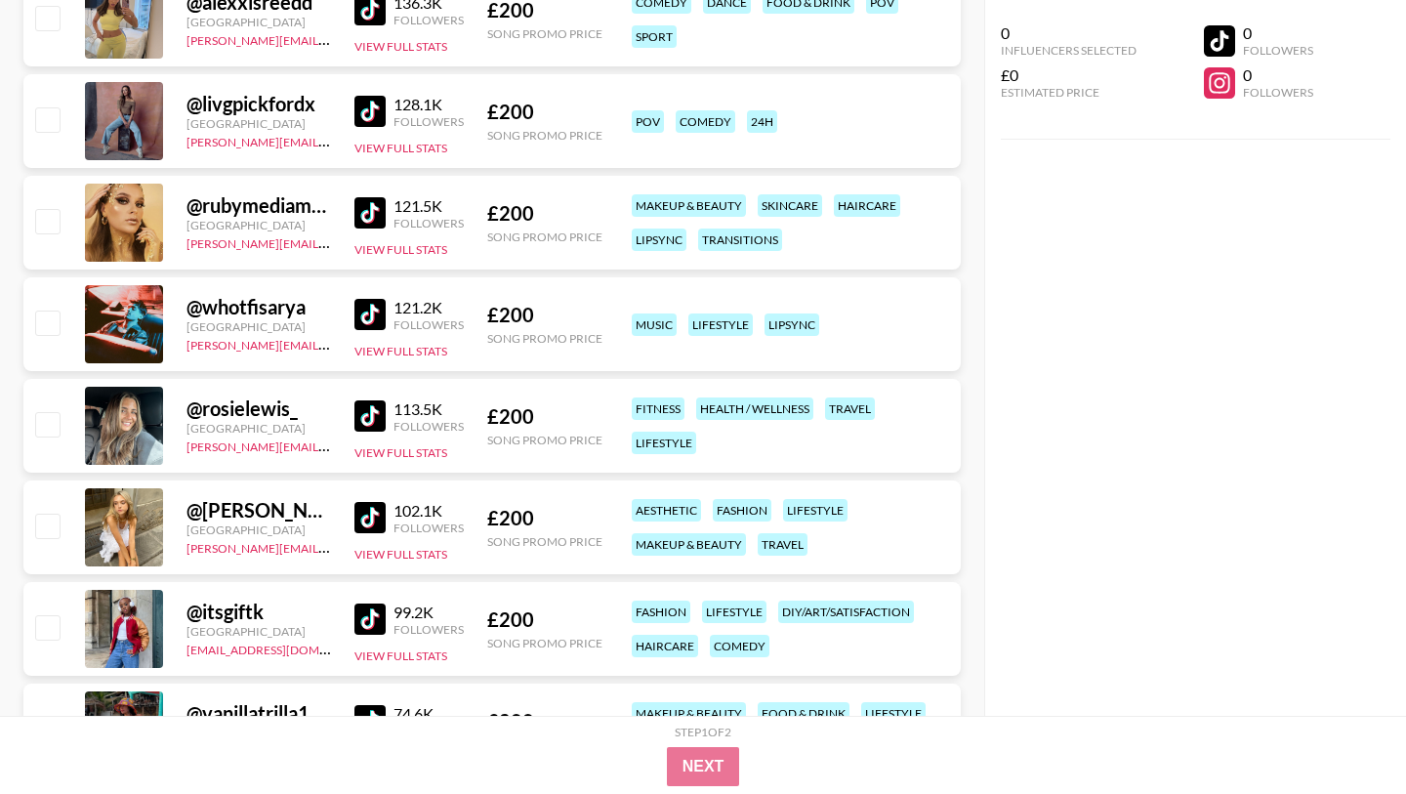
click at [365, 415] on img at bounding box center [369, 415] width 31 height 31
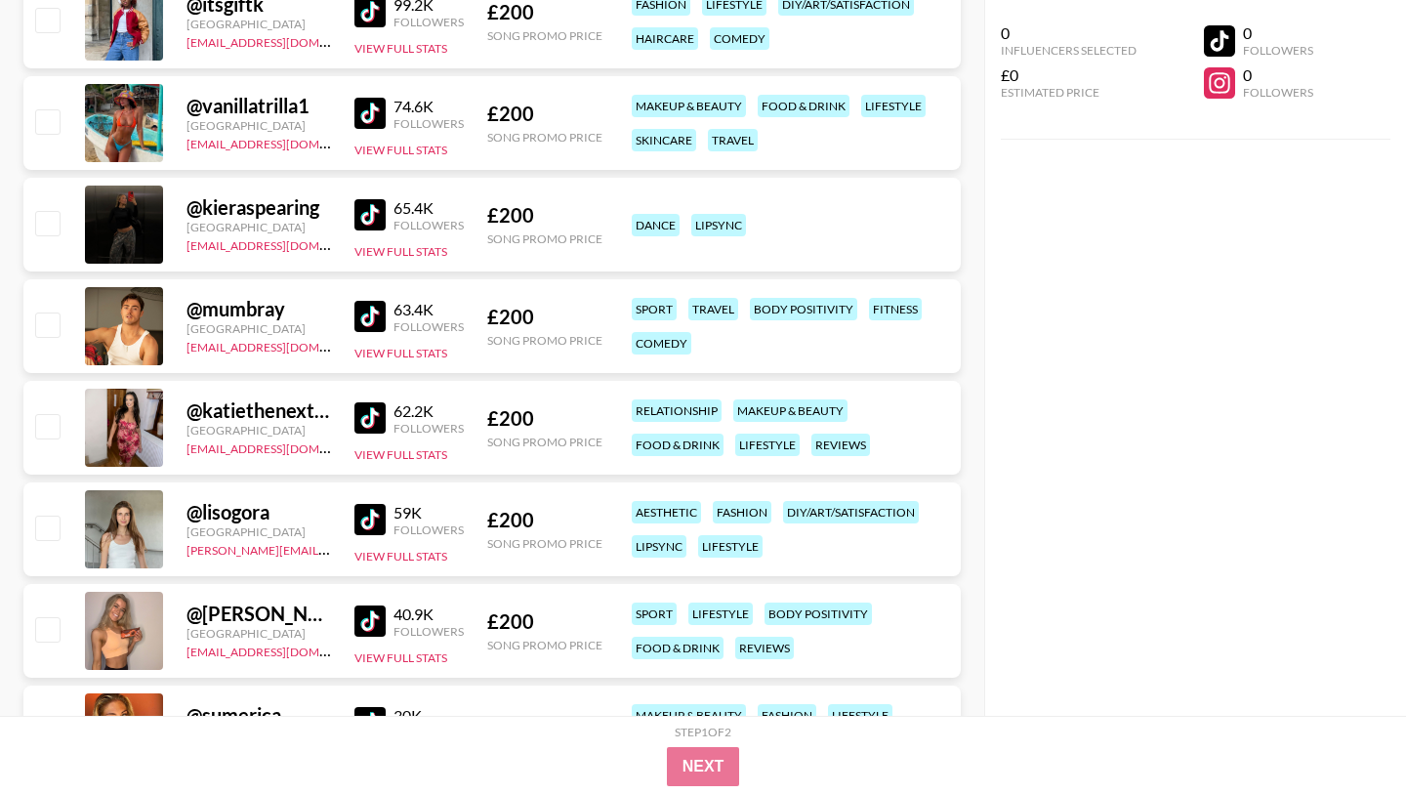
scroll to position [7822, 0]
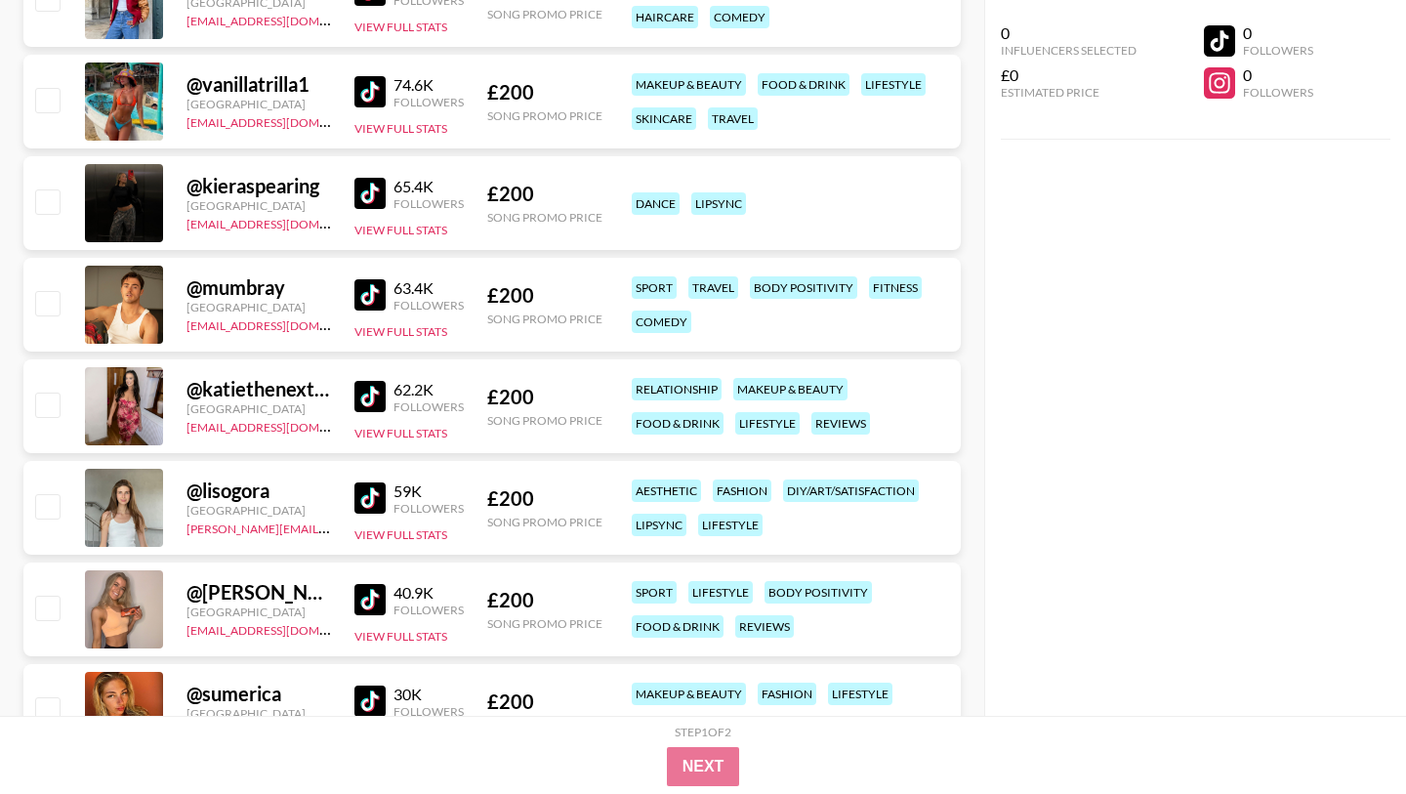
click at [372, 187] on img at bounding box center [369, 193] width 31 height 31
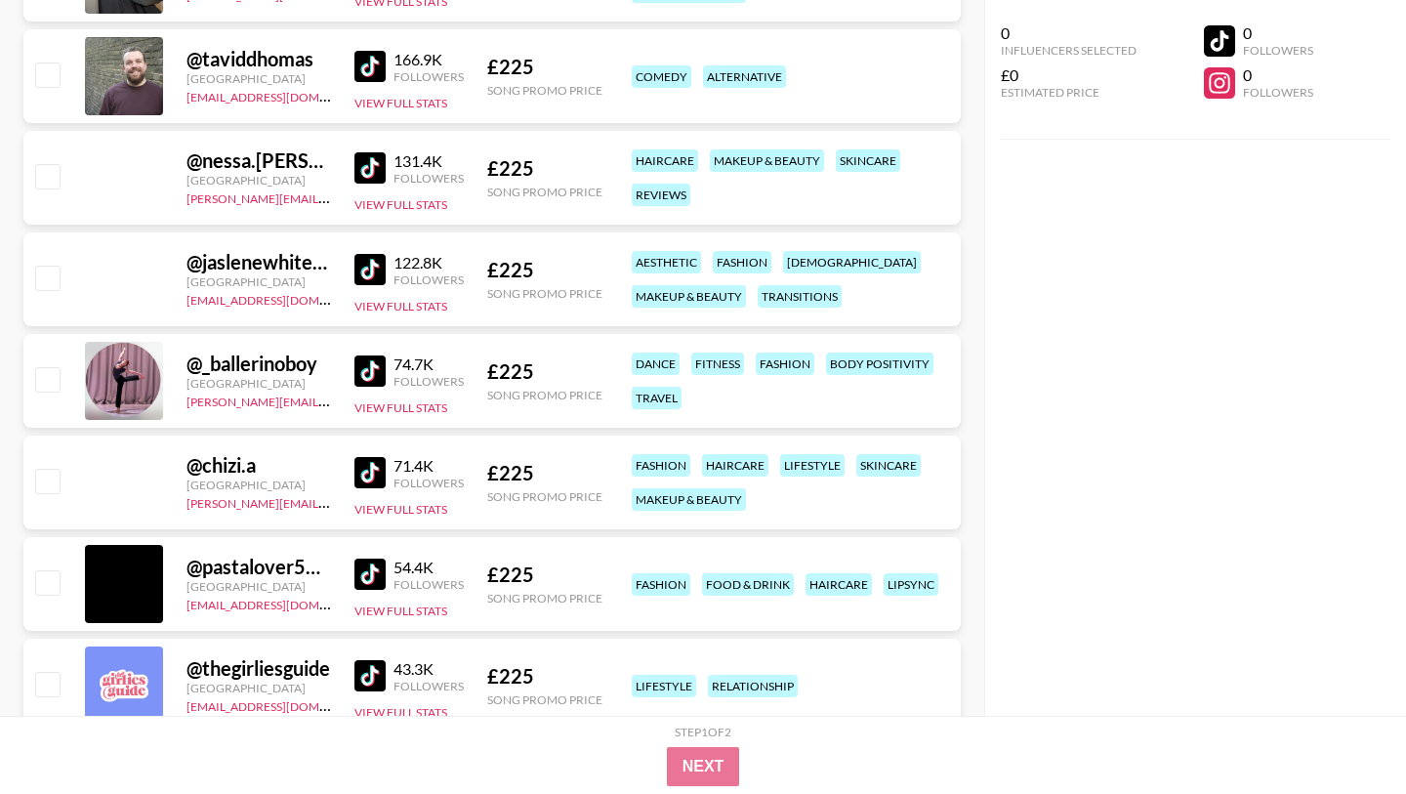
scroll to position [10692, 0]
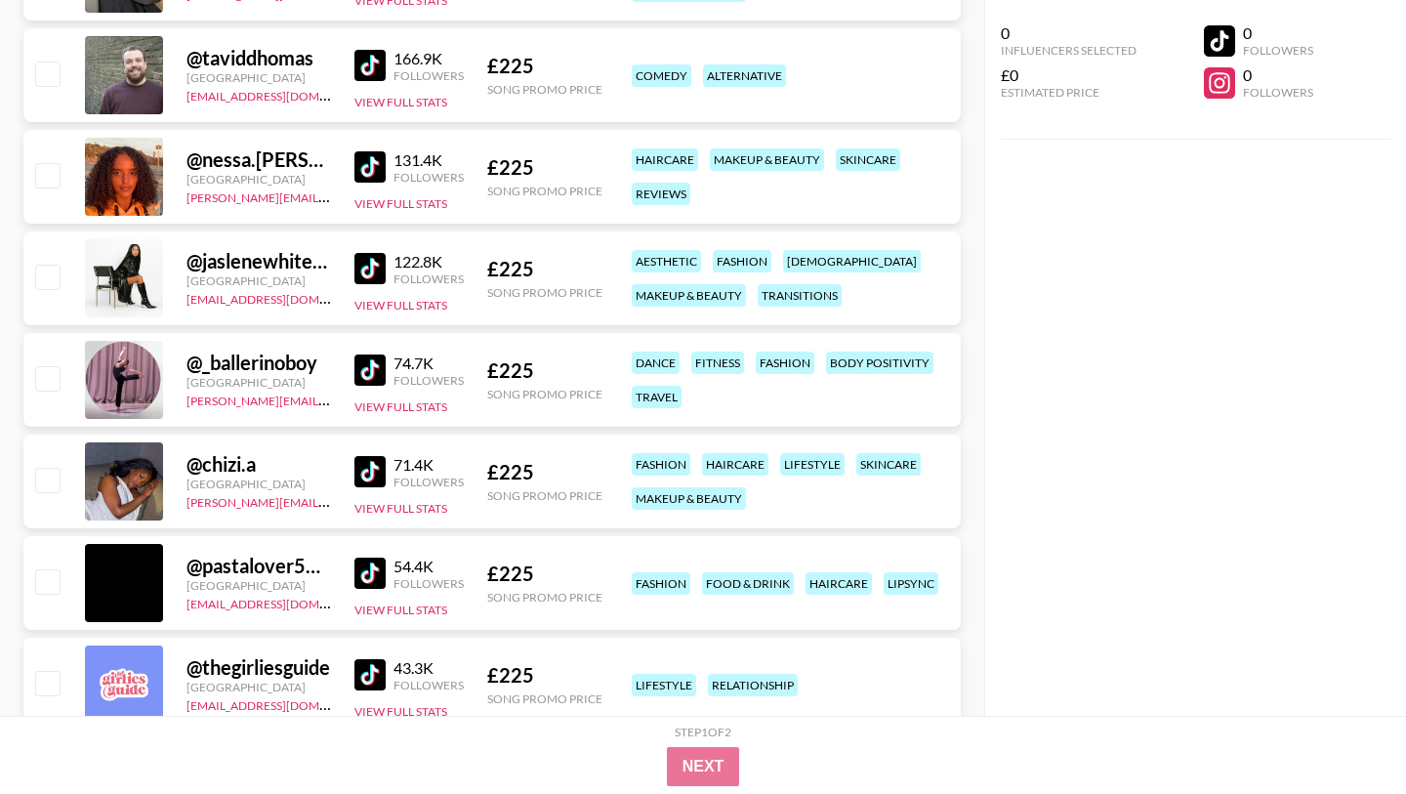
click at [365, 177] on img at bounding box center [369, 166] width 31 height 31
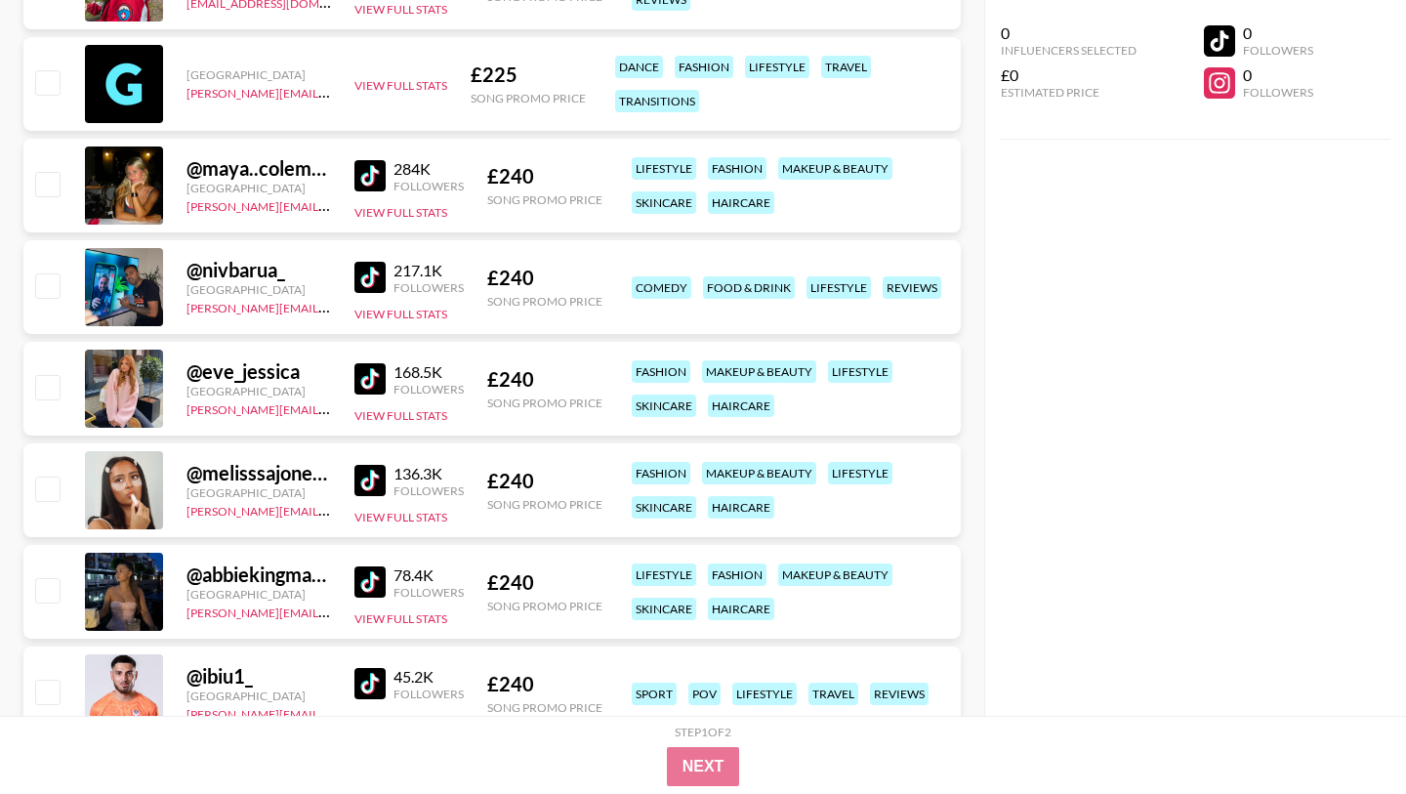
scroll to position [11701, 0]
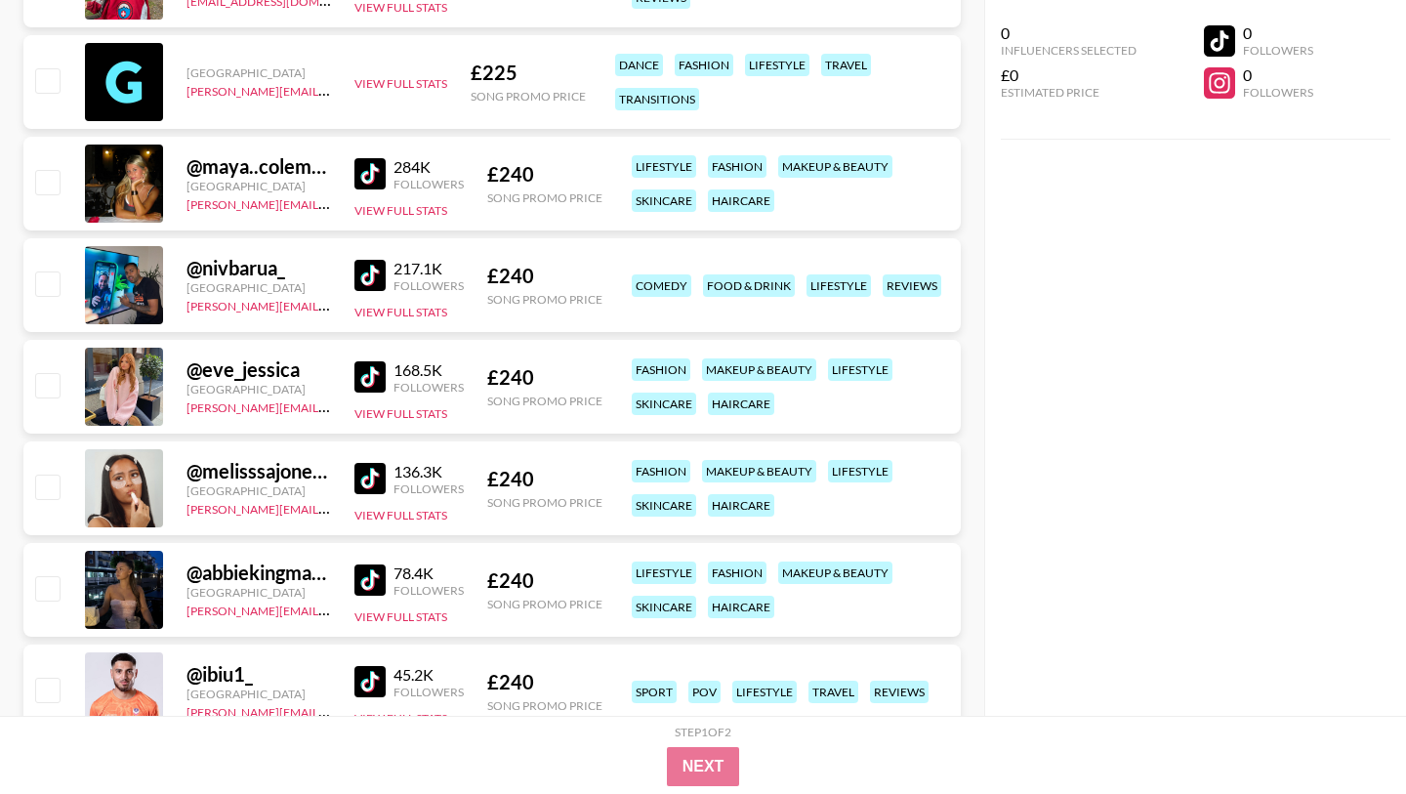
click at [367, 180] on img at bounding box center [369, 173] width 31 height 31
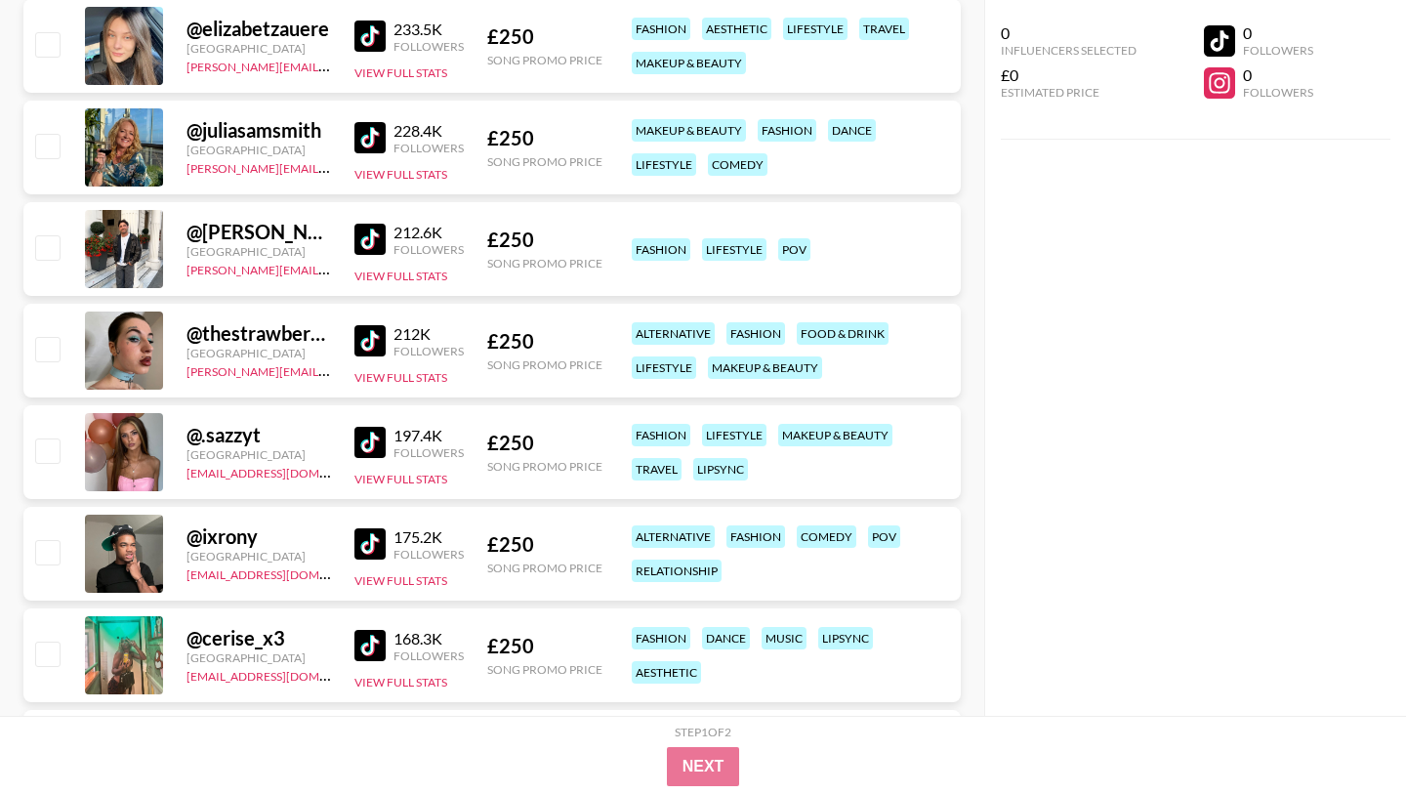
scroll to position [13772, 0]
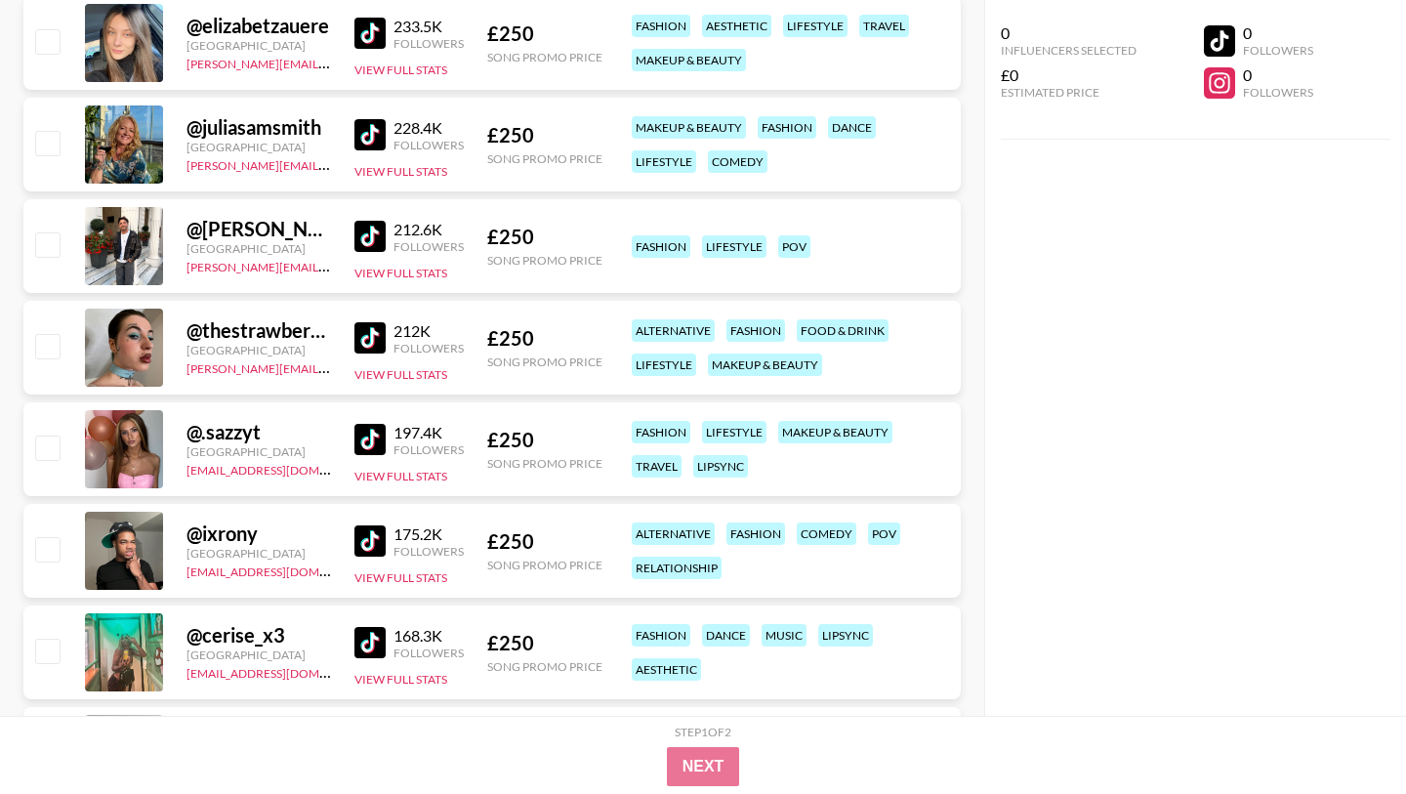
click at [367, 437] on img at bounding box center [369, 439] width 31 height 31
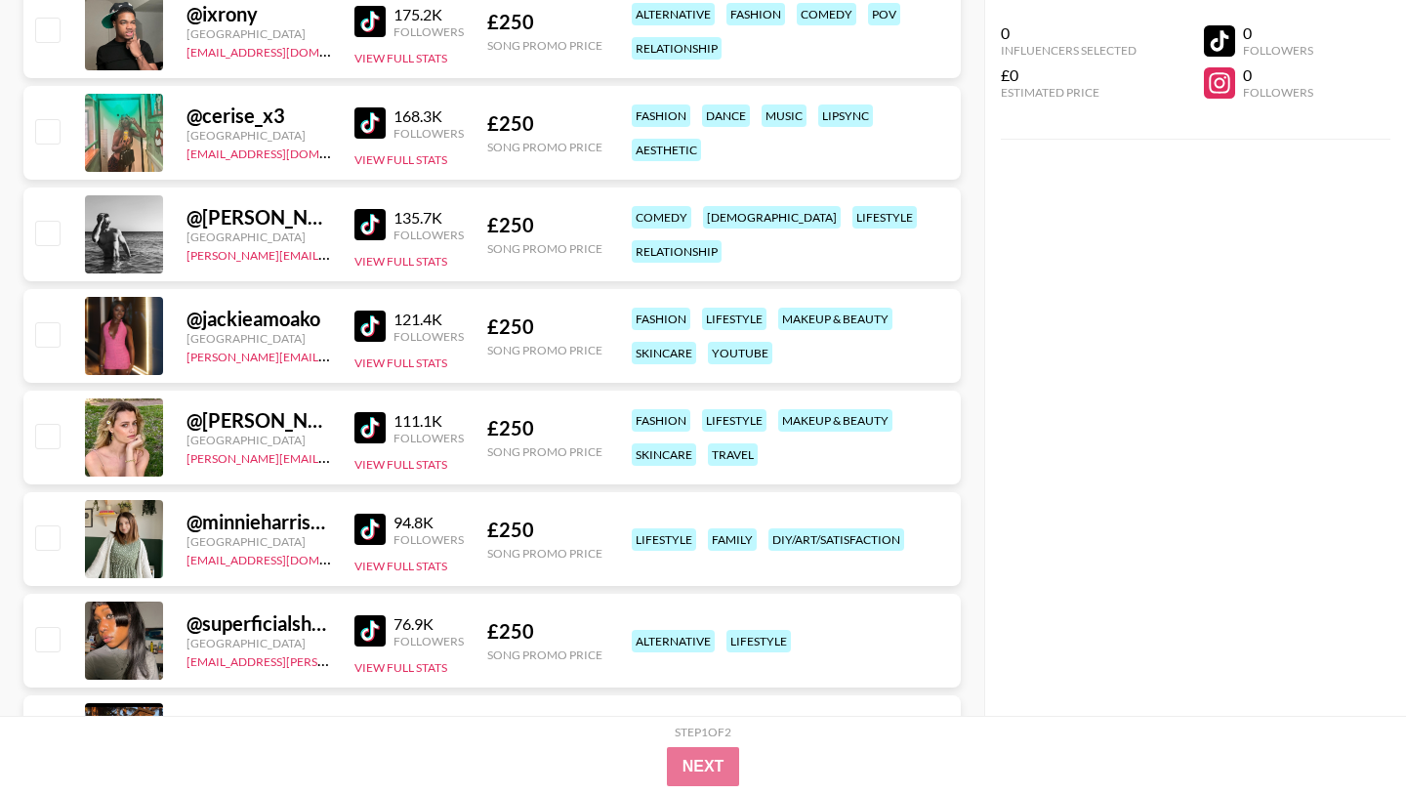
scroll to position [14286, 0]
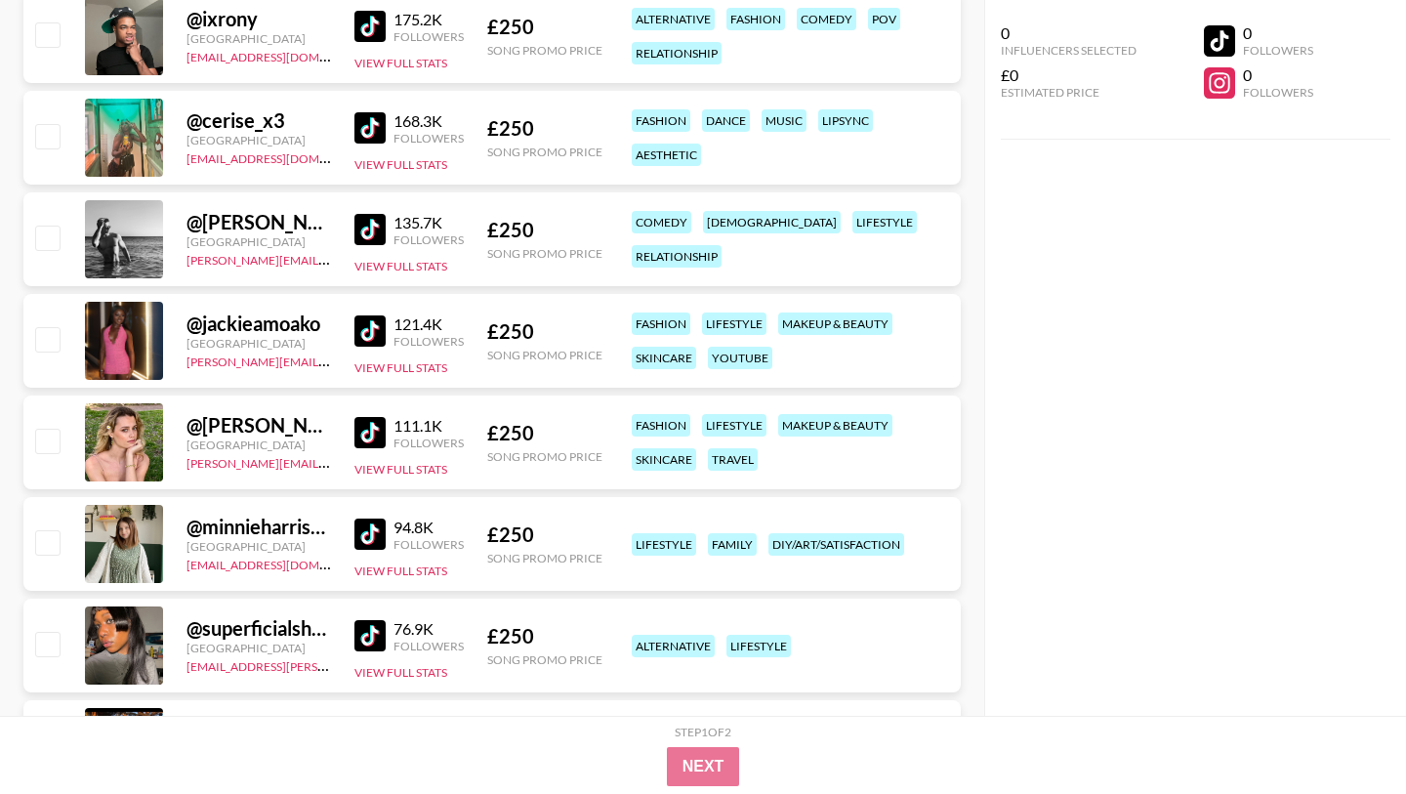
click at [377, 332] on img at bounding box center [369, 330] width 31 height 31
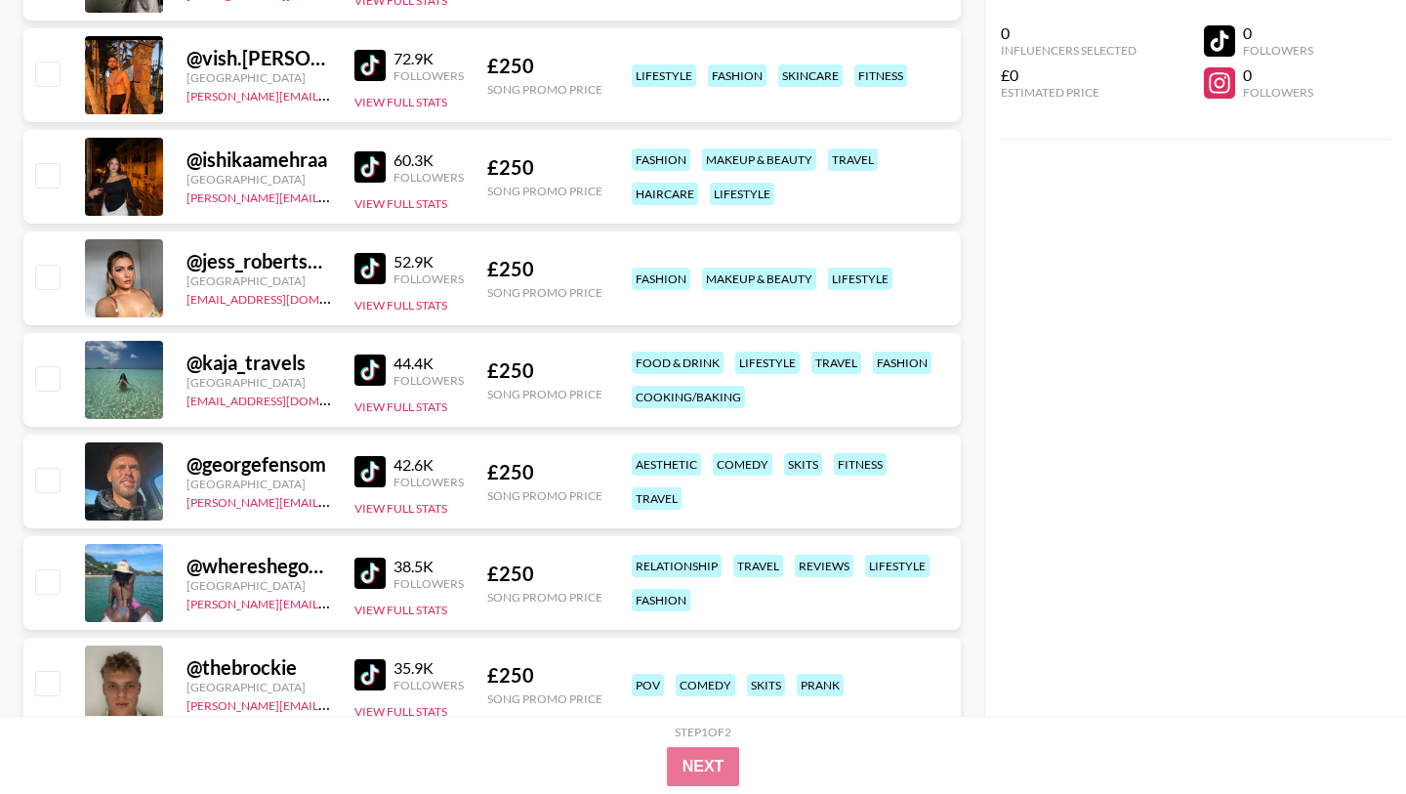
scroll to position [14970, 0]
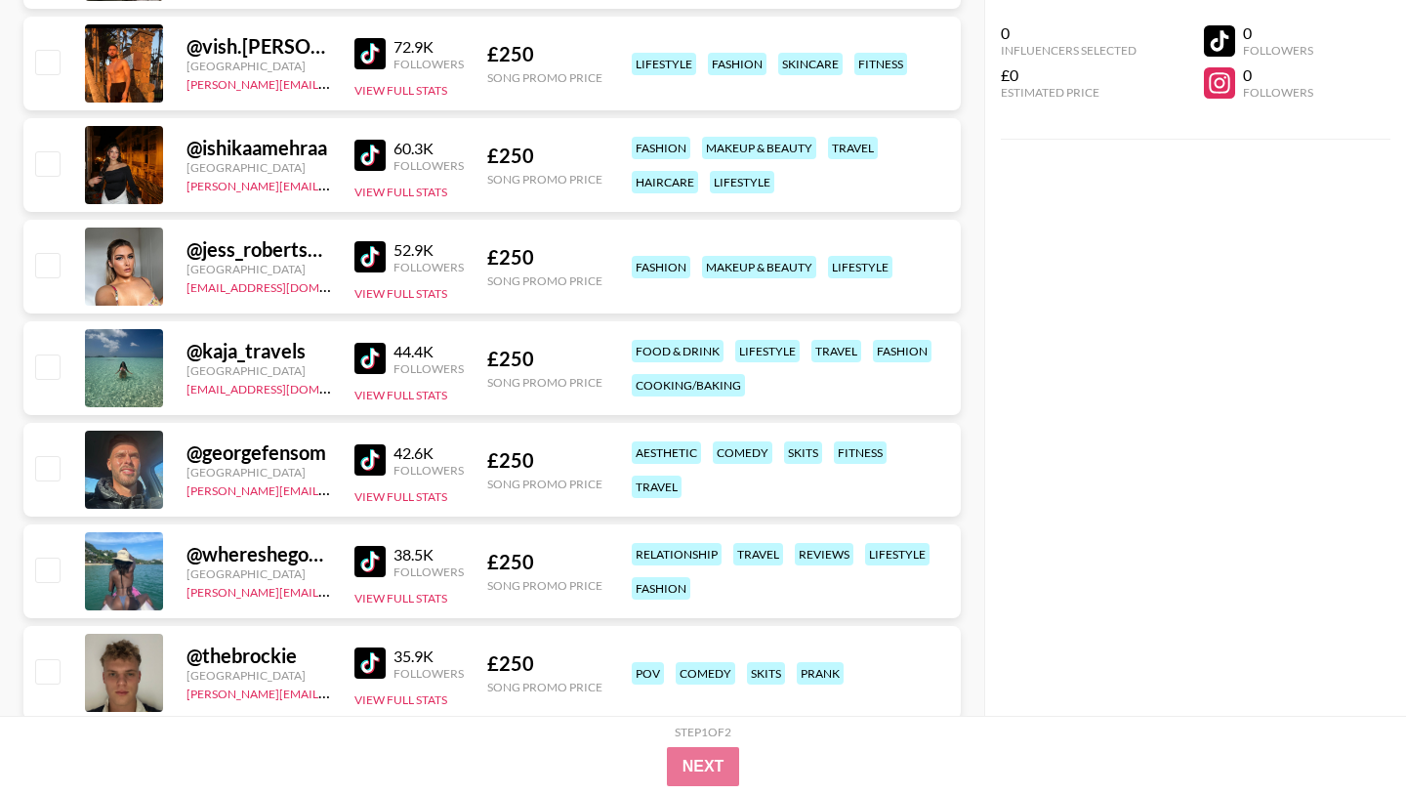
click at [366, 245] on img at bounding box center [369, 256] width 31 height 31
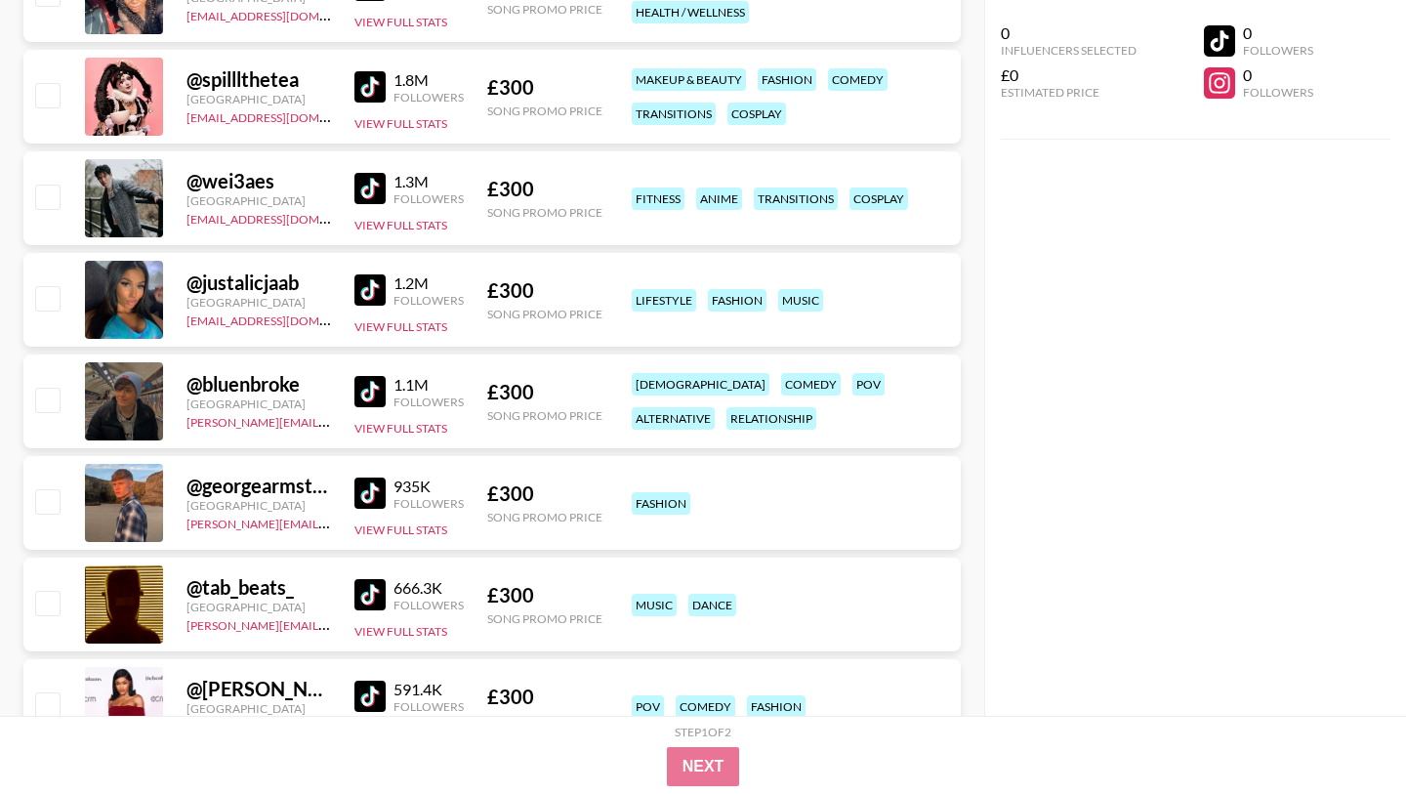
scroll to position [16868, 0]
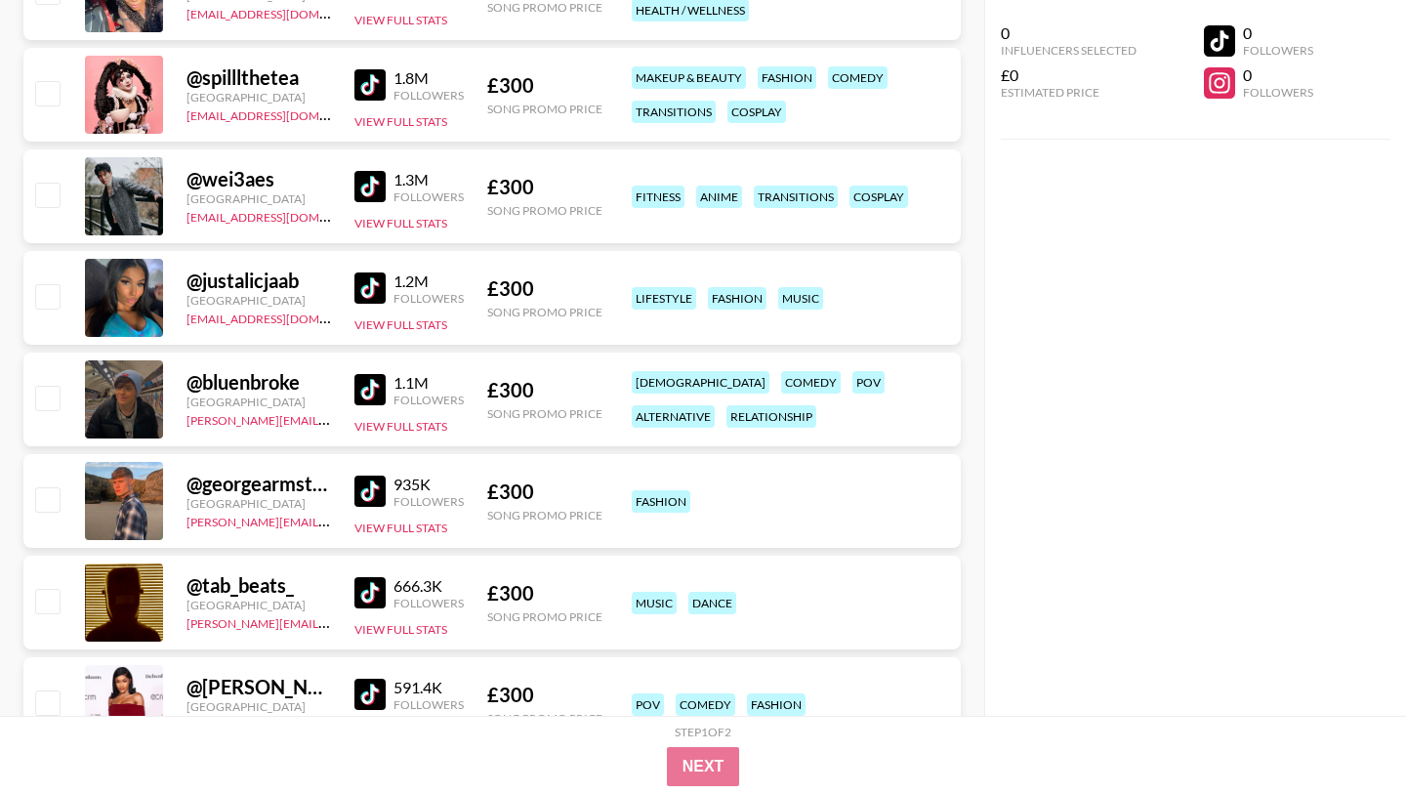
click at [368, 299] on img at bounding box center [369, 287] width 31 height 31
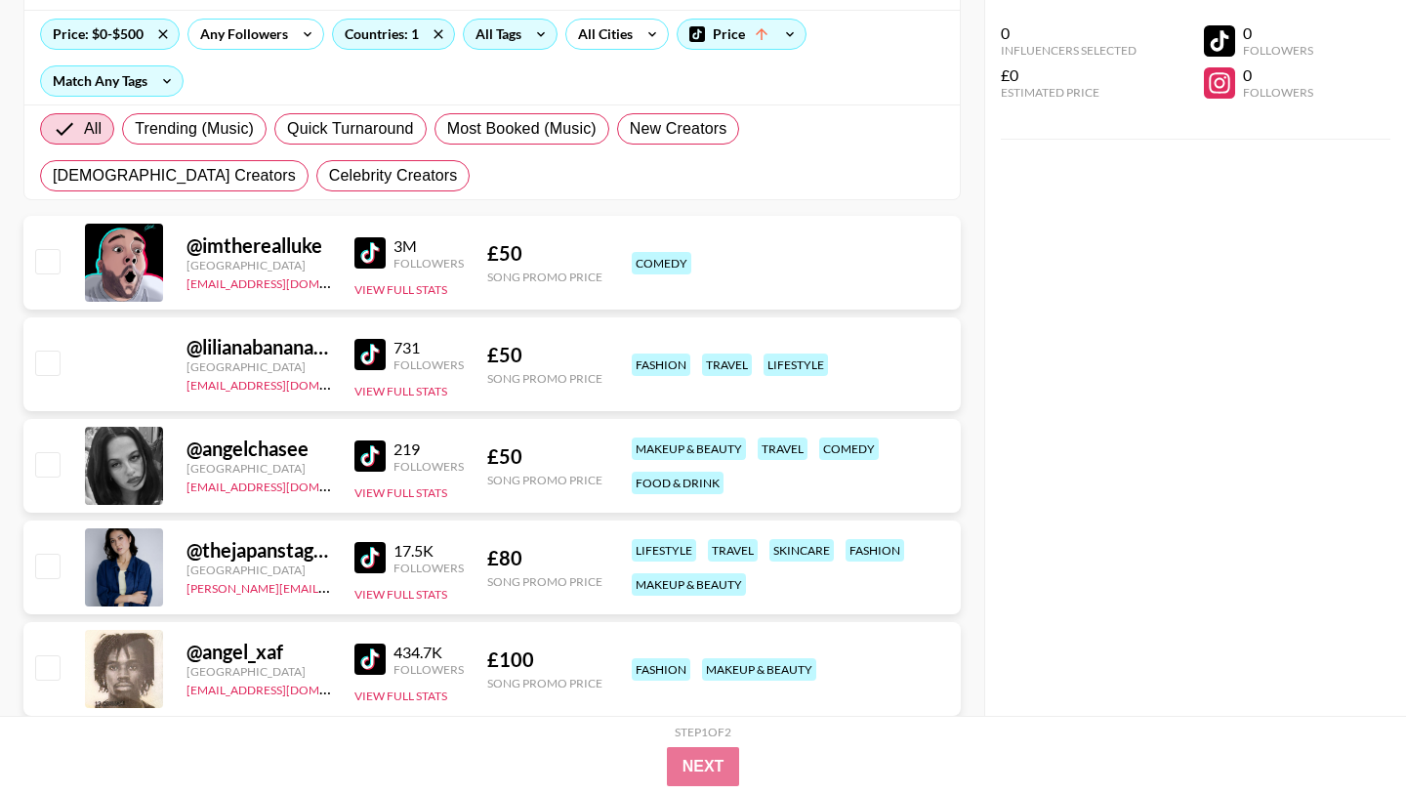
scroll to position [0, 0]
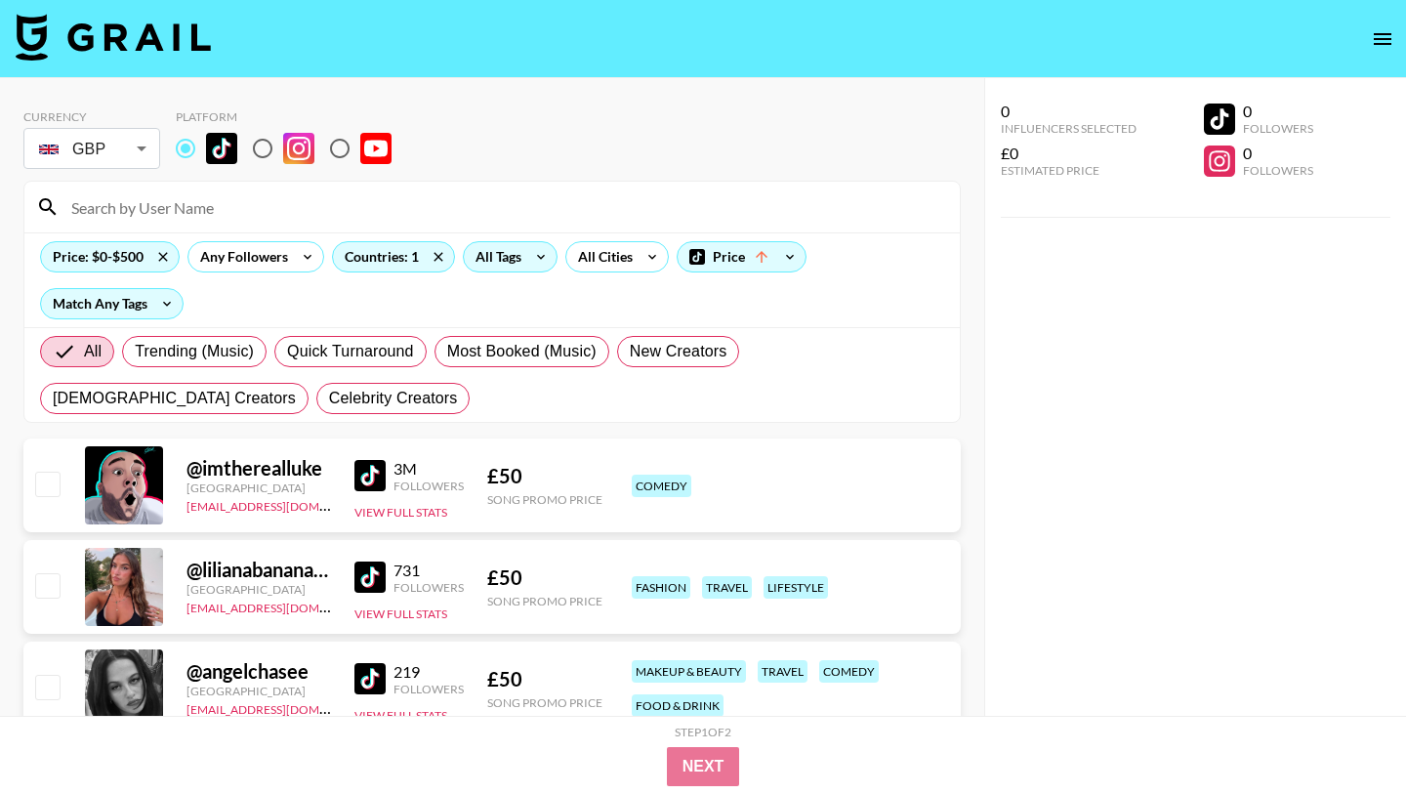
click at [509, 259] on div "All Tags" at bounding box center [495, 256] width 62 height 29
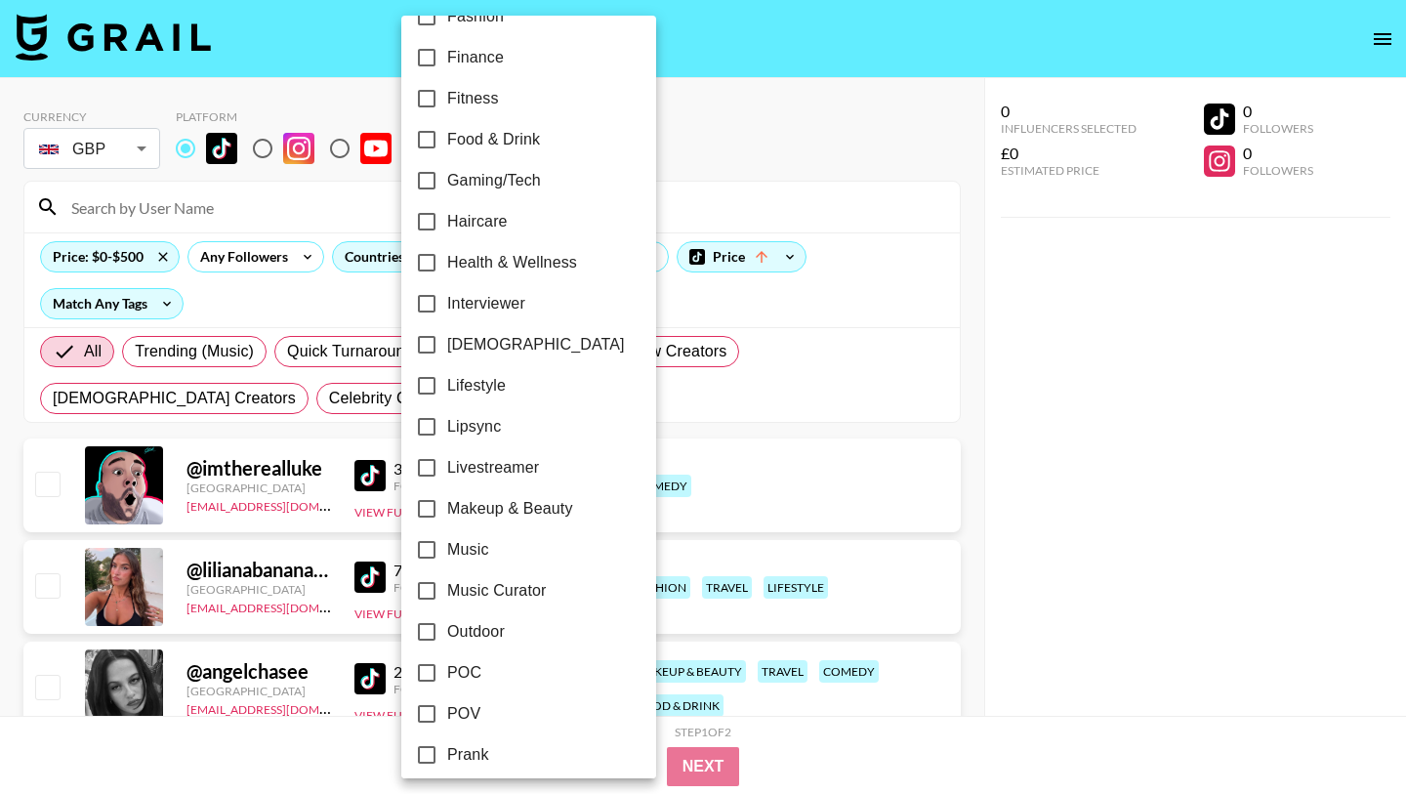
scroll to position [1073, 0]
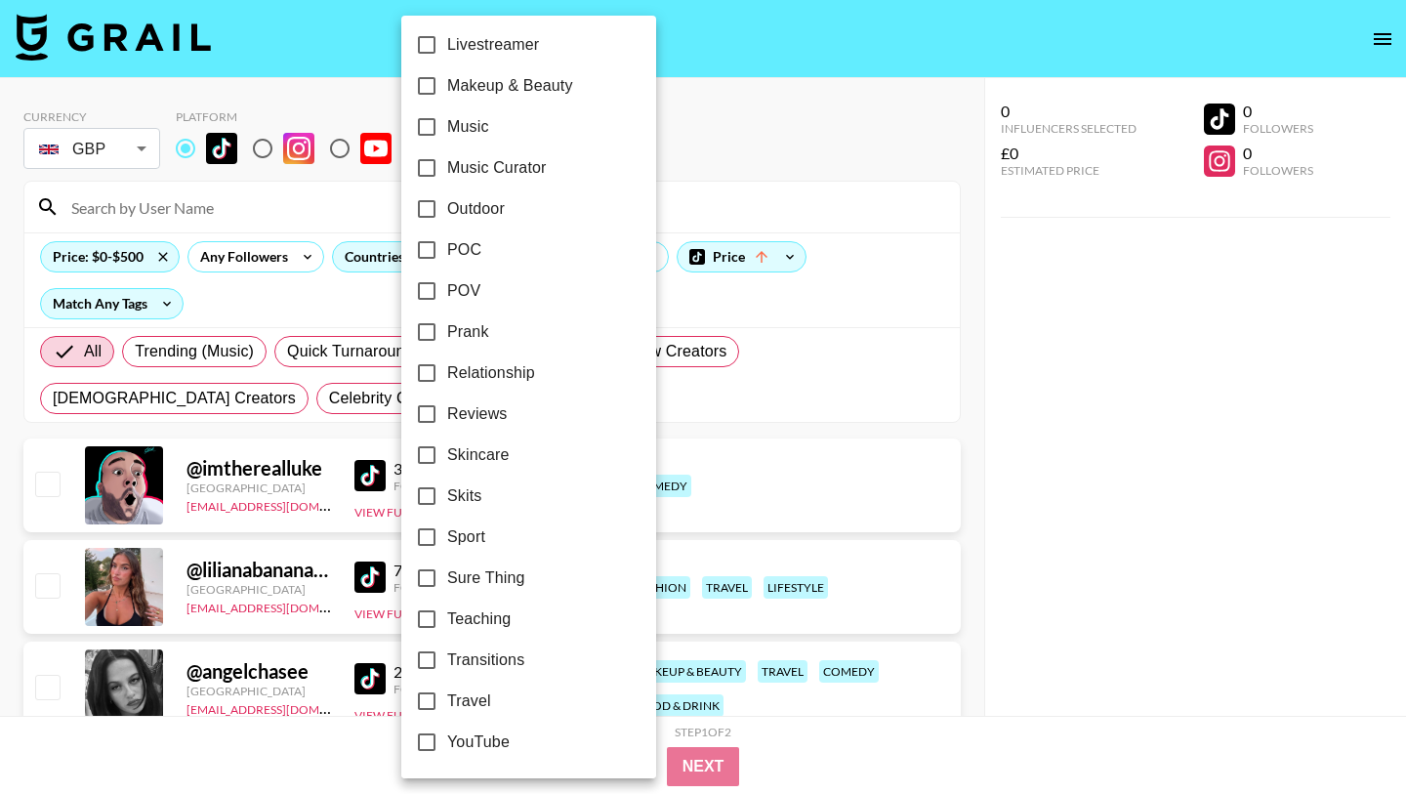
click at [430, 696] on input "Travel" at bounding box center [426, 701] width 41 height 41
checkbox input "true"
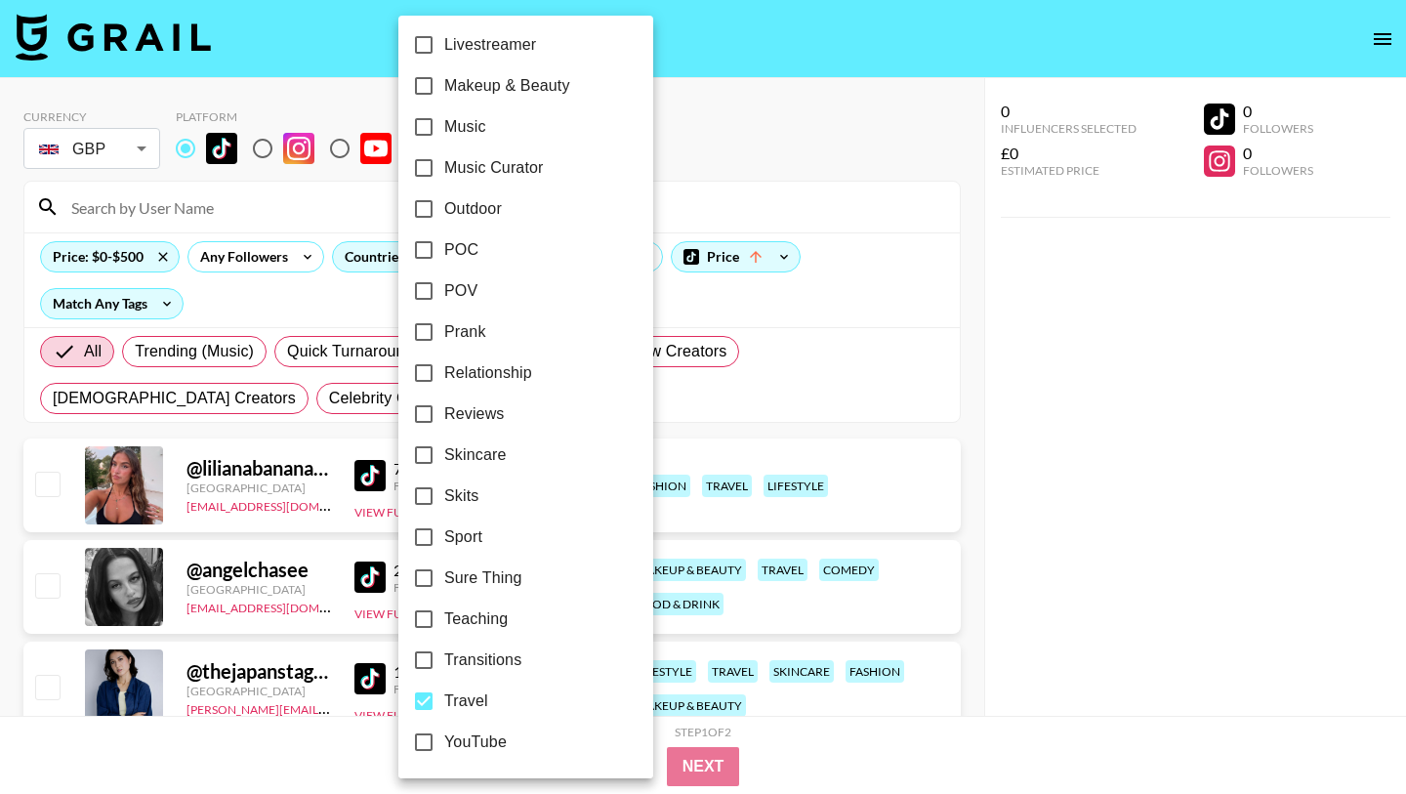
click at [676, 392] on div at bounding box center [703, 397] width 1406 height 794
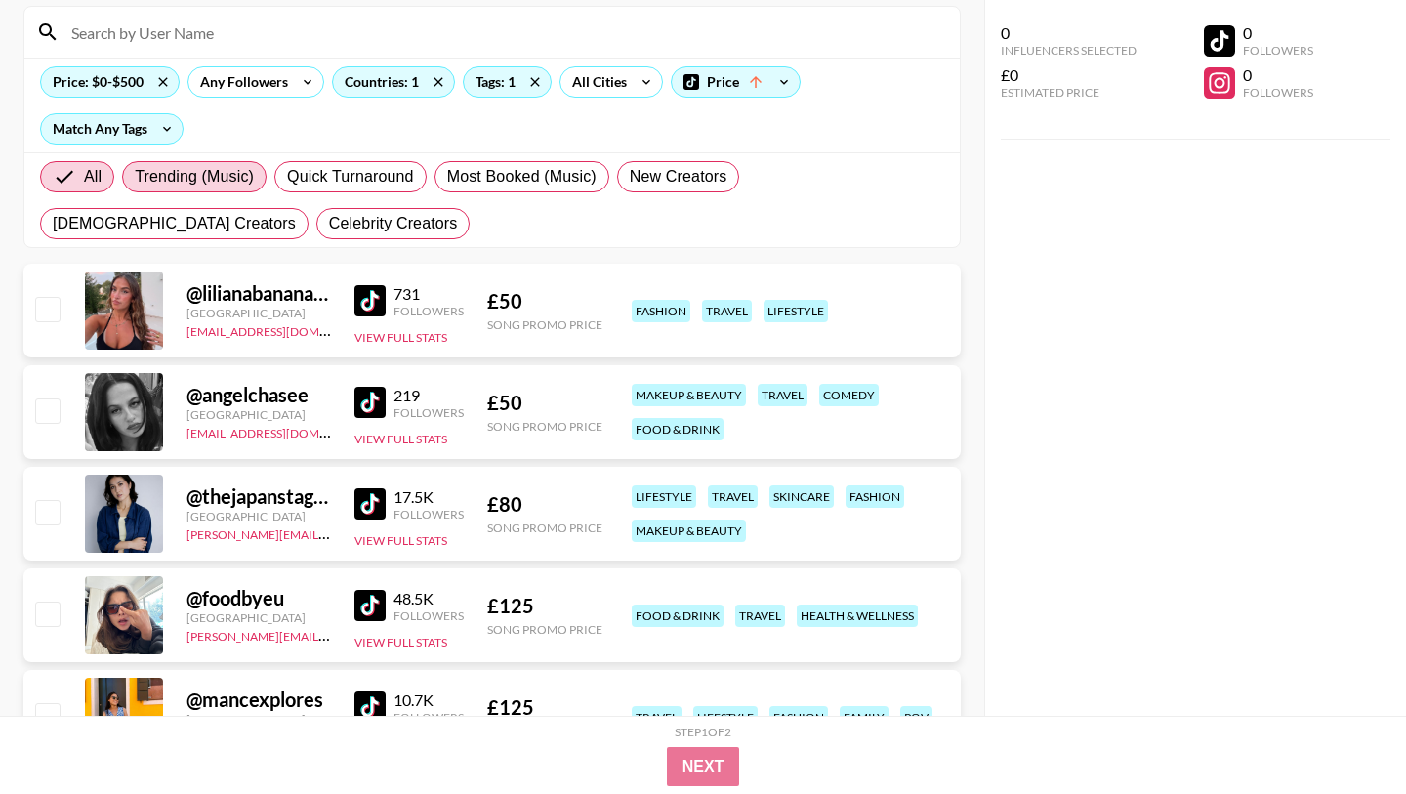
scroll to position [147, 0]
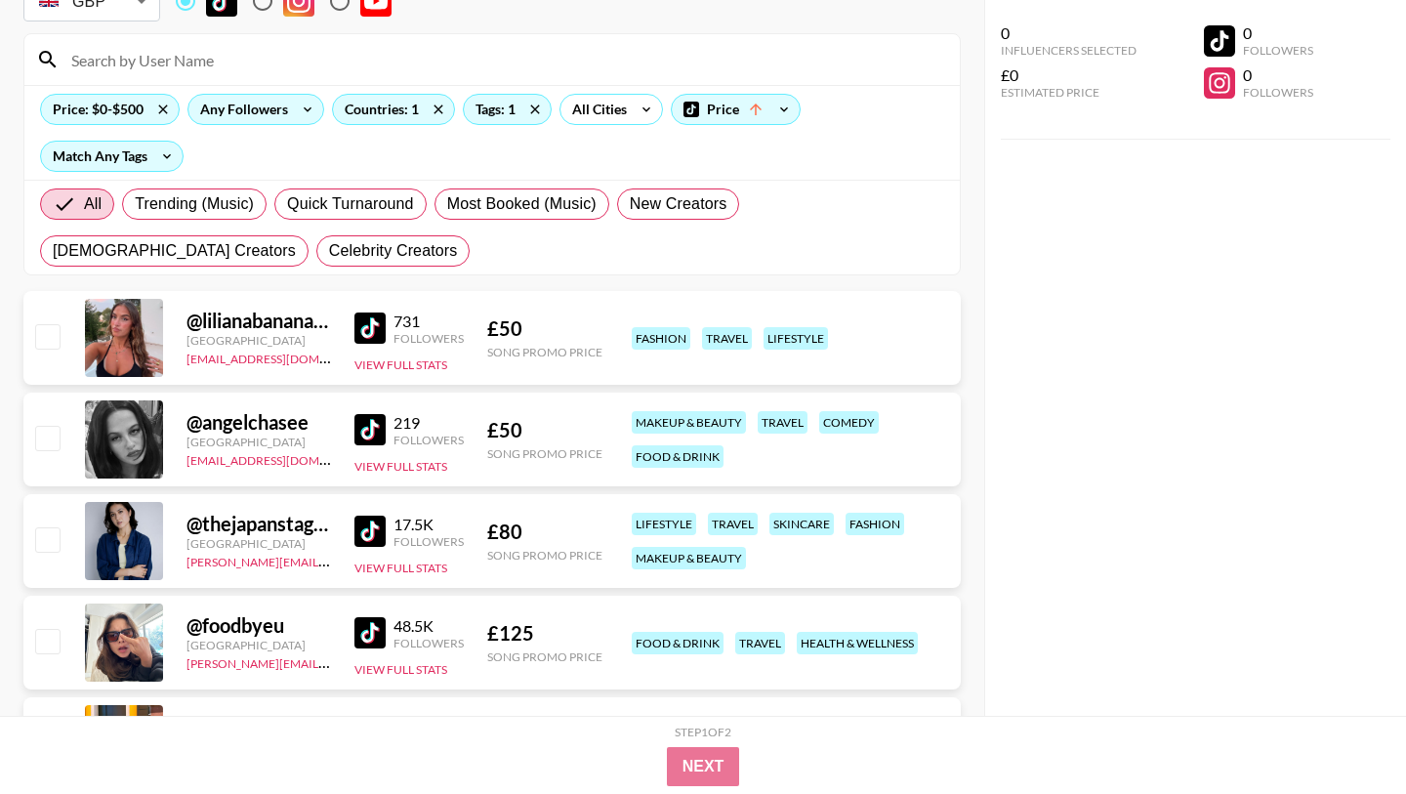
click at [278, 103] on div "Any Followers" at bounding box center [240, 109] width 104 height 29
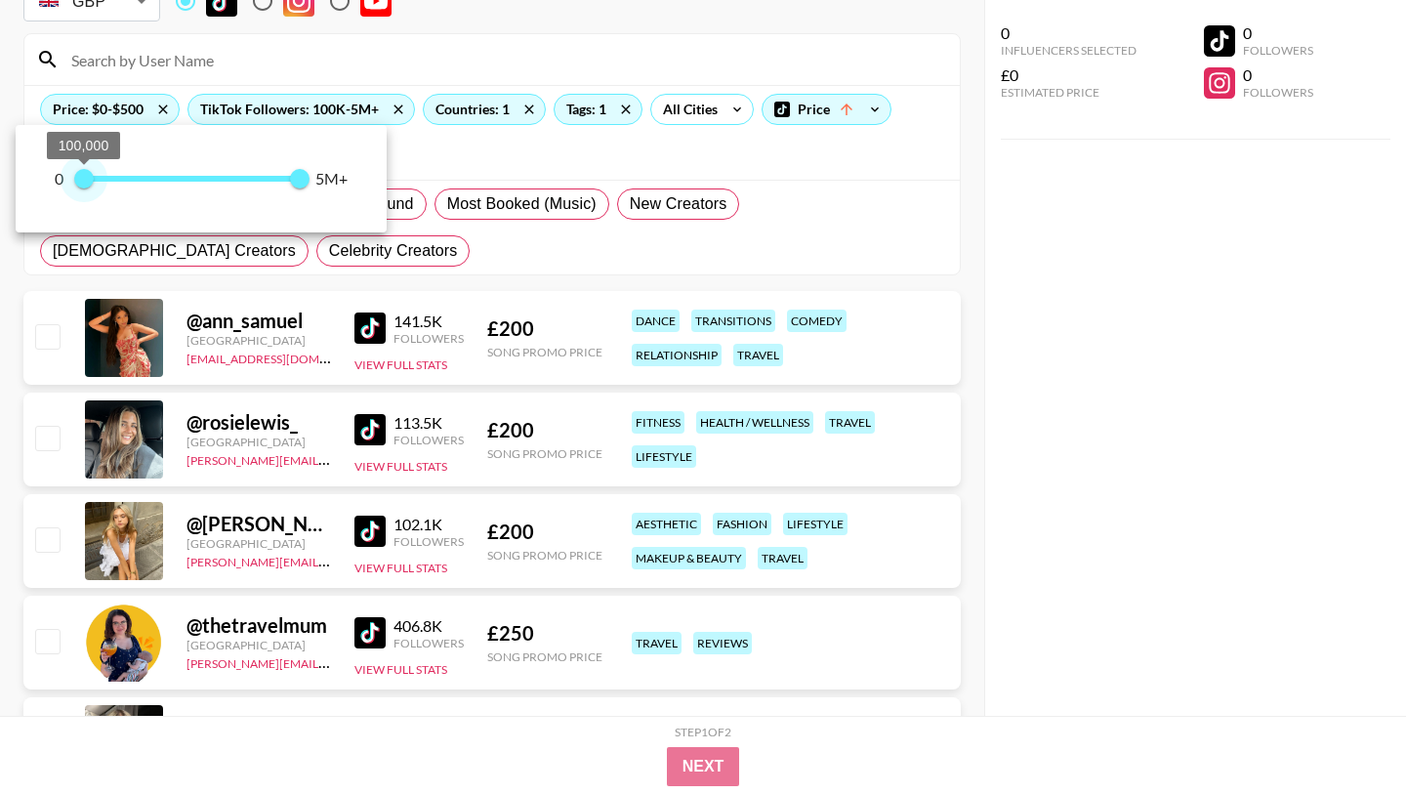
type input "0"
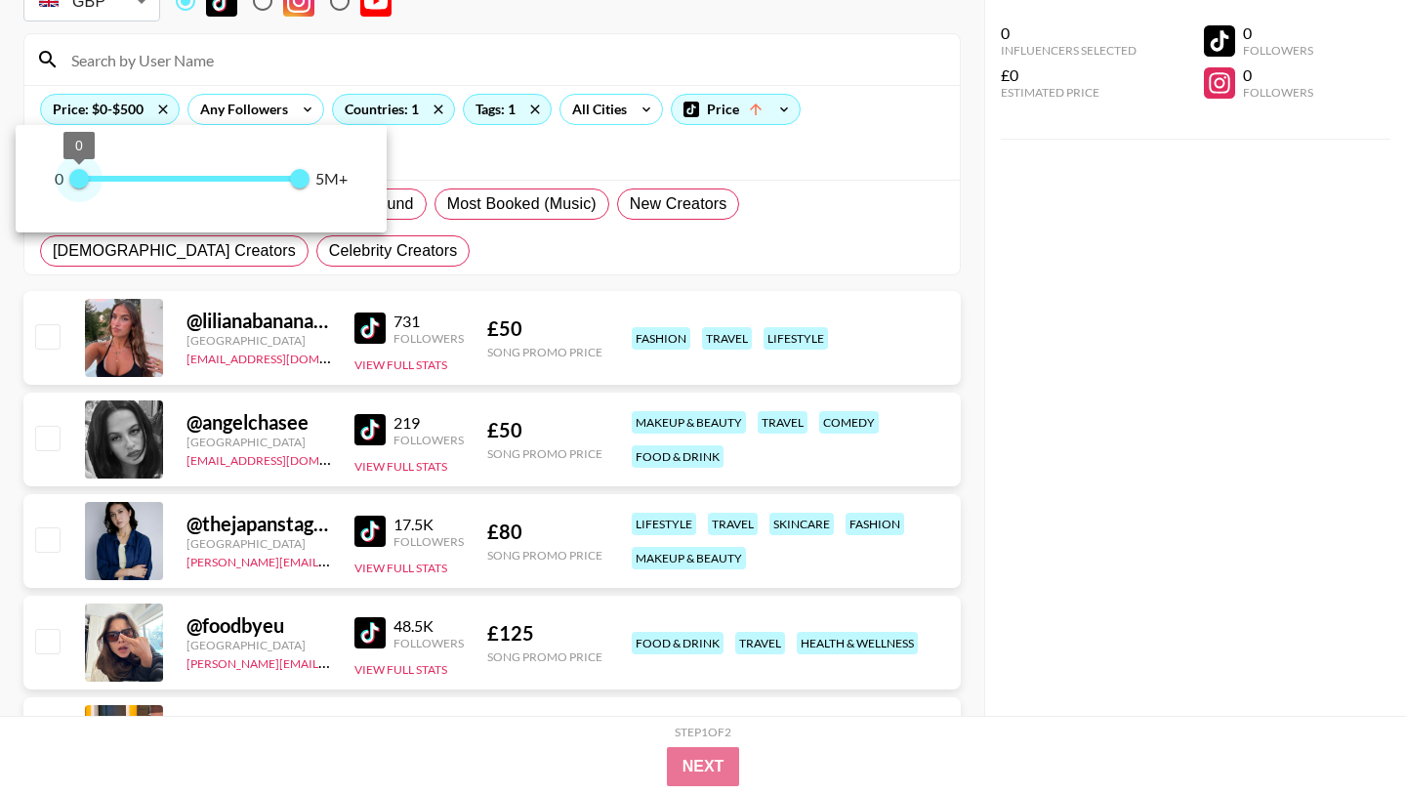
click at [81, 185] on span "0" at bounding box center [79, 179] width 20 height 20
click at [477, 171] on div at bounding box center [703, 397] width 1406 height 794
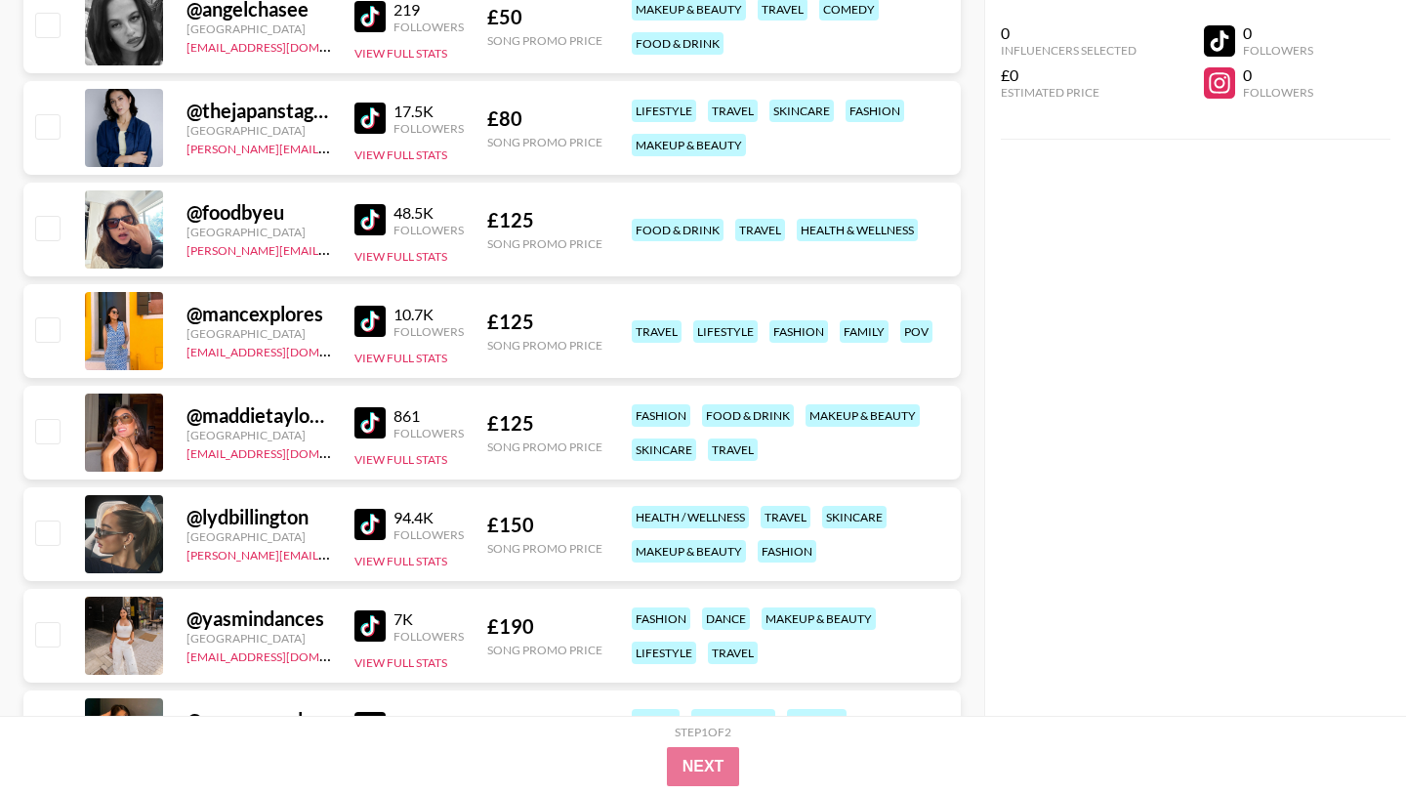
scroll to position [0, 0]
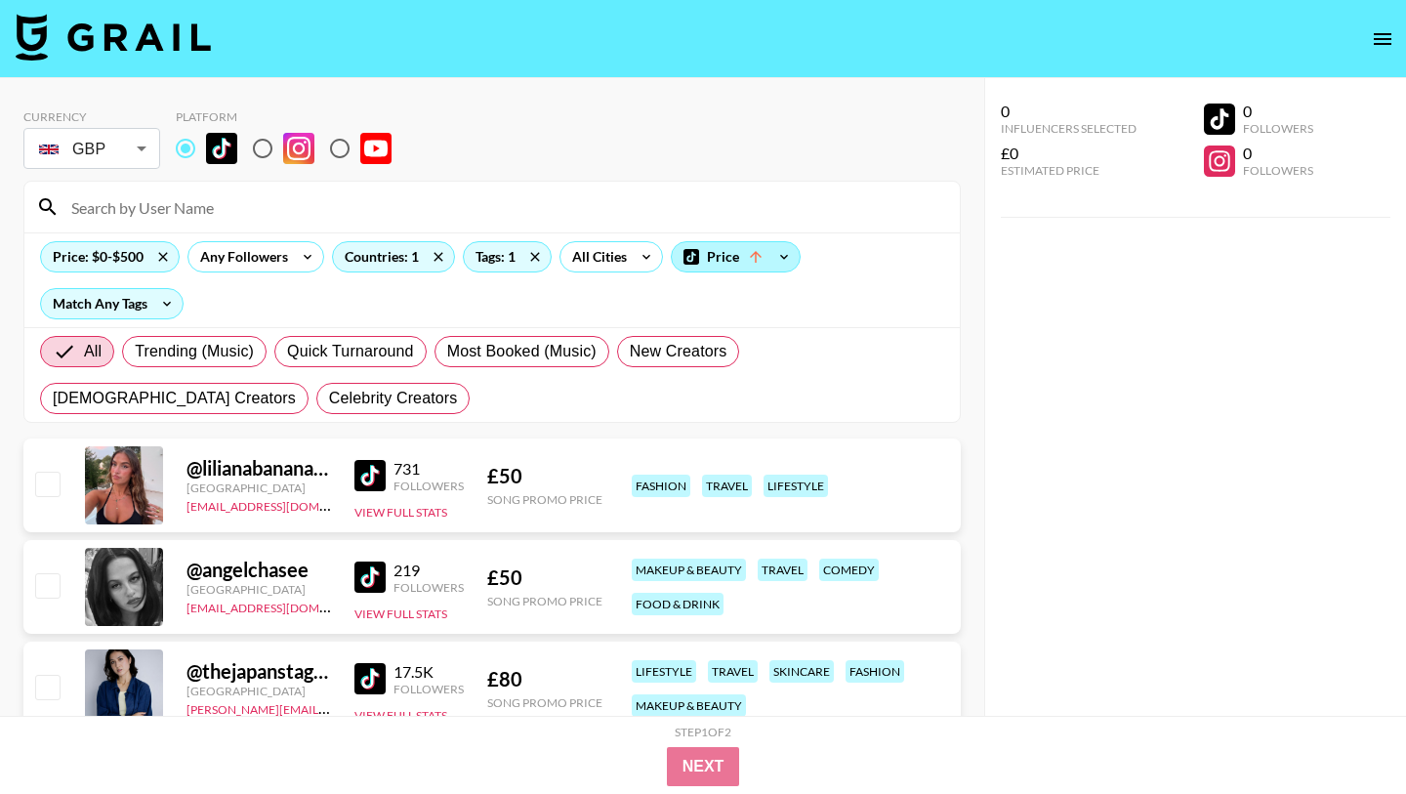
click at [713, 266] on div "Price" at bounding box center [736, 256] width 128 height 29
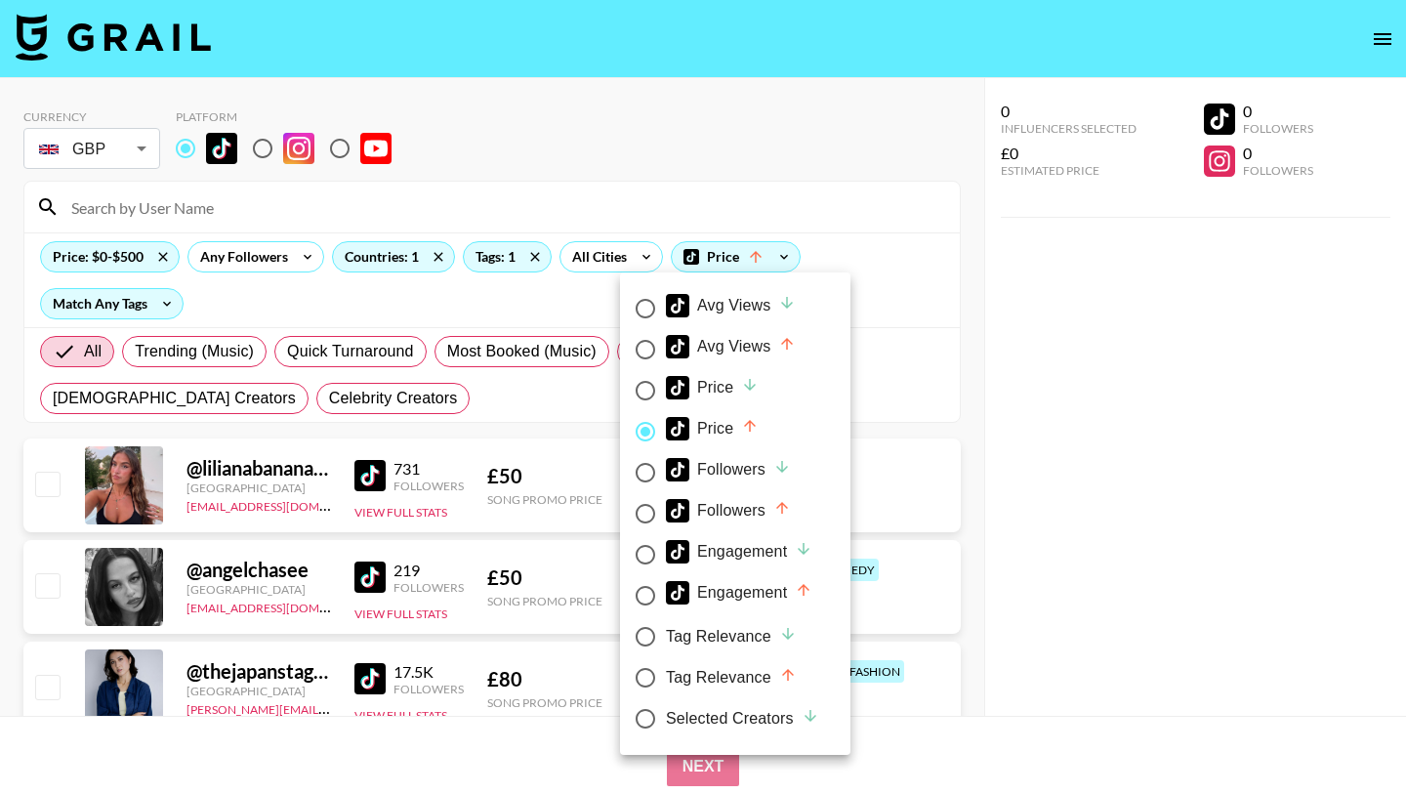
click at [913, 271] on div at bounding box center [703, 397] width 1406 height 794
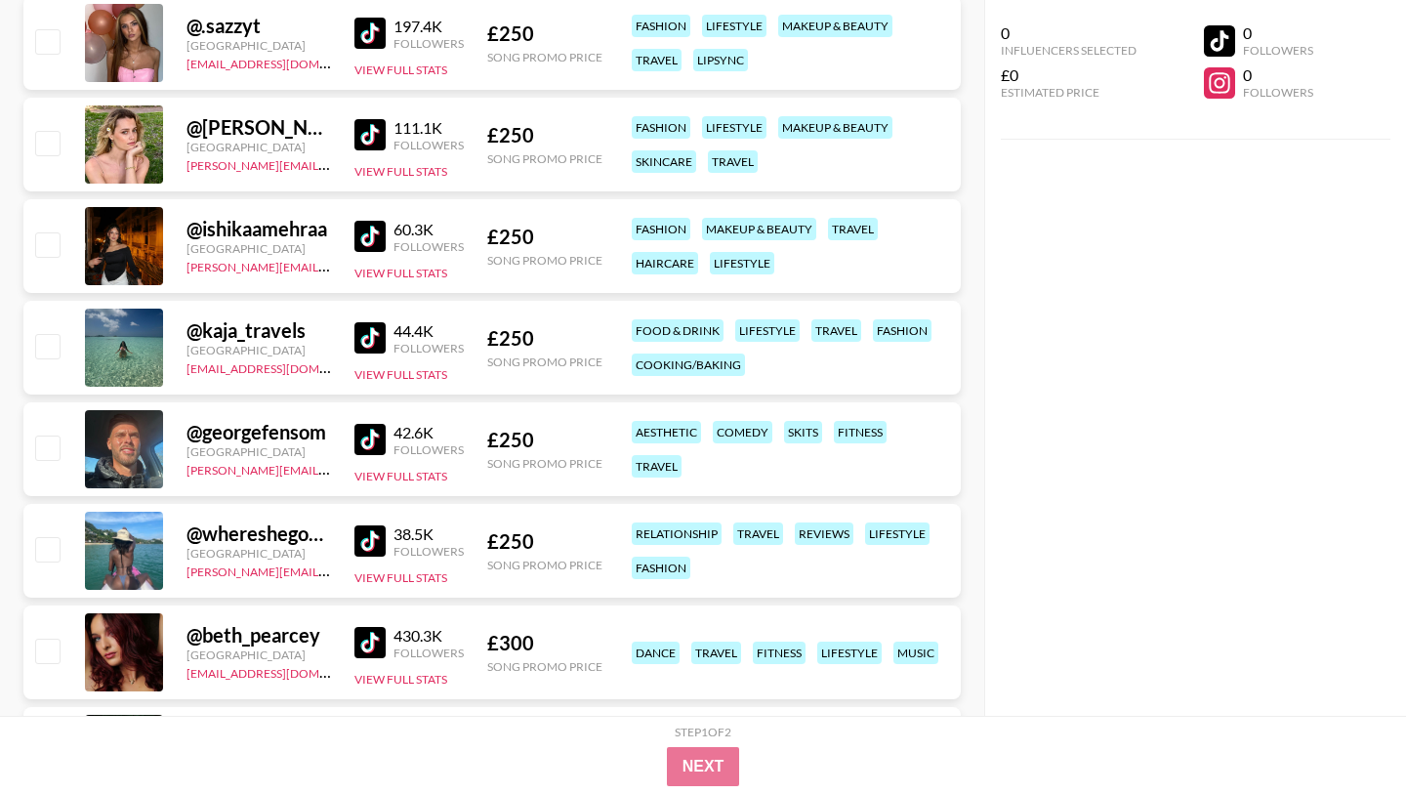
scroll to position [2364, 0]
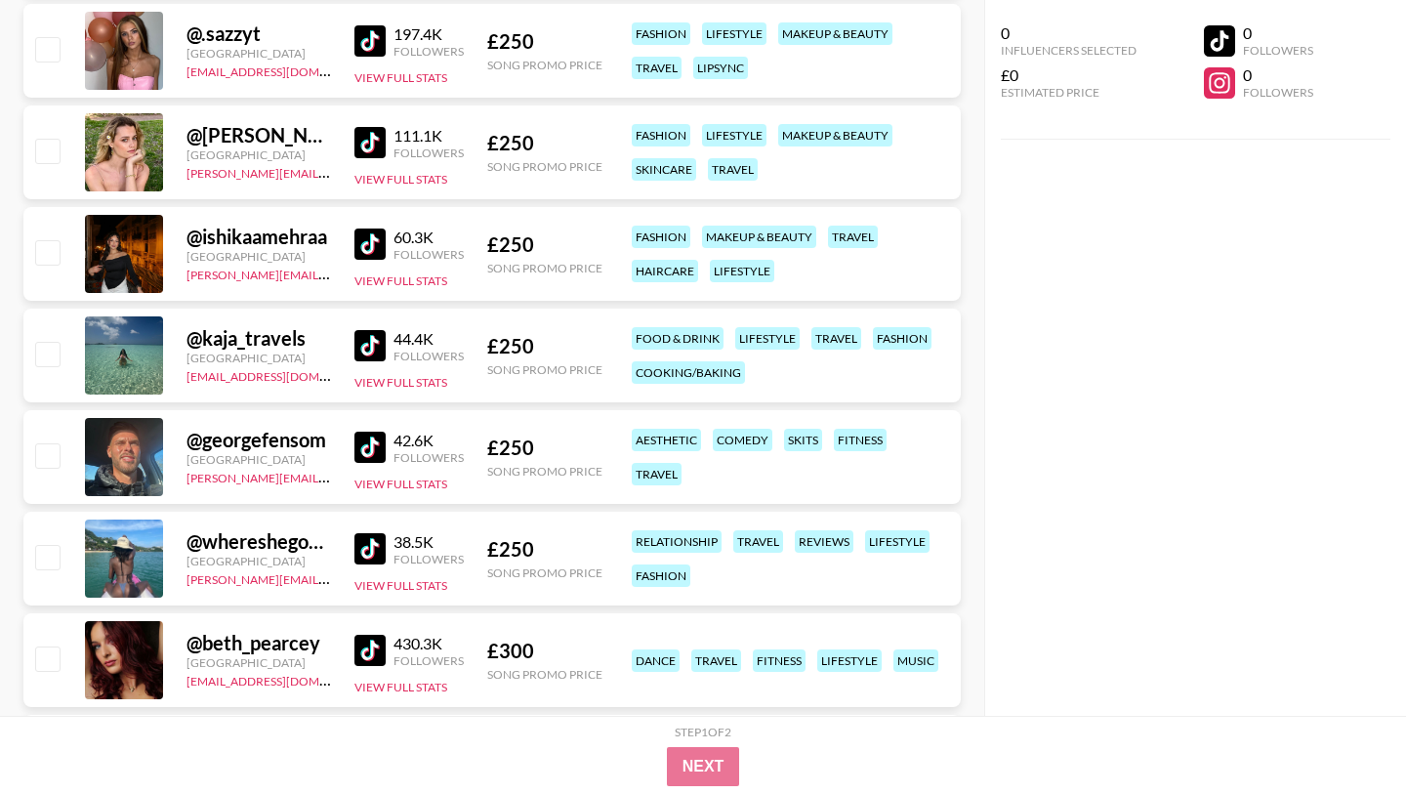
click at [372, 34] on img at bounding box center [369, 40] width 31 height 31
click at [361, 339] on img at bounding box center [369, 345] width 31 height 31
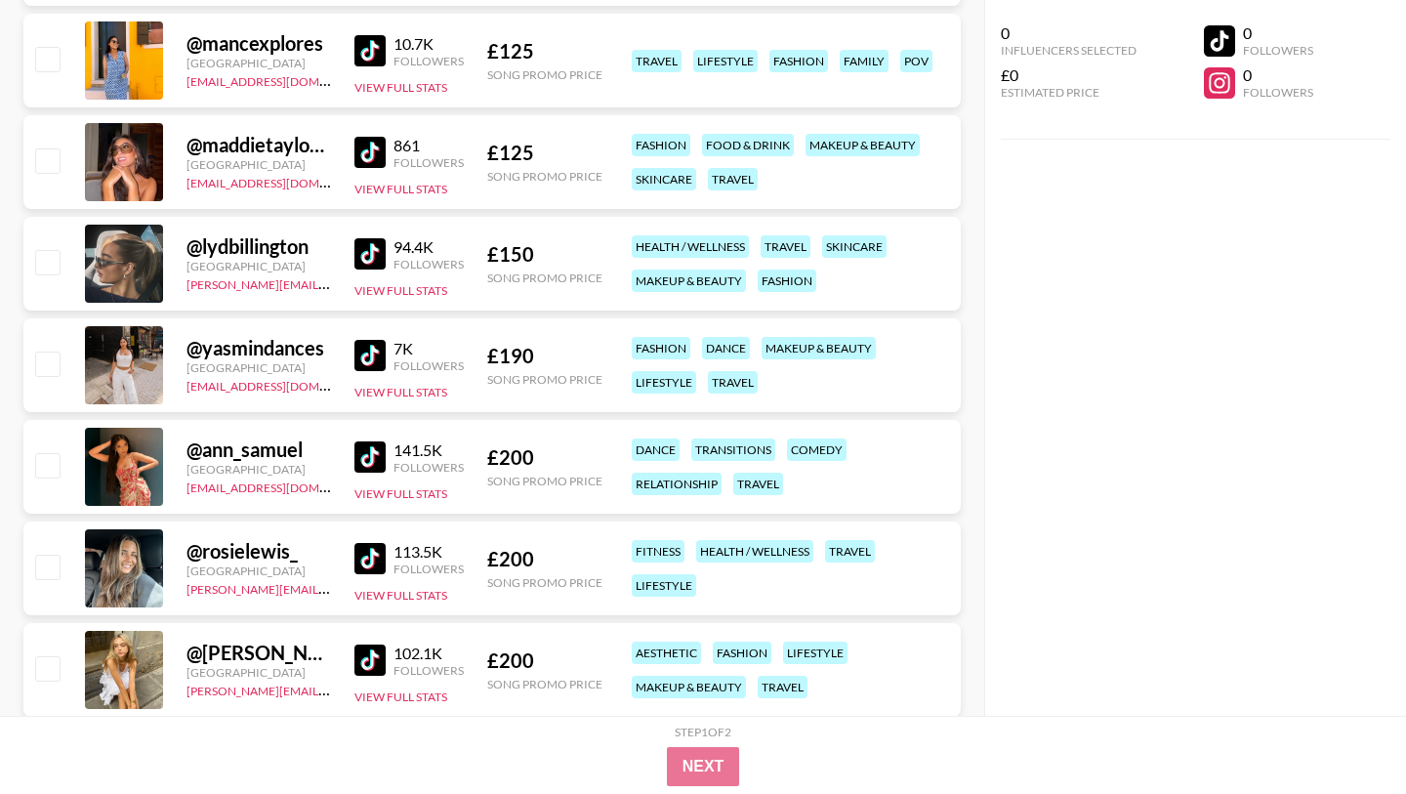
scroll to position [830, 0]
click at [363, 150] on img at bounding box center [369, 153] width 31 height 31
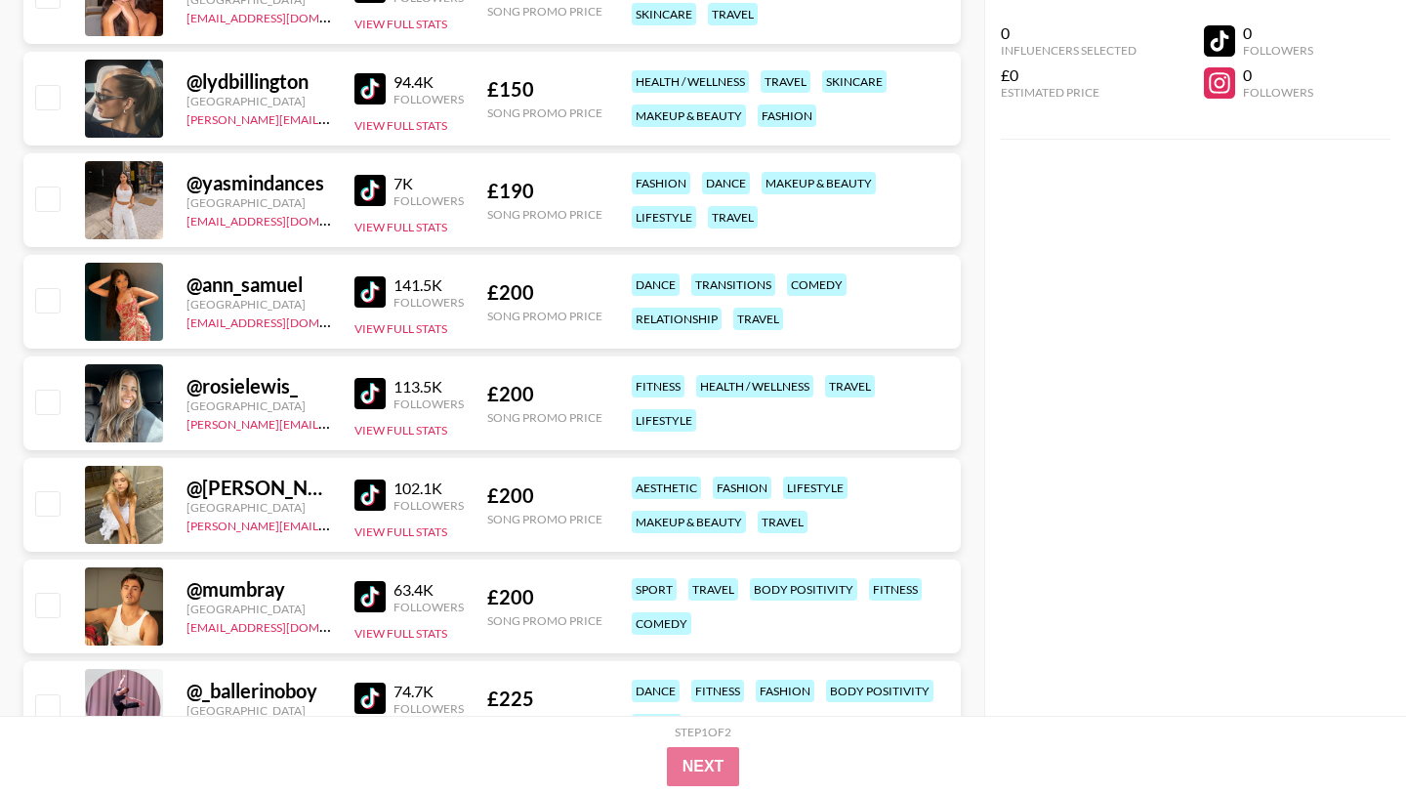
scroll to position [995, 0]
click at [377, 392] on img at bounding box center [369, 394] width 31 height 31
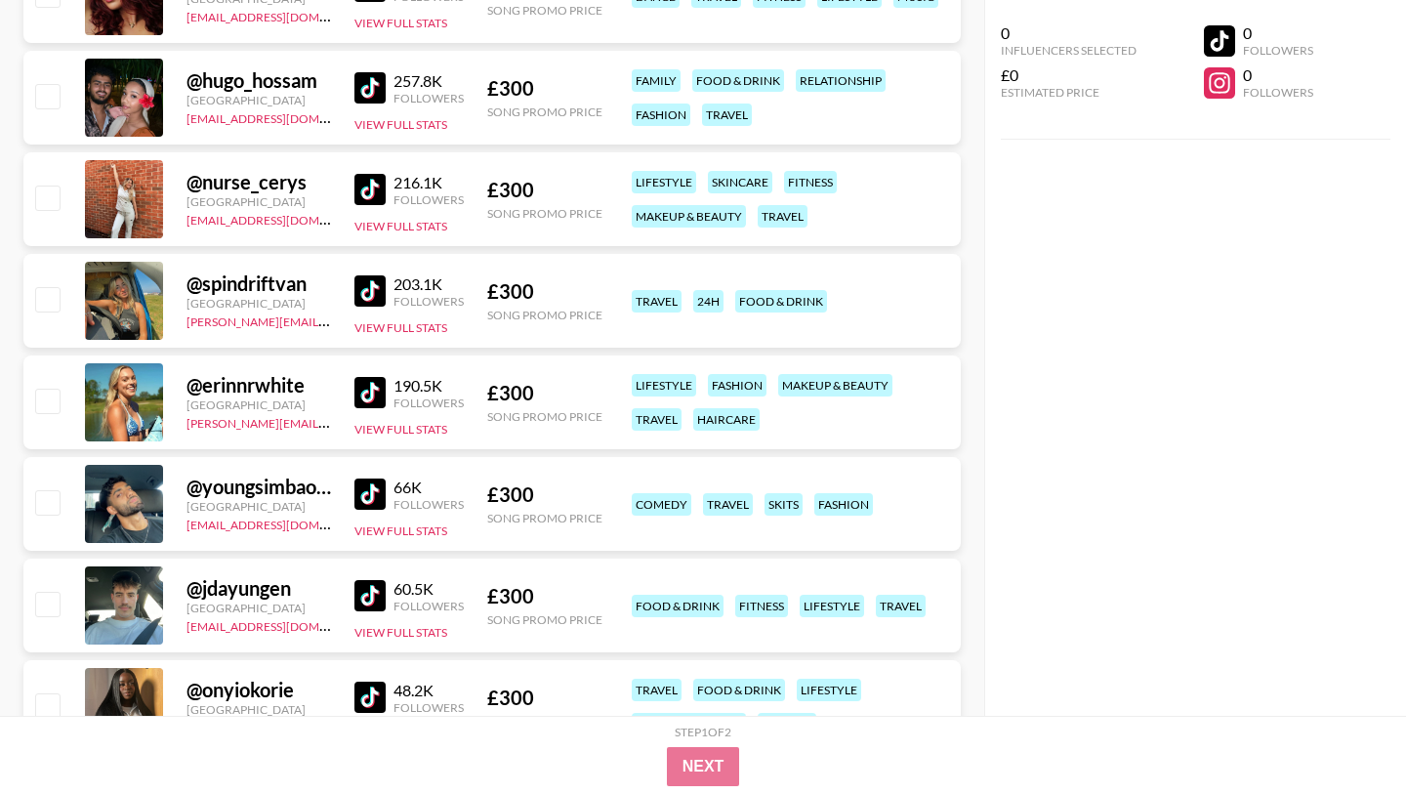
scroll to position [3054, 0]
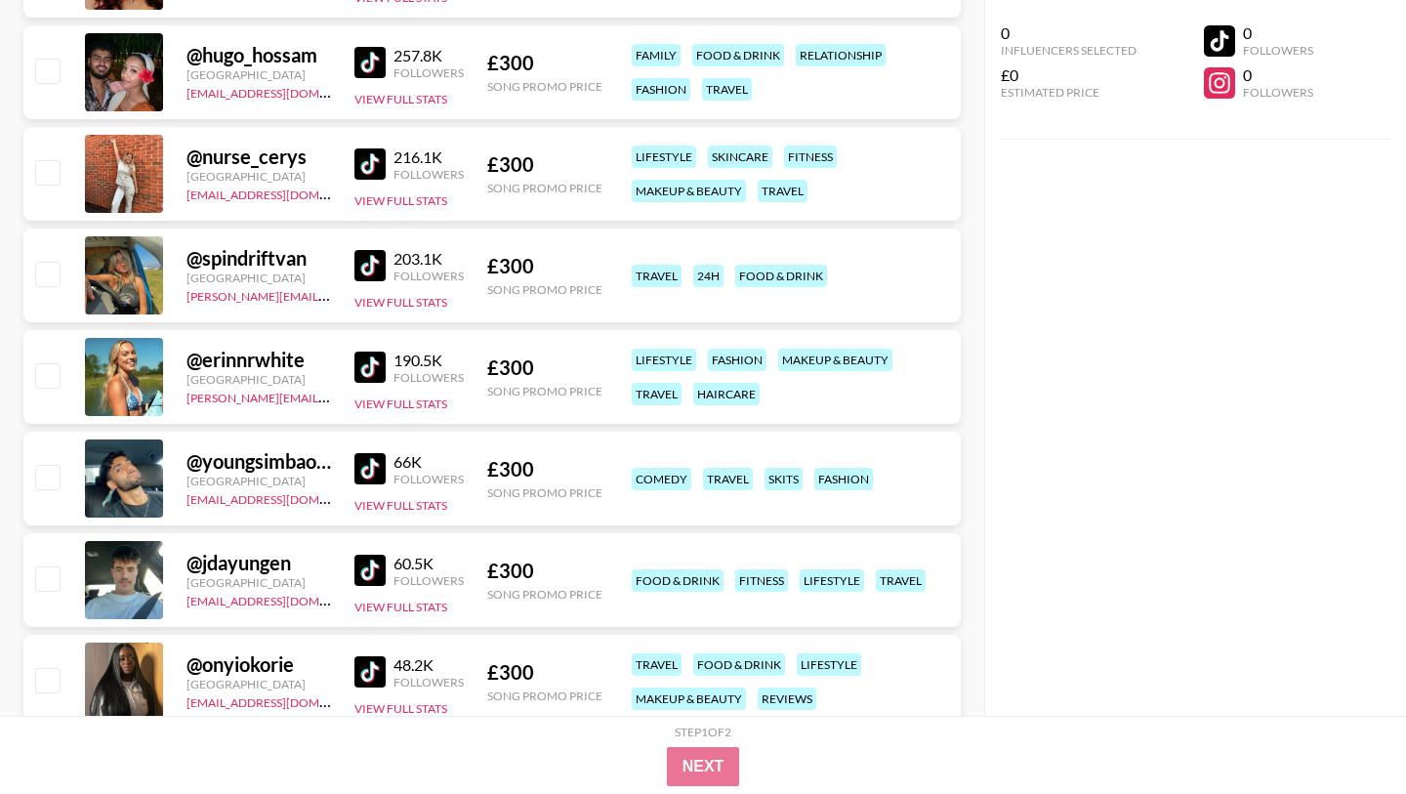
click at [370, 366] on img at bounding box center [369, 367] width 31 height 31
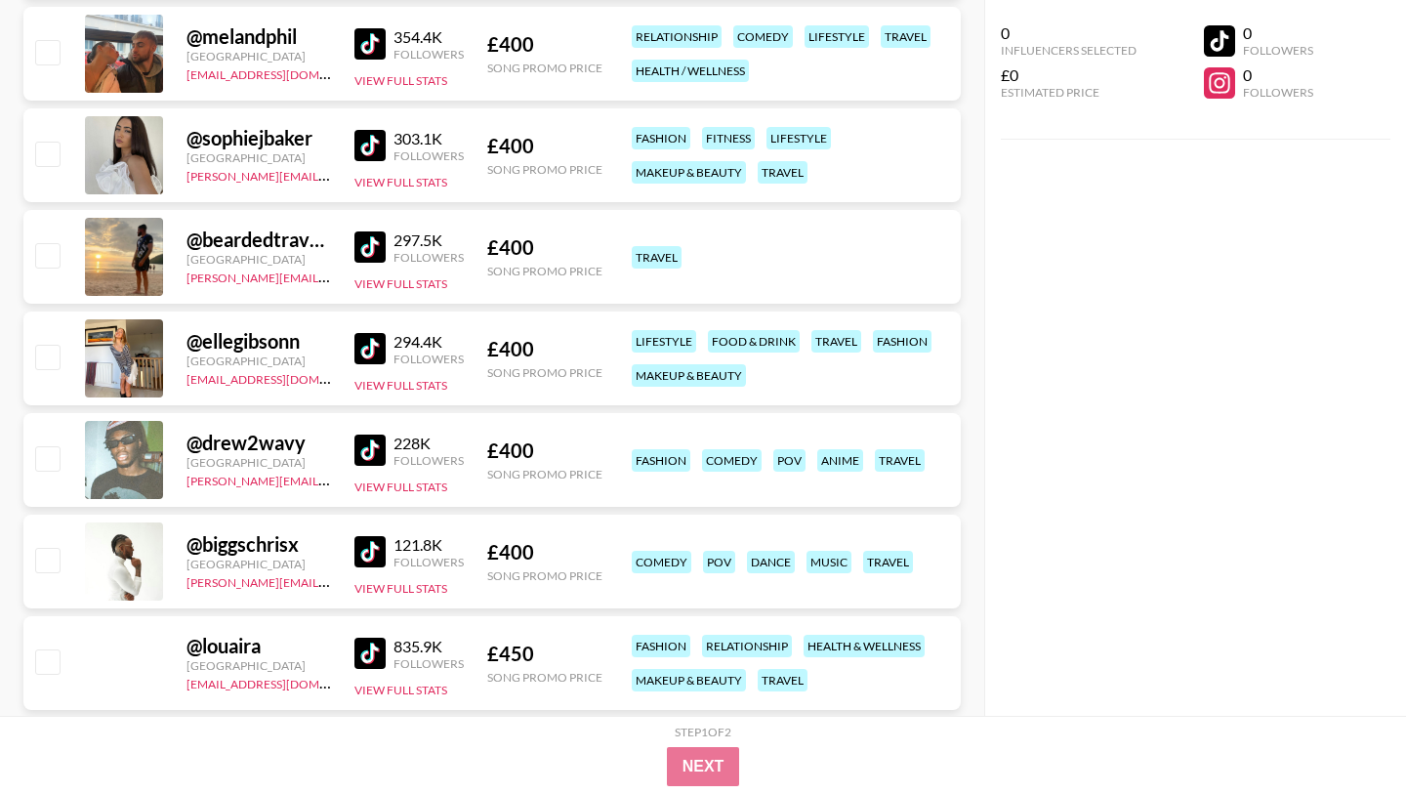
scroll to position [4846, 0]
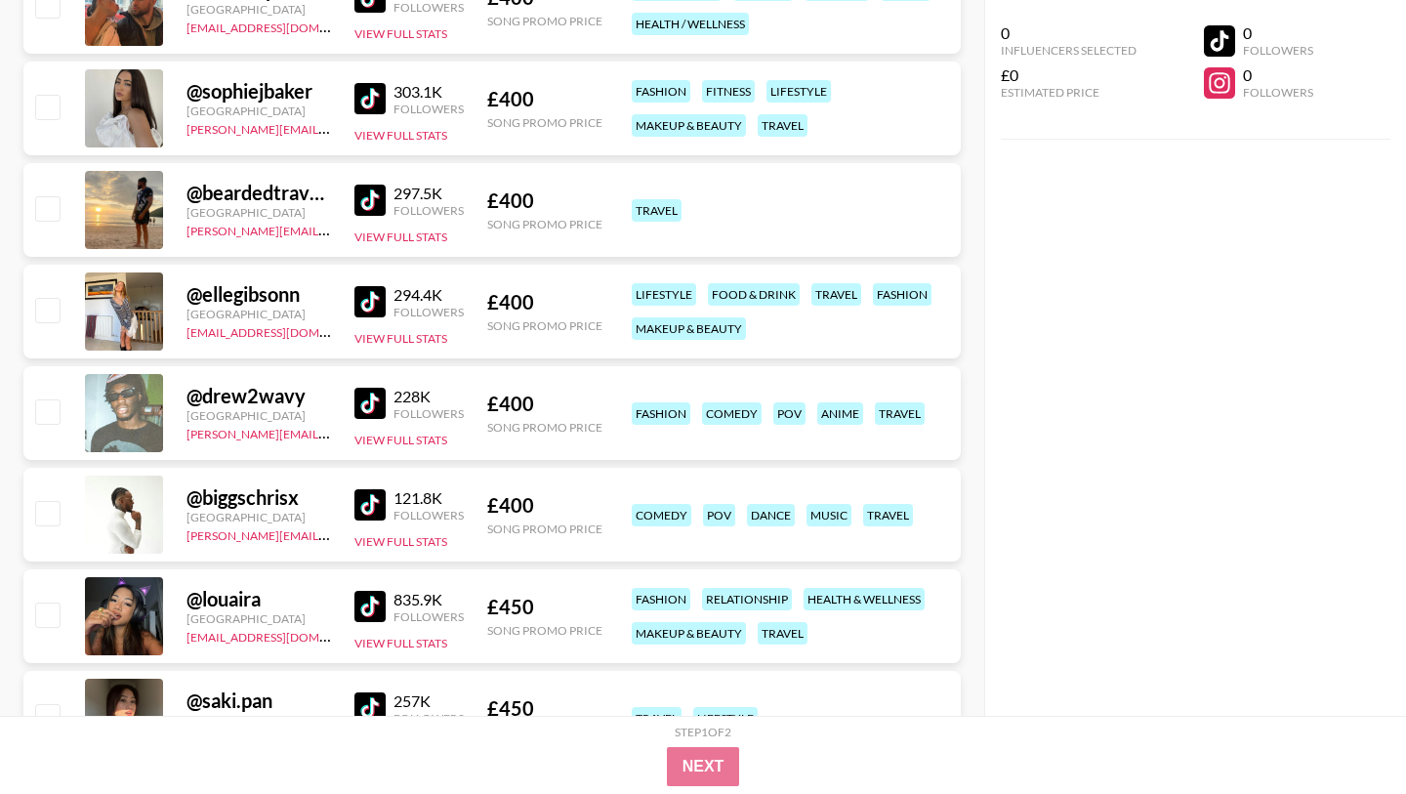
click at [388, 603] on link at bounding box center [373, 606] width 39 height 31
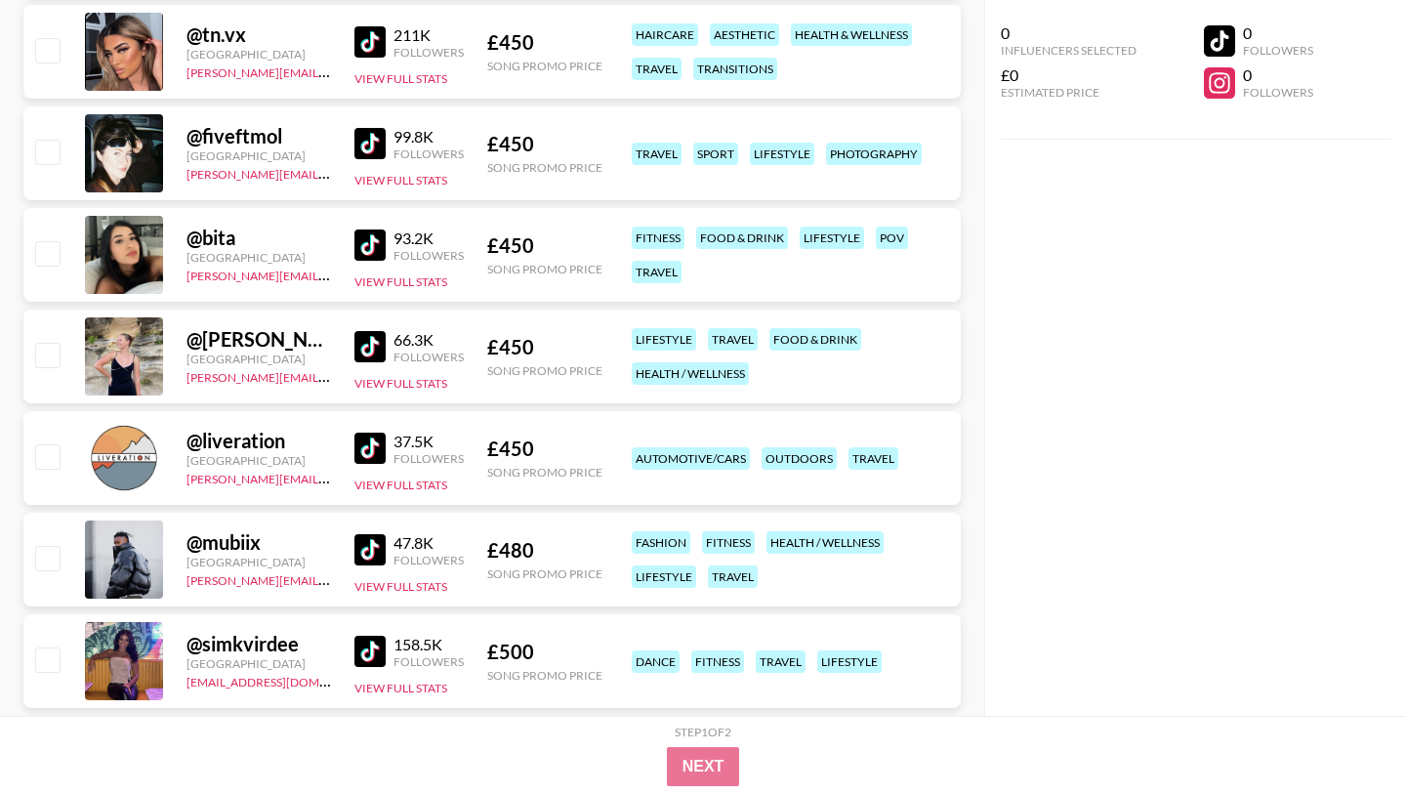
scroll to position [5660, 0]
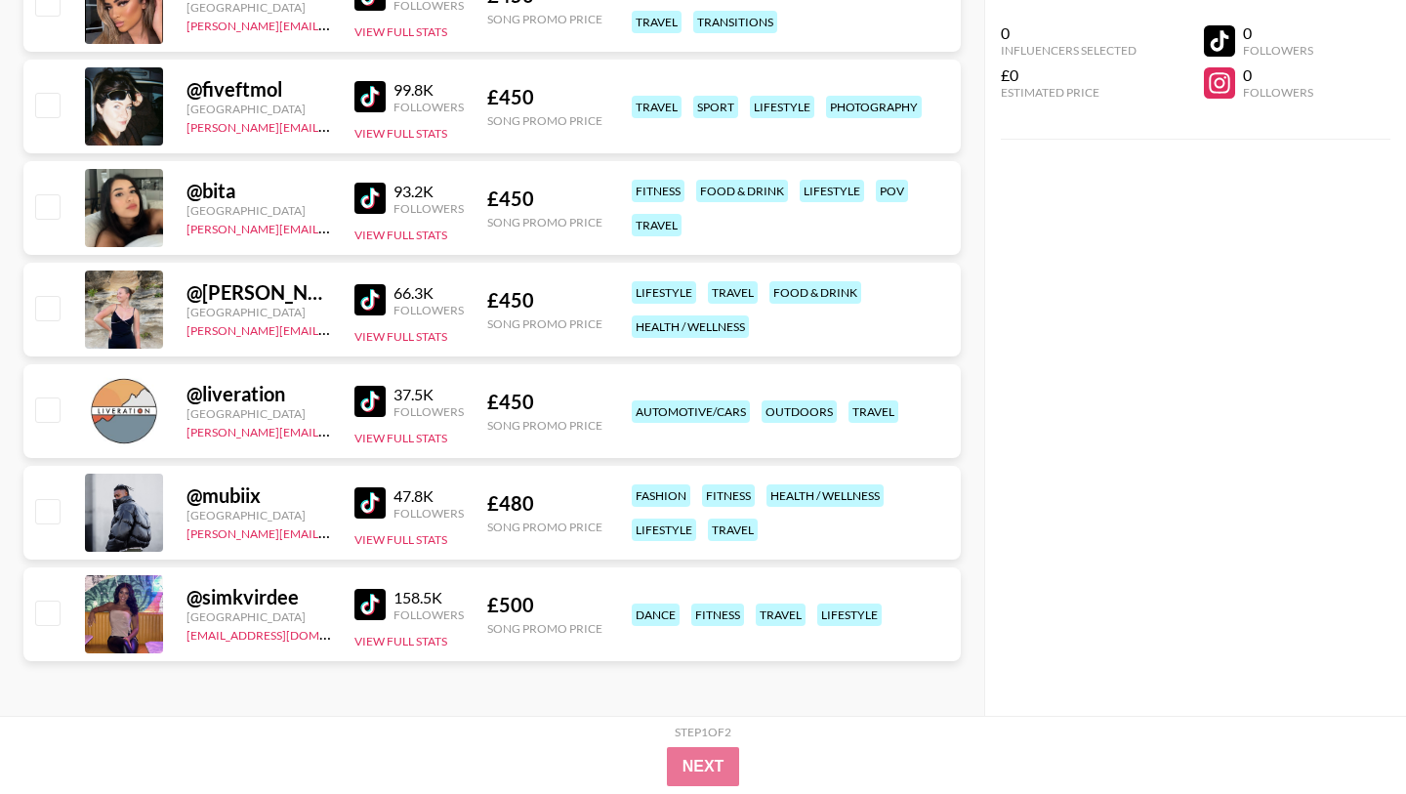
click at [369, 600] on img at bounding box center [369, 604] width 31 height 31
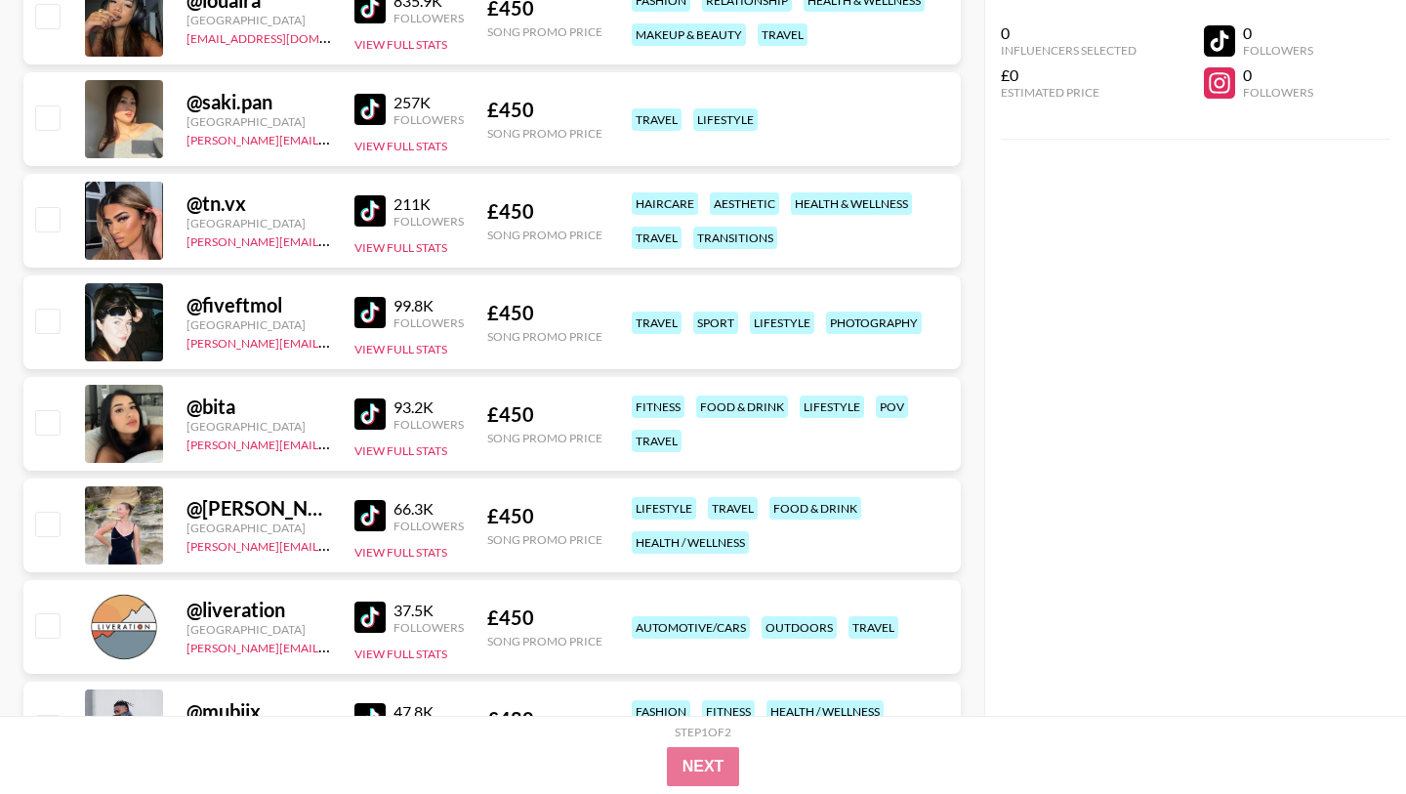
scroll to position [5439, 0]
